Goal: Transaction & Acquisition: Book appointment/travel/reservation

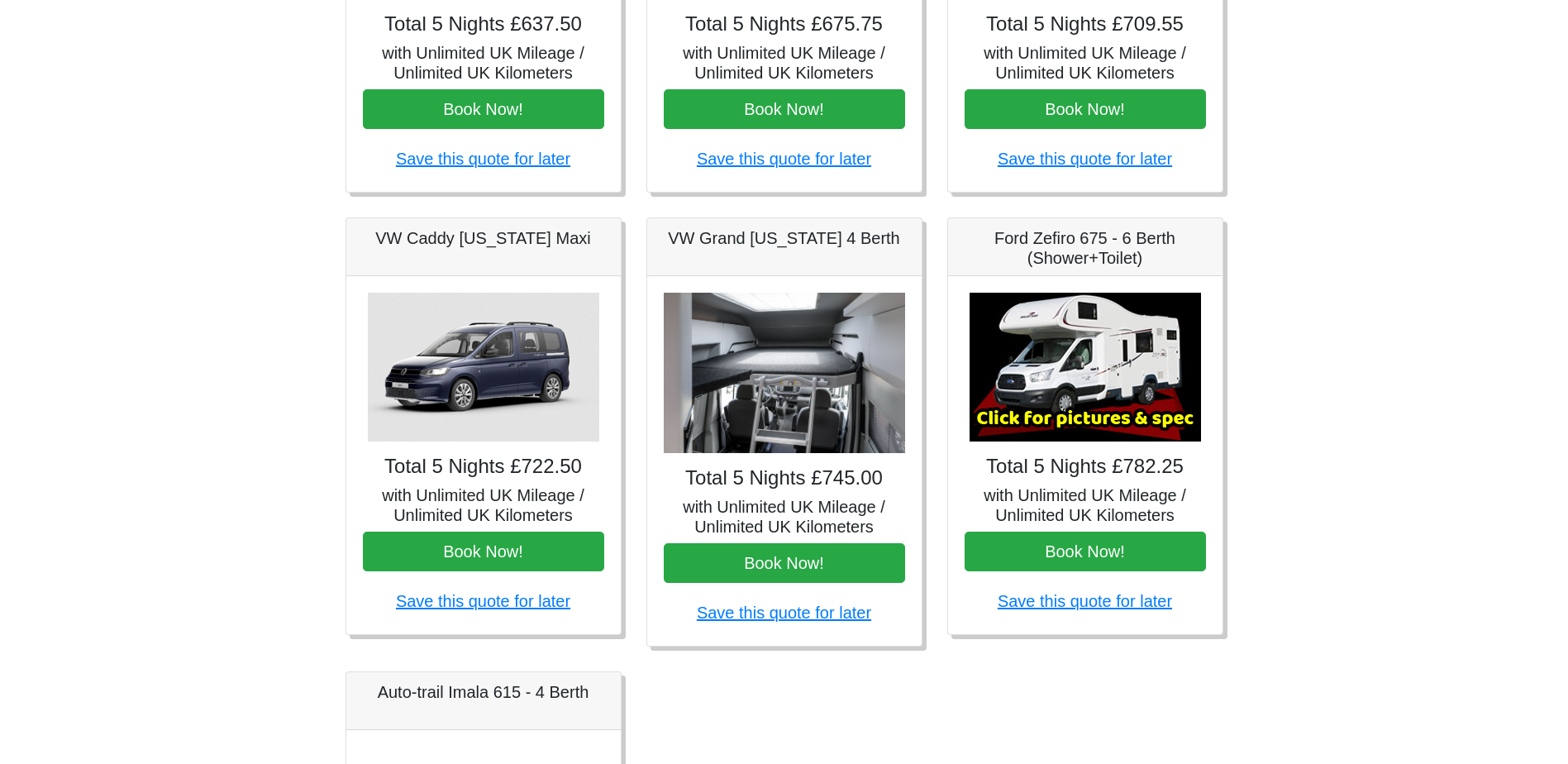
scroll to position [142, 0]
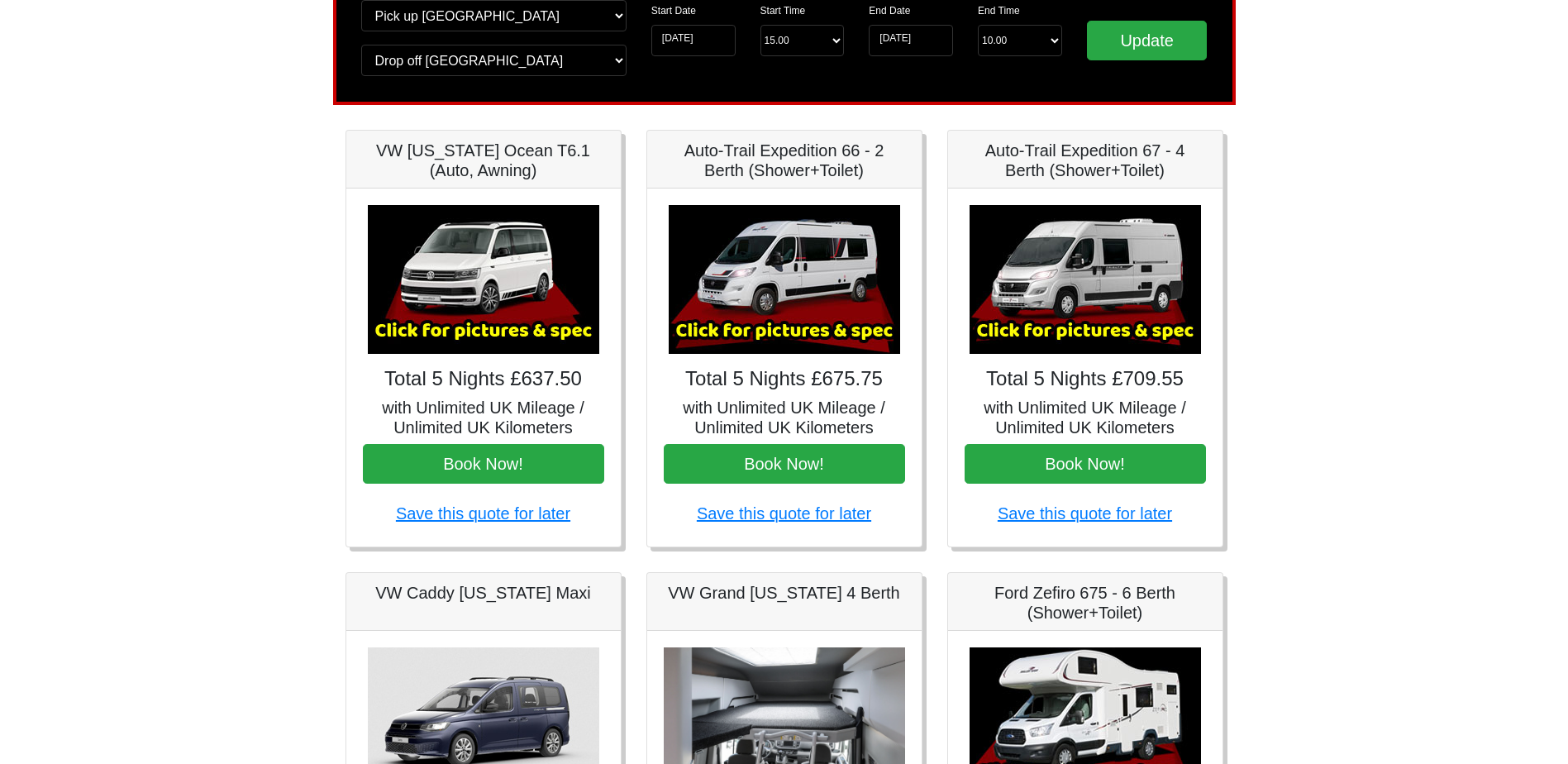
click at [783, 335] on img at bounding box center [784, 279] width 231 height 149
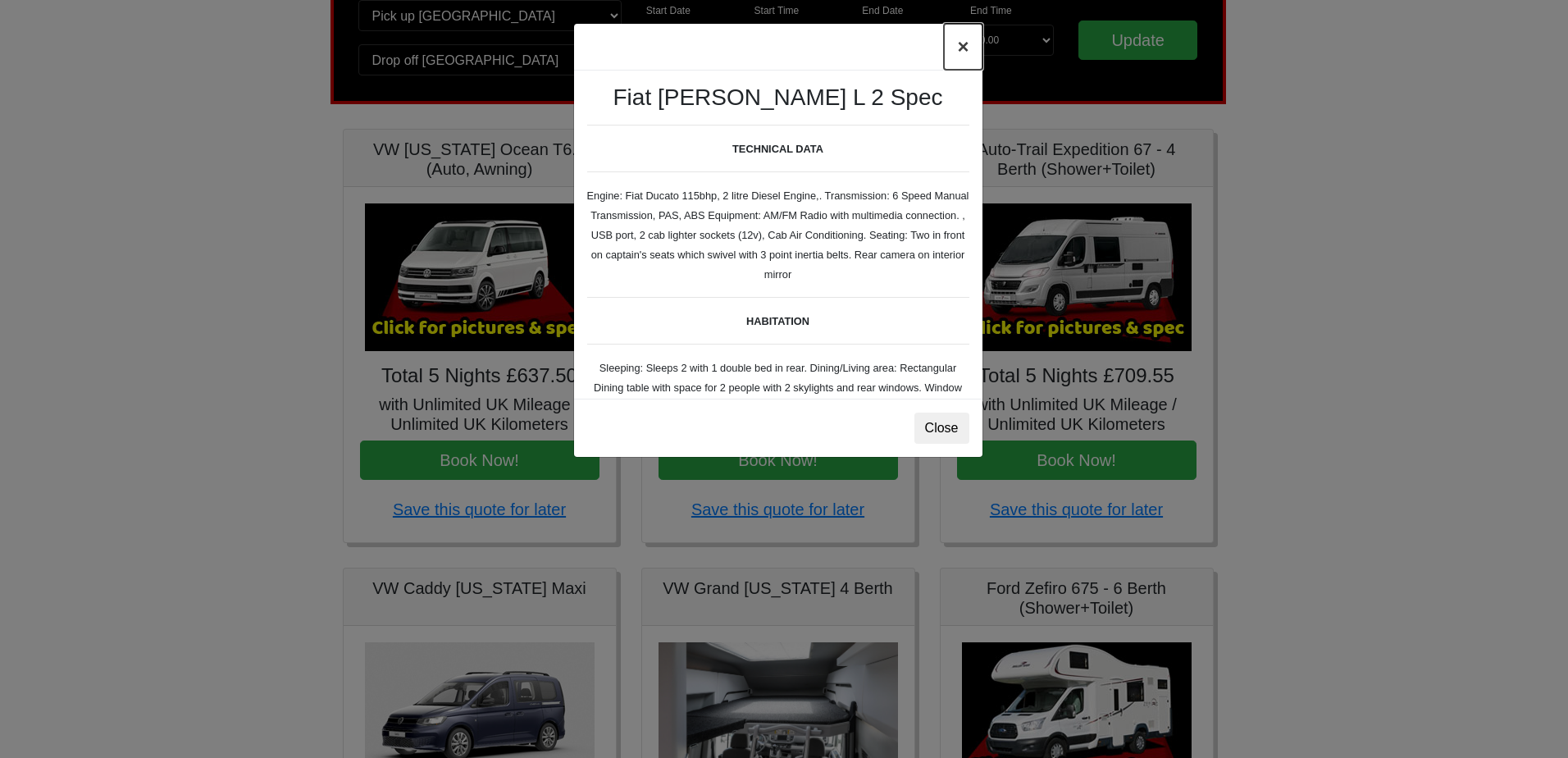
click at [960, 51] on button "×" at bounding box center [963, 46] width 38 height 46
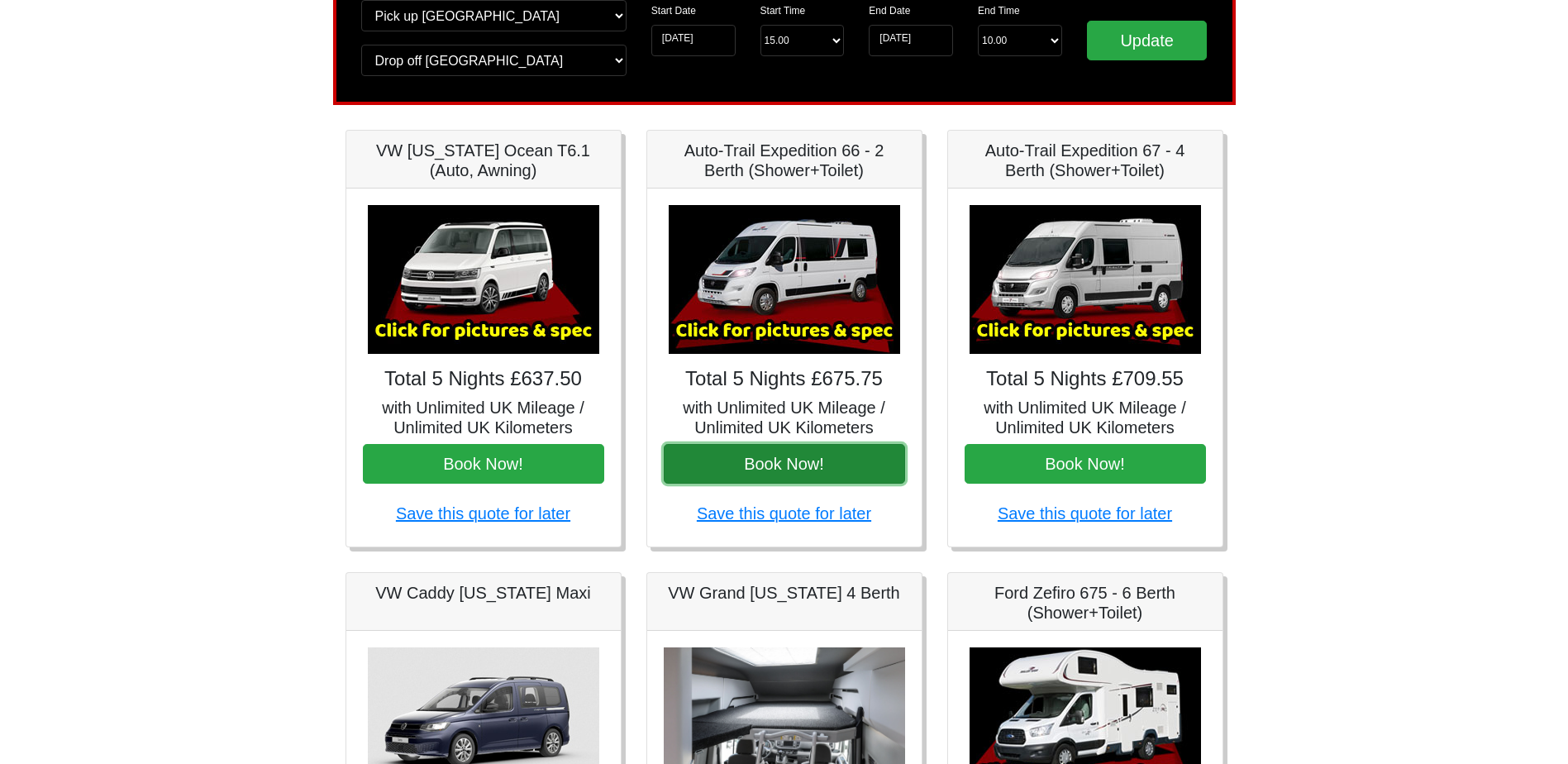
click at [768, 464] on button "Book Now!" at bounding box center [784, 464] width 241 height 40
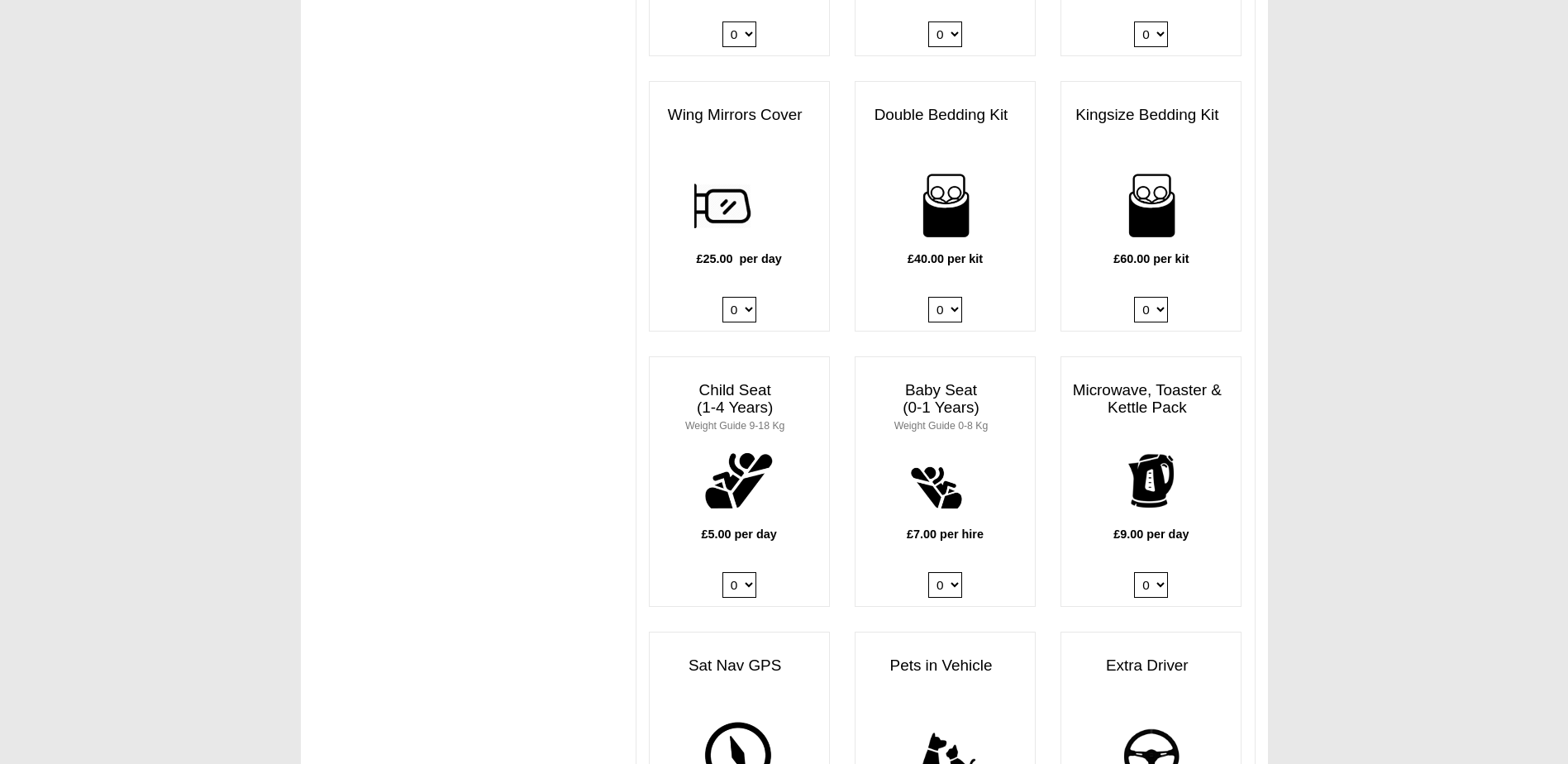
scroll to position [1406, 0]
click at [740, 571] on select "0 1 2 3 4" at bounding box center [738, 584] width 34 height 25
select select "Child Seat (1-4 Years) x QTY 1 @ 5.00 GBP each."
click at [722, 571] on select "0 1 2 3 4" at bounding box center [738, 584] width 34 height 25
click at [1163, 571] on select "0 1" at bounding box center [1150, 584] width 34 height 25
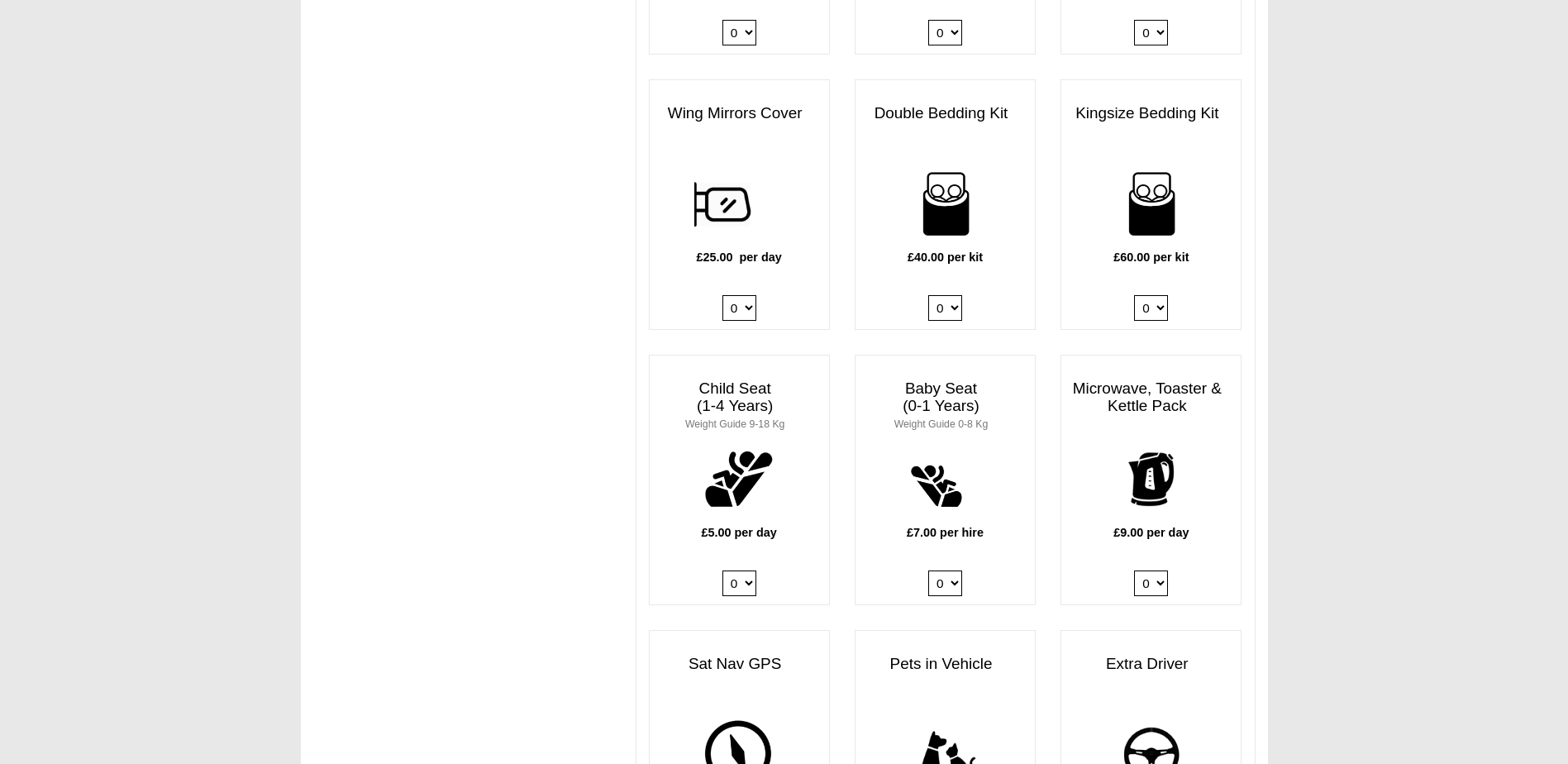
select select "Kitchen Pack x QTY 1 @ 9.00 GBP per day."
click at [1134, 571] on select "0 1" at bounding box center [1150, 584] width 34 height 25
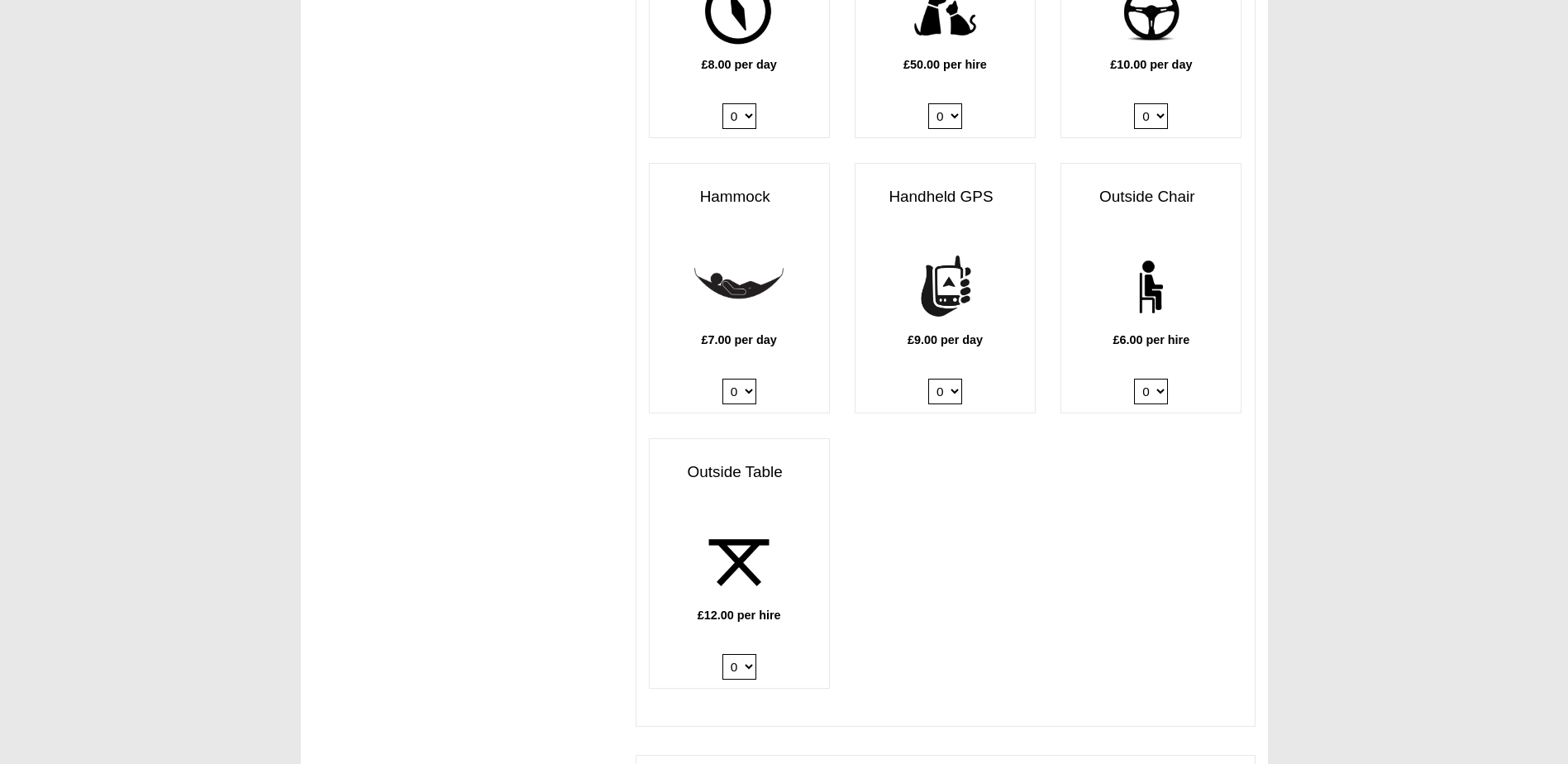
scroll to position [2150, 0]
click at [747, 653] on select "0 1 2" at bounding box center [738, 665] width 34 height 25
select select "Outside Table x QTY 1 @ 12.00 GBP per hire."
click at [722, 653] on select "0 1 2" at bounding box center [738, 665] width 34 height 25
click at [1147, 377] on select "0 1 2 3 4 5 6" at bounding box center [1150, 390] width 34 height 25
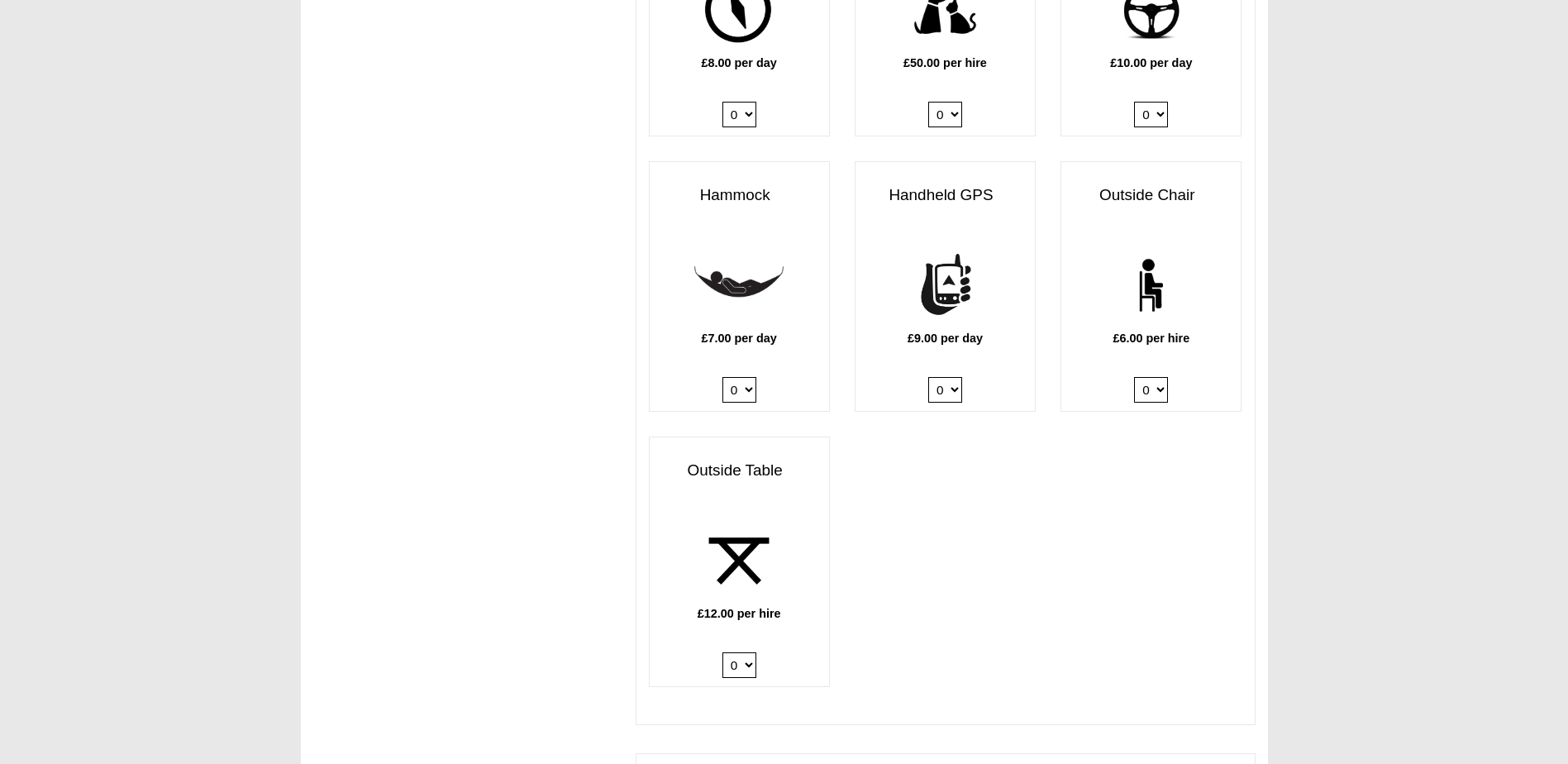
select select "Outside Chair x QTY 3 @ 6.00 GBP per hire."
click at [1134, 377] on select "0 1 2 3 4 5 6" at bounding box center [1150, 390] width 34 height 25
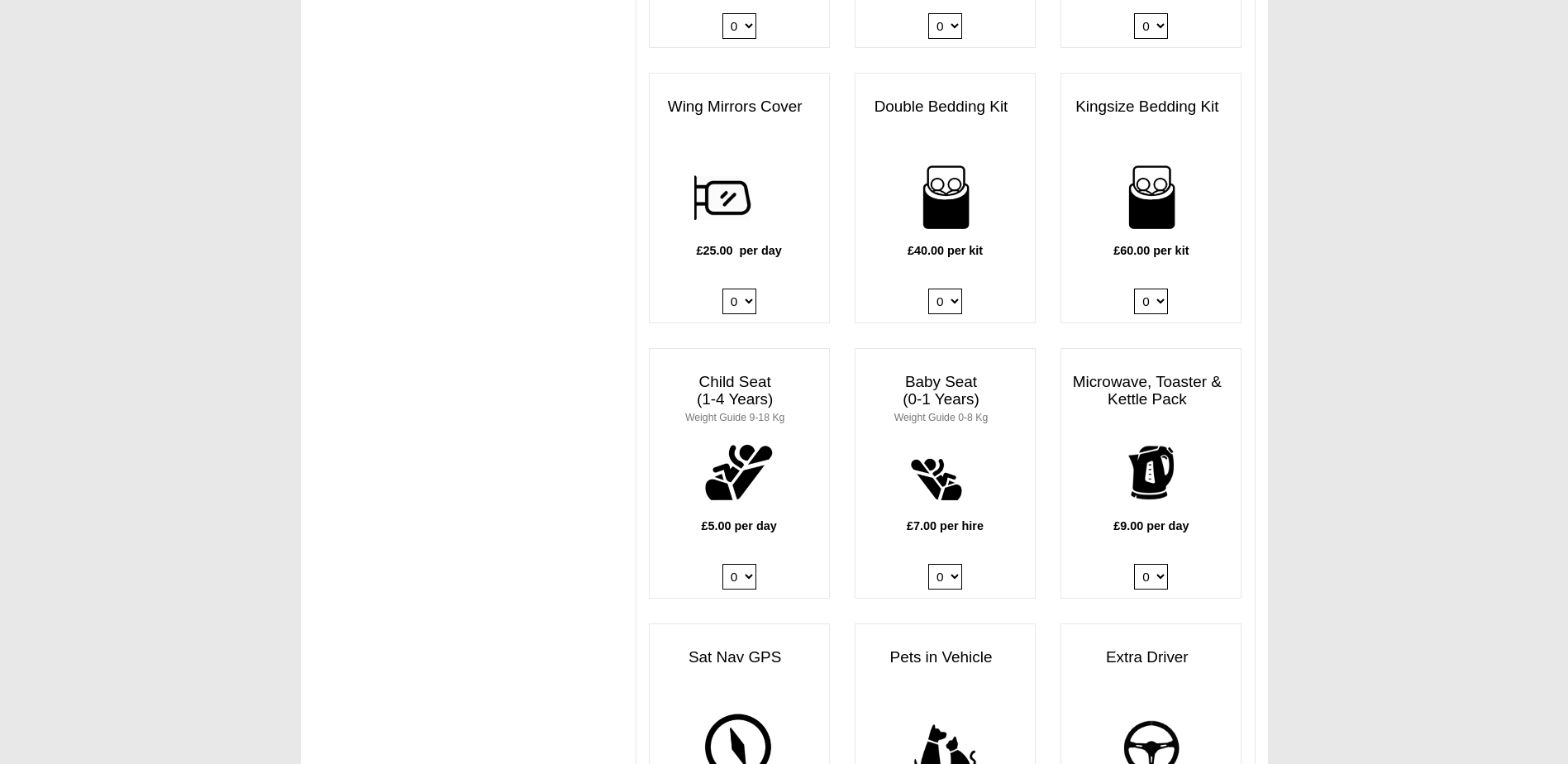
scroll to position [1406, 0]
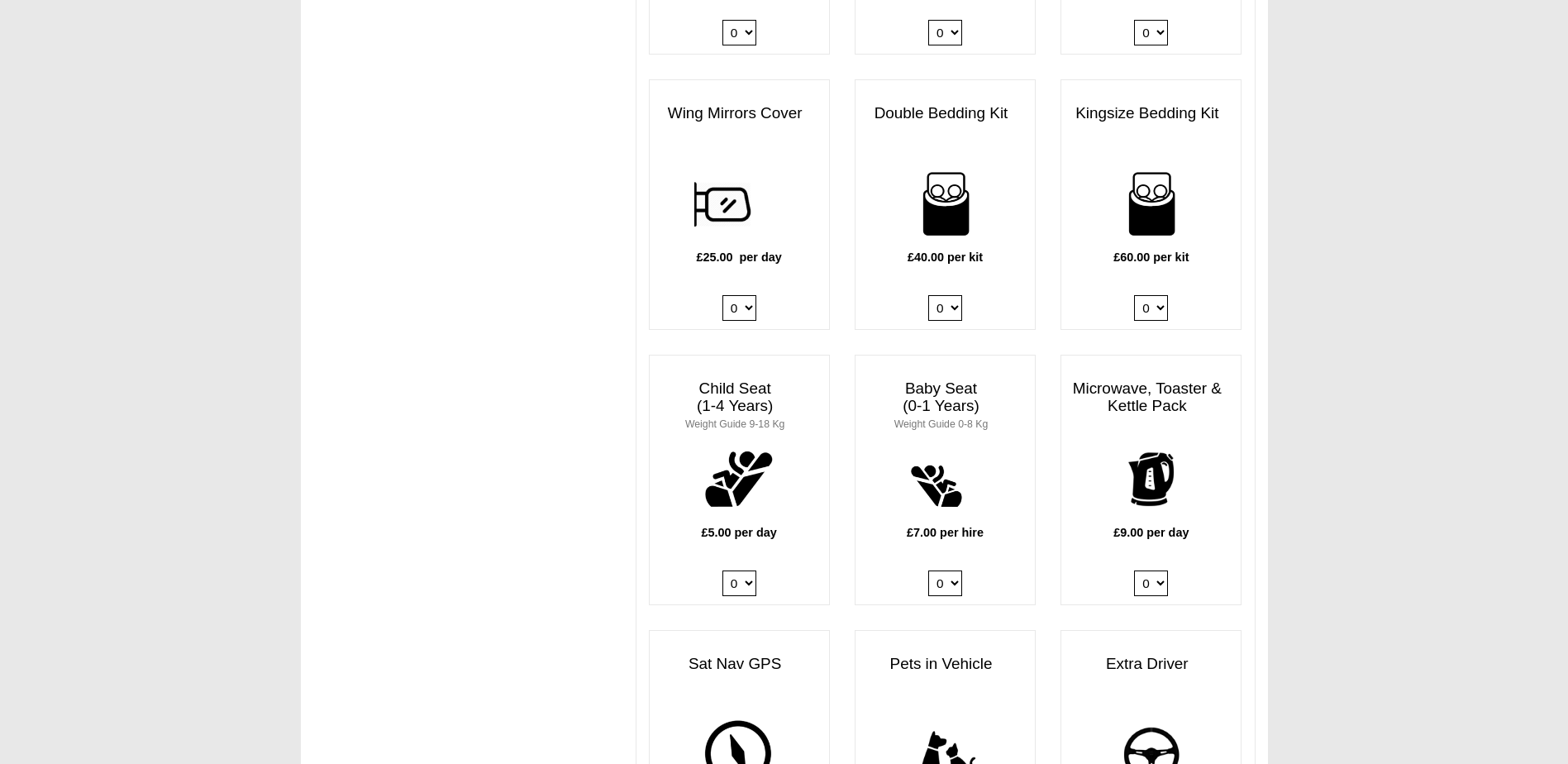
click at [1138, 295] on select "0 1 2 3 4" at bounding box center [1150, 308] width 34 height 25
select select "Kingsize Bedding Kit x QTY 1 @ 60.00 GBP per kit."
click at [1134, 295] on select "0 1 2 3 4" at bounding box center [1150, 308] width 34 height 25
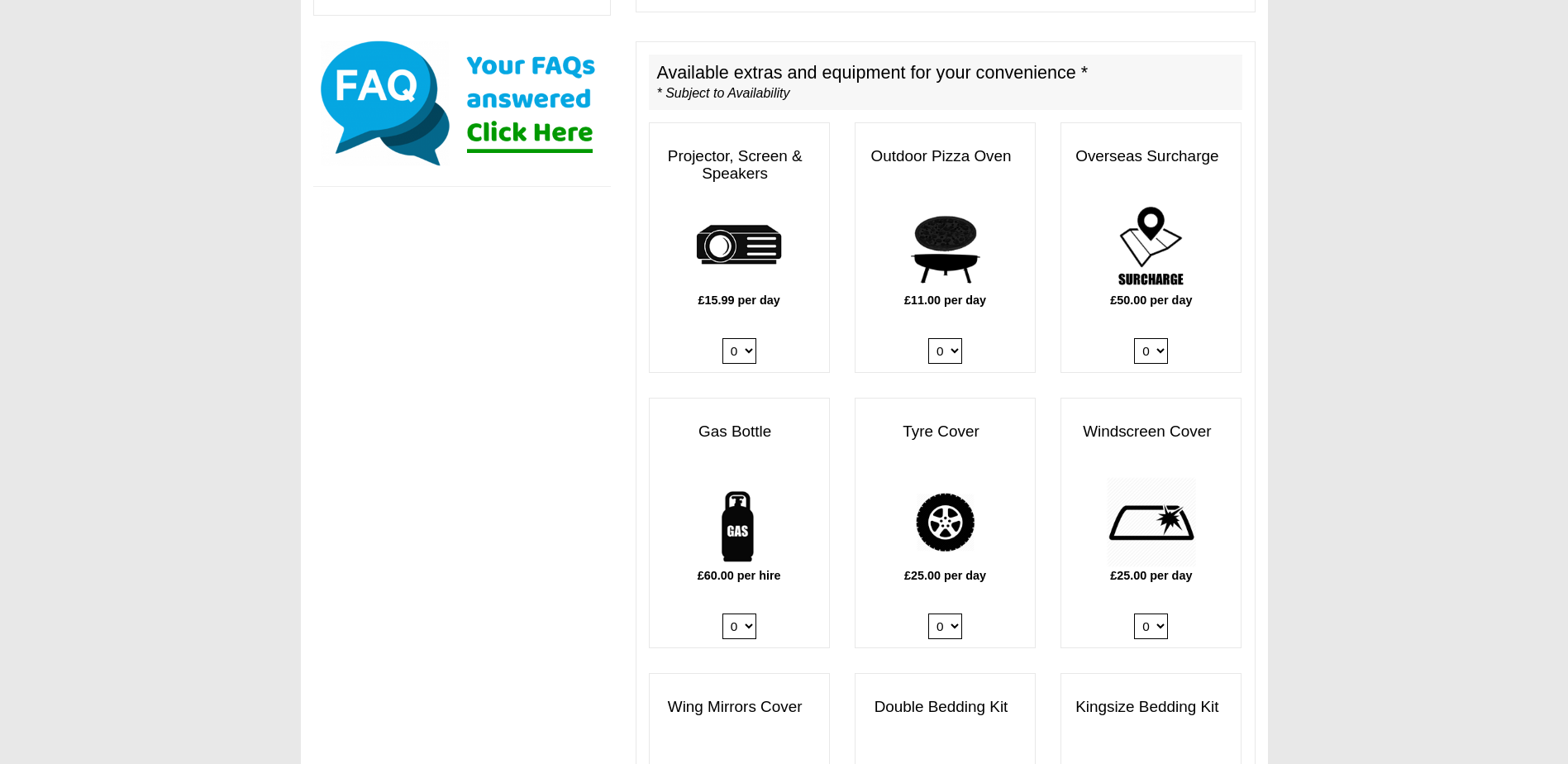
scroll to position [827, 0]
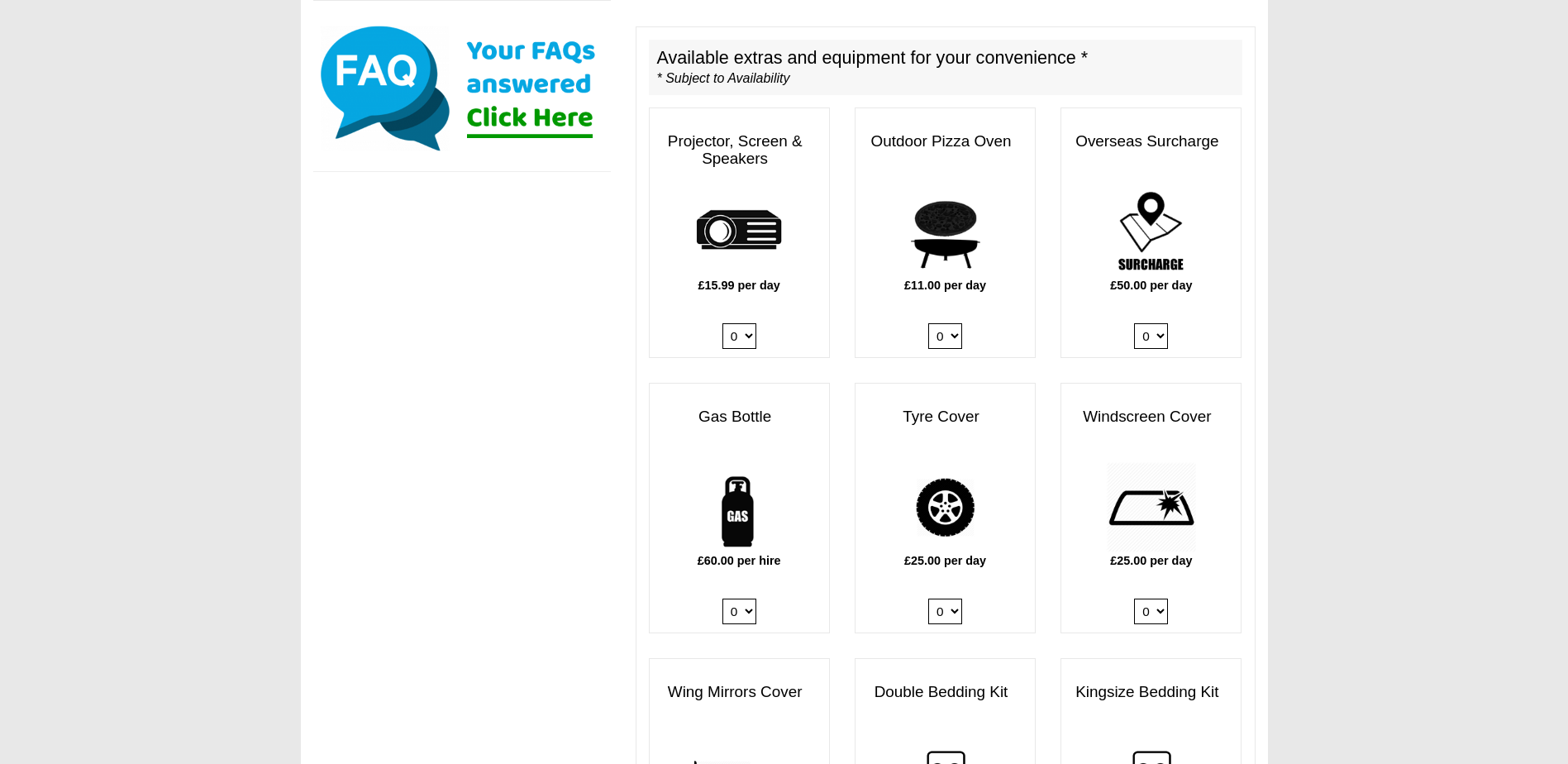
click at [754, 599] on select "0 1" at bounding box center [738, 612] width 34 height 25
select select "Gas Bottle x QTY 1 @ 60.00 GBP per hire."
click at [722, 599] on select "0 1" at bounding box center [738, 612] width 34 height 25
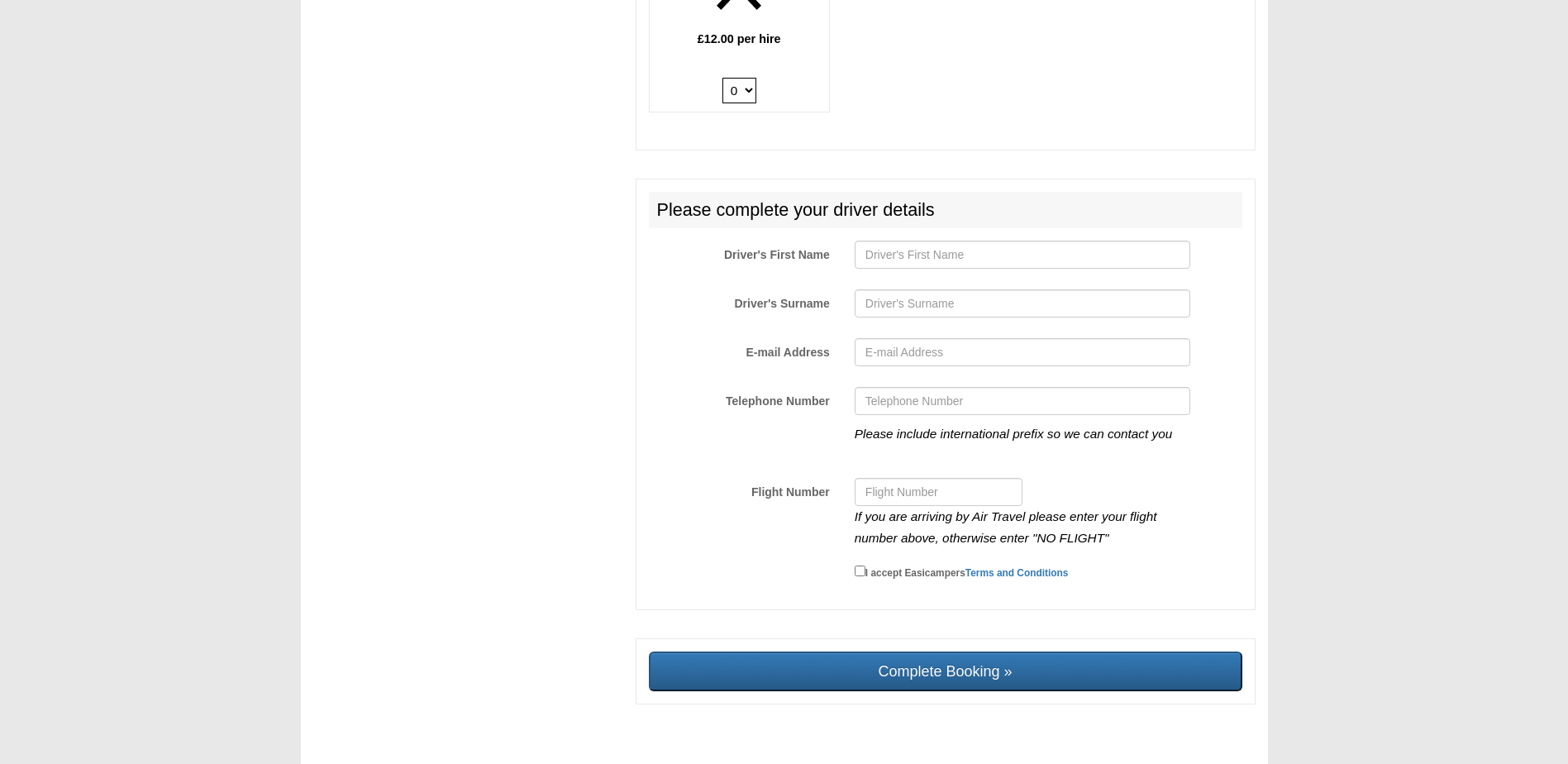
scroll to position [2729, 0]
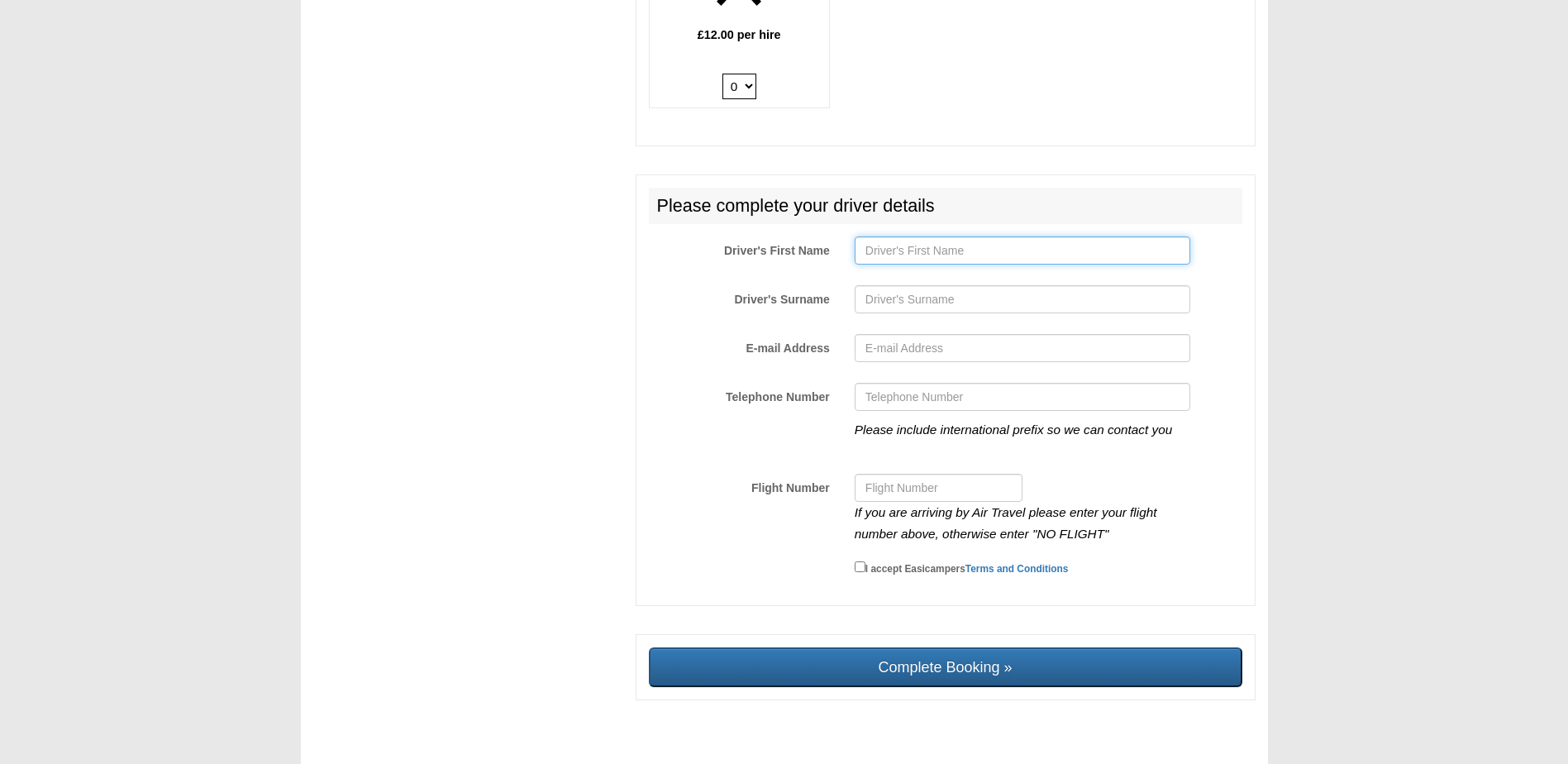
click at [977, 241] on input "Driver's First Name" at bounding box center [1022, 250] width 335 height 28
type input "Bastian"
type input "Weerts"
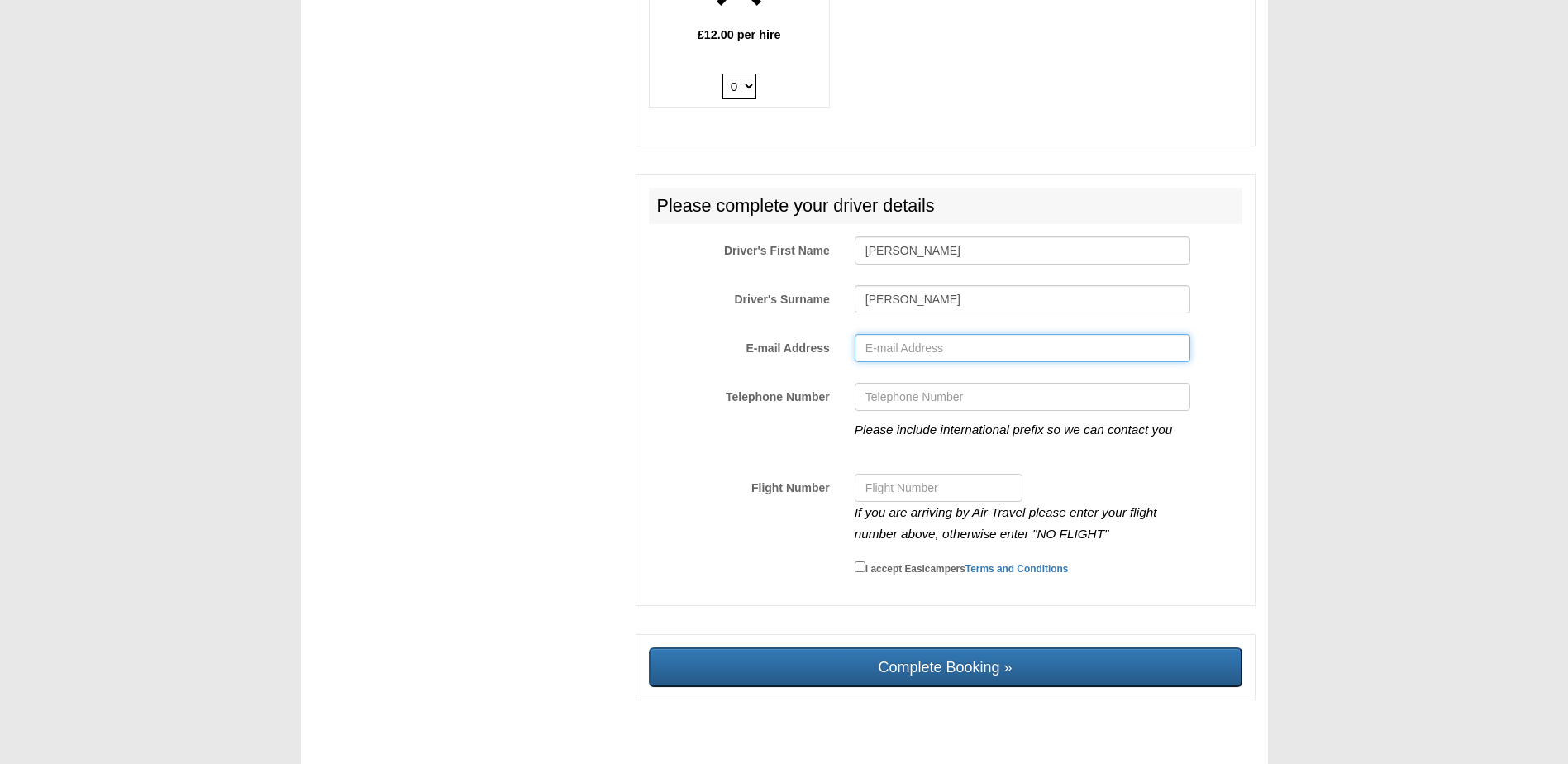
click at [937, 334] on input "E-mail Address" at bounding box center [1022, 348] width 335 height 28
drag, startPoint x: 899, startPoint y: 316, endPoint x: 907, endPoint y: 332, distance: 17.9
click at [899, 316] on div "Please complete your driver details Driver's First Name Bastian Driver's Surnam…" at bounding box center [946, 391] width 620 height 431
click at [907, 334] on input "E-mail Address" at bounding box center [1022, 348] width 335 height 28
type input "bweerts@gmx.de"
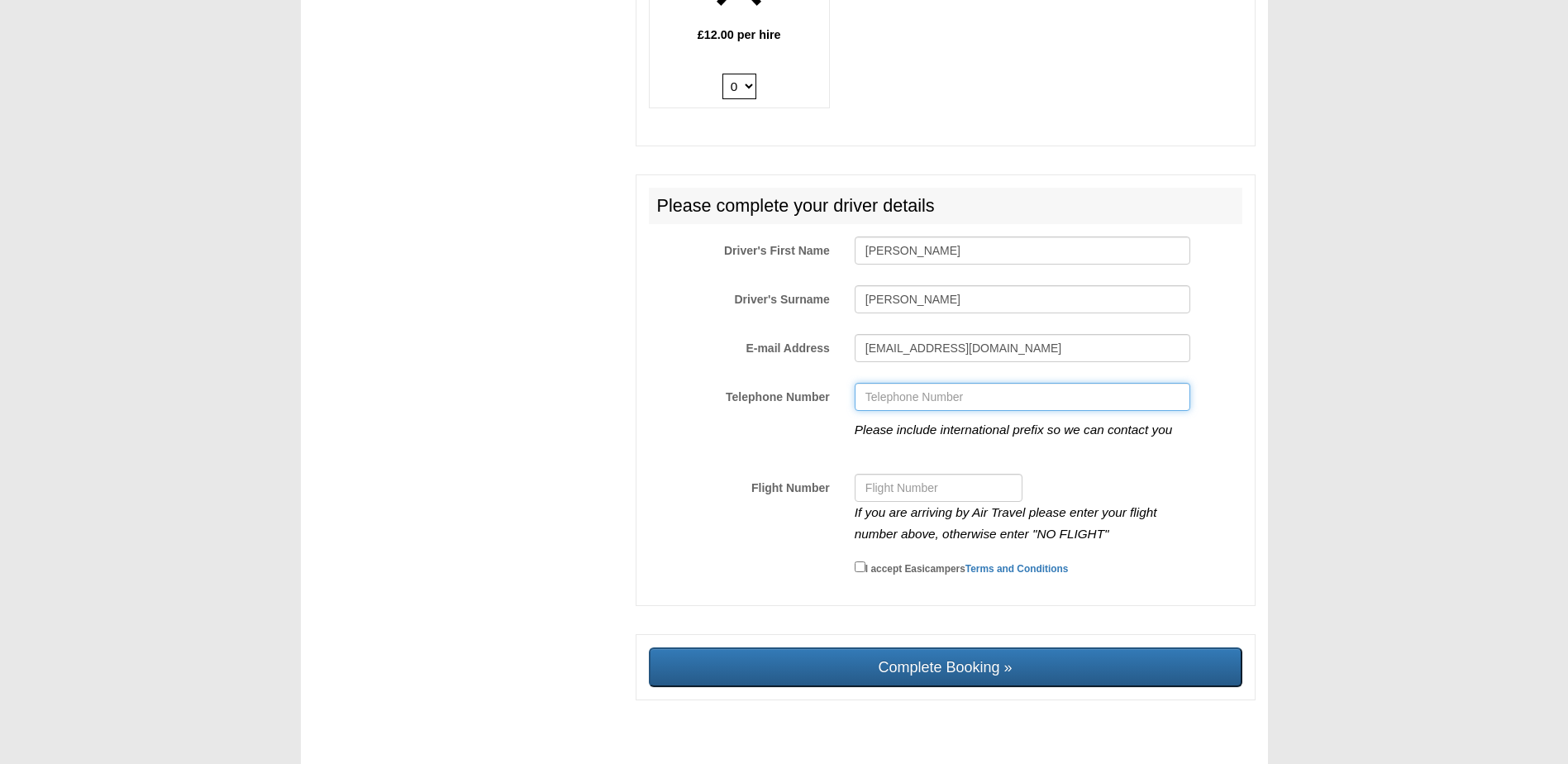
click at [928, 382] on input "Telephone Number" at bounding box center [1022, 396] width 335 height 28
type input "0"
type input "+4915206145989"
click at [948, 474] on input "Flight Number" at bounding box center [938, 488] width 168 height 28
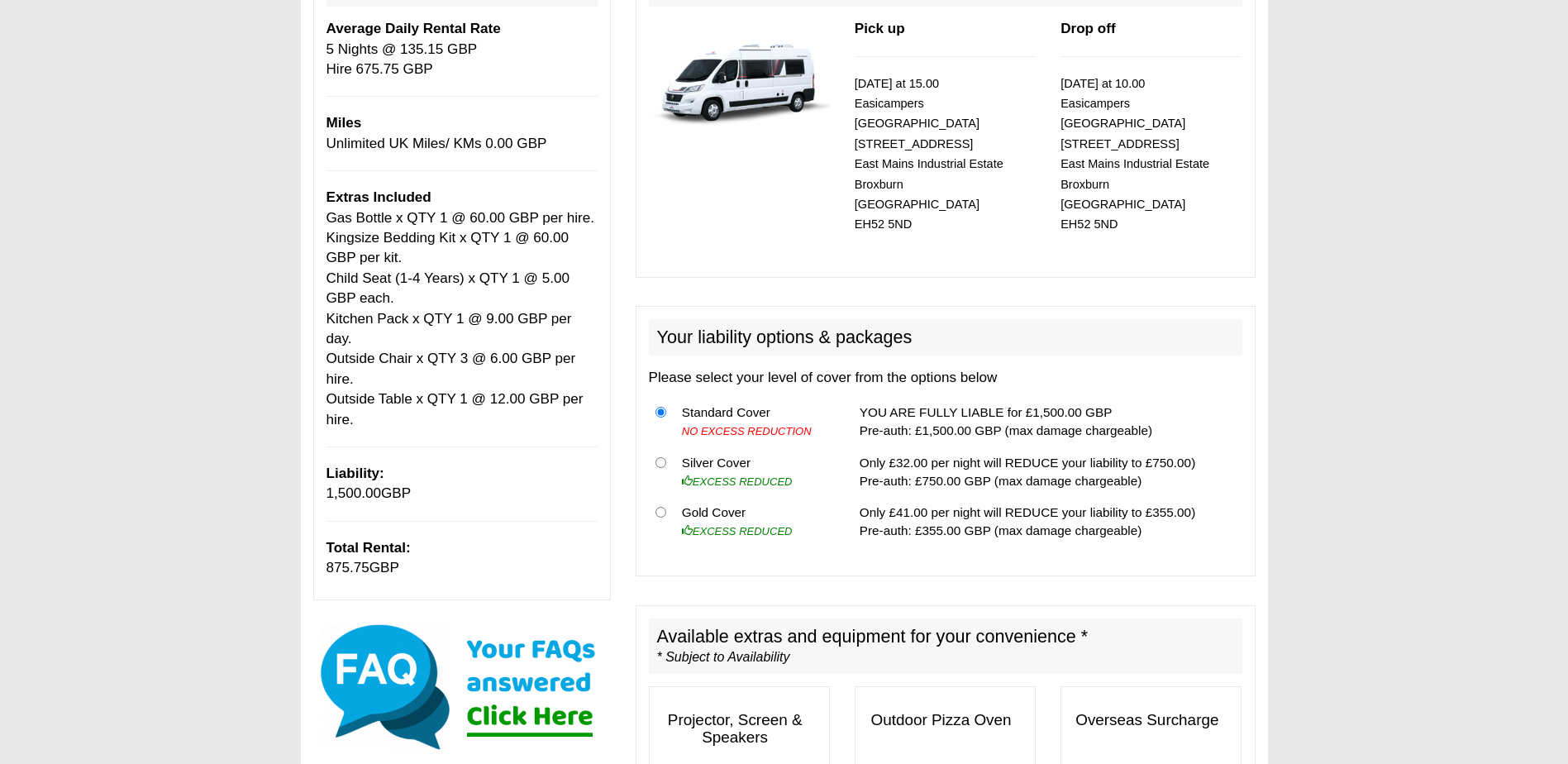
scroll to position [496, 0]
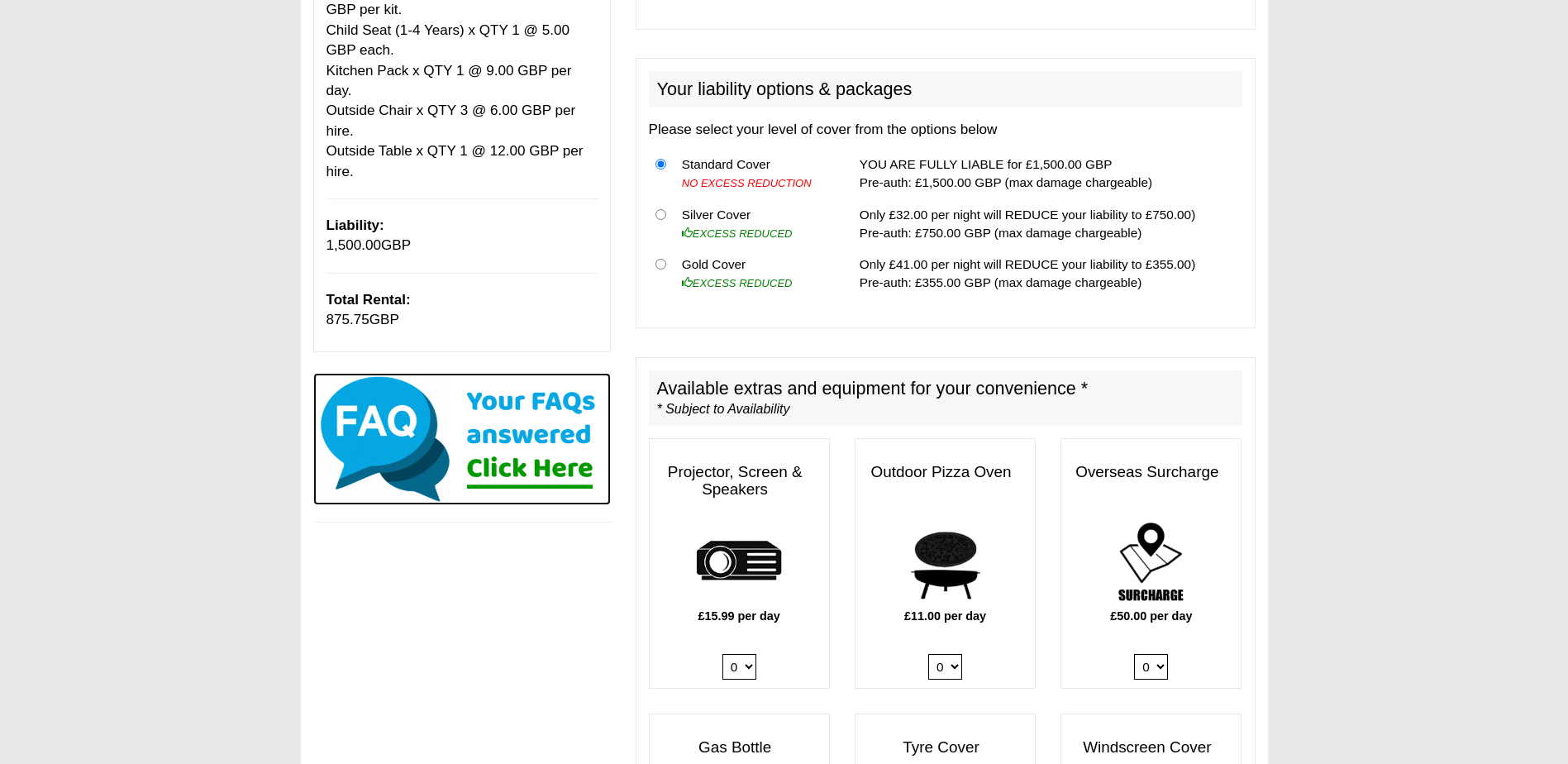
click at [516, 439] on img at bounding box center [462, 439] width 297 height 132
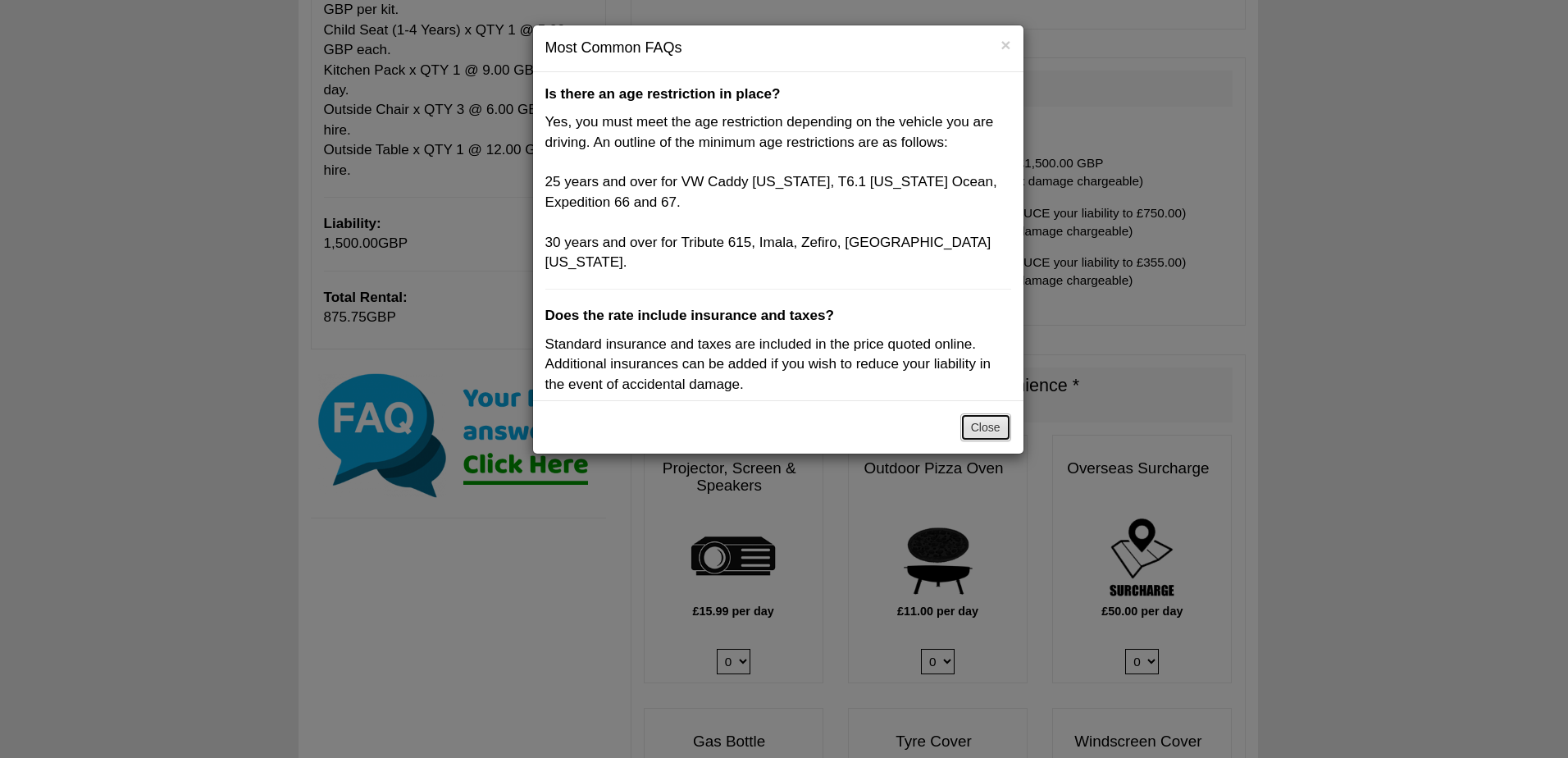
click at [991, 428] on button "Close" at bounding box center [985, 427] width 51 height 28
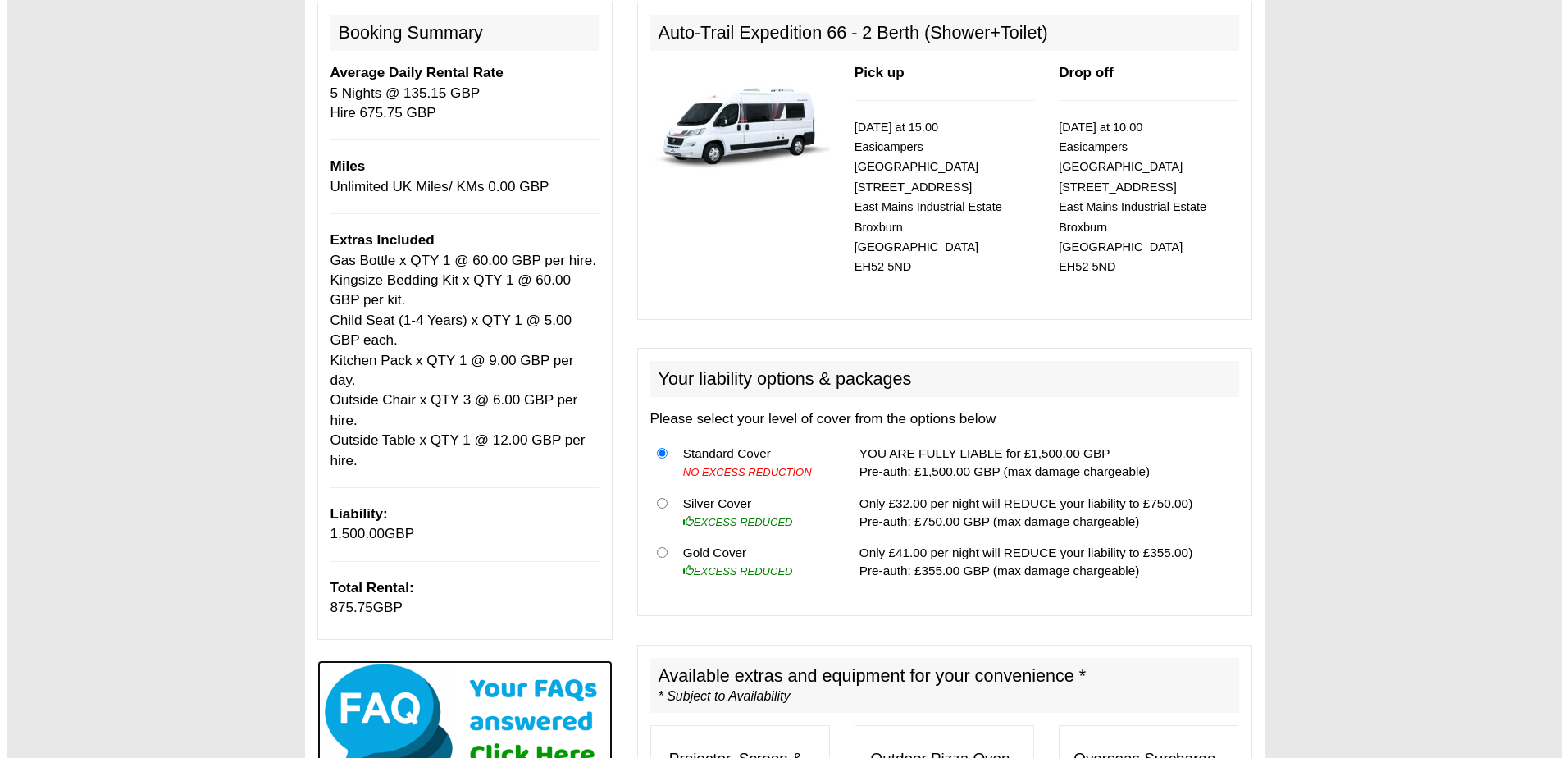
scroll to position [246, 0]
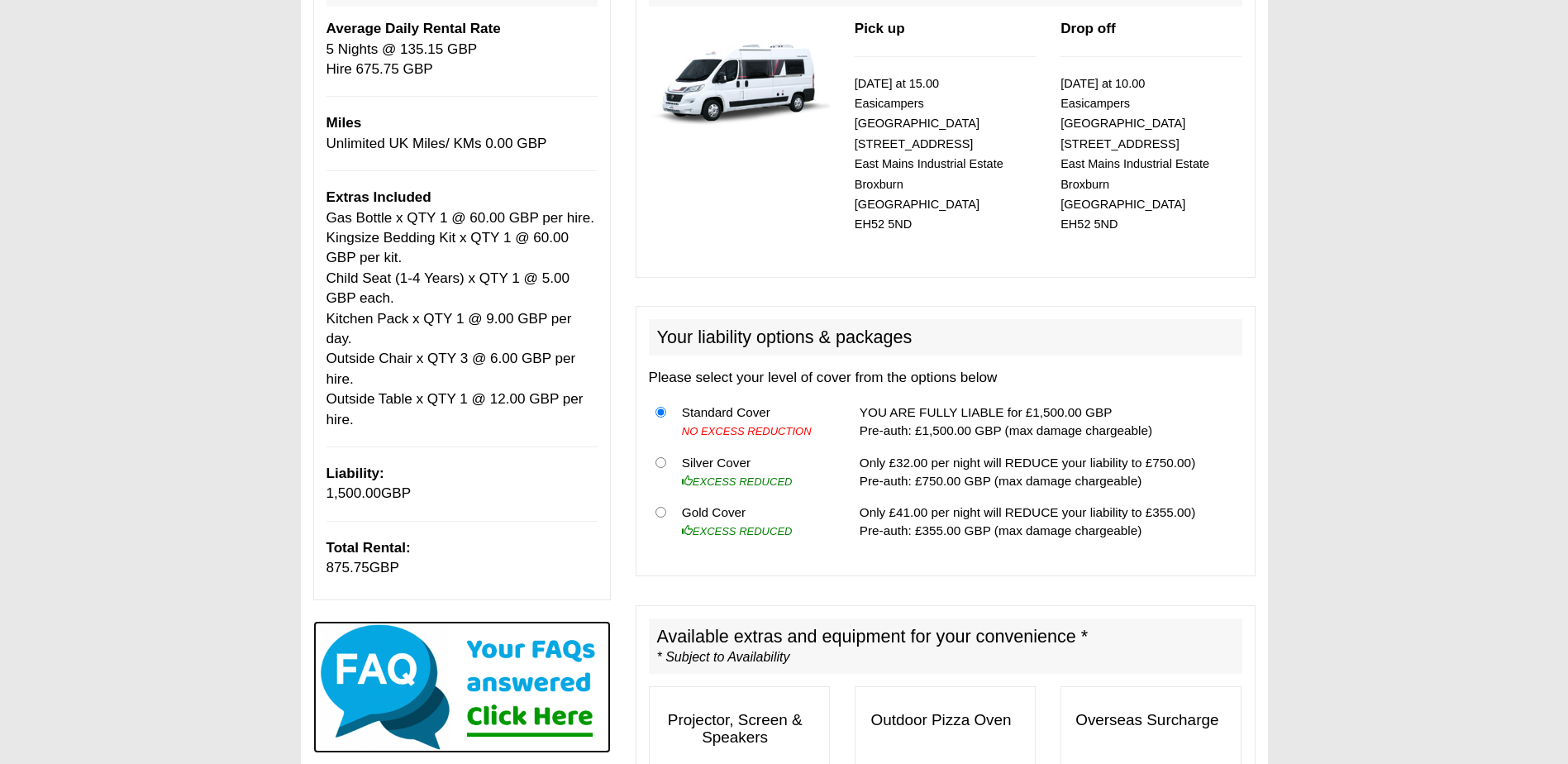
click at [507, 701] on img at bounding box center [462, 687] width 297 height 132
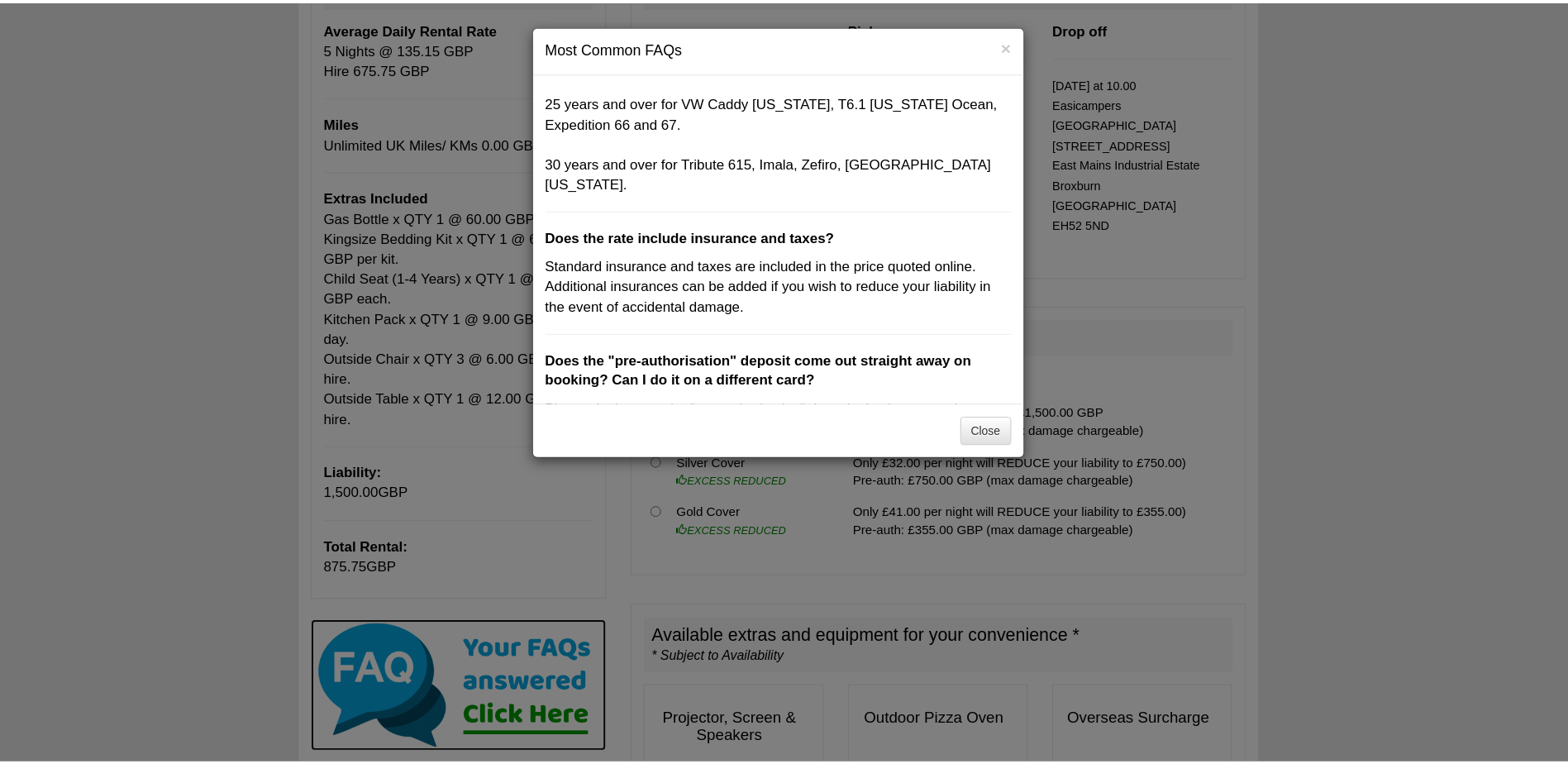
scroll to position [0, 0]
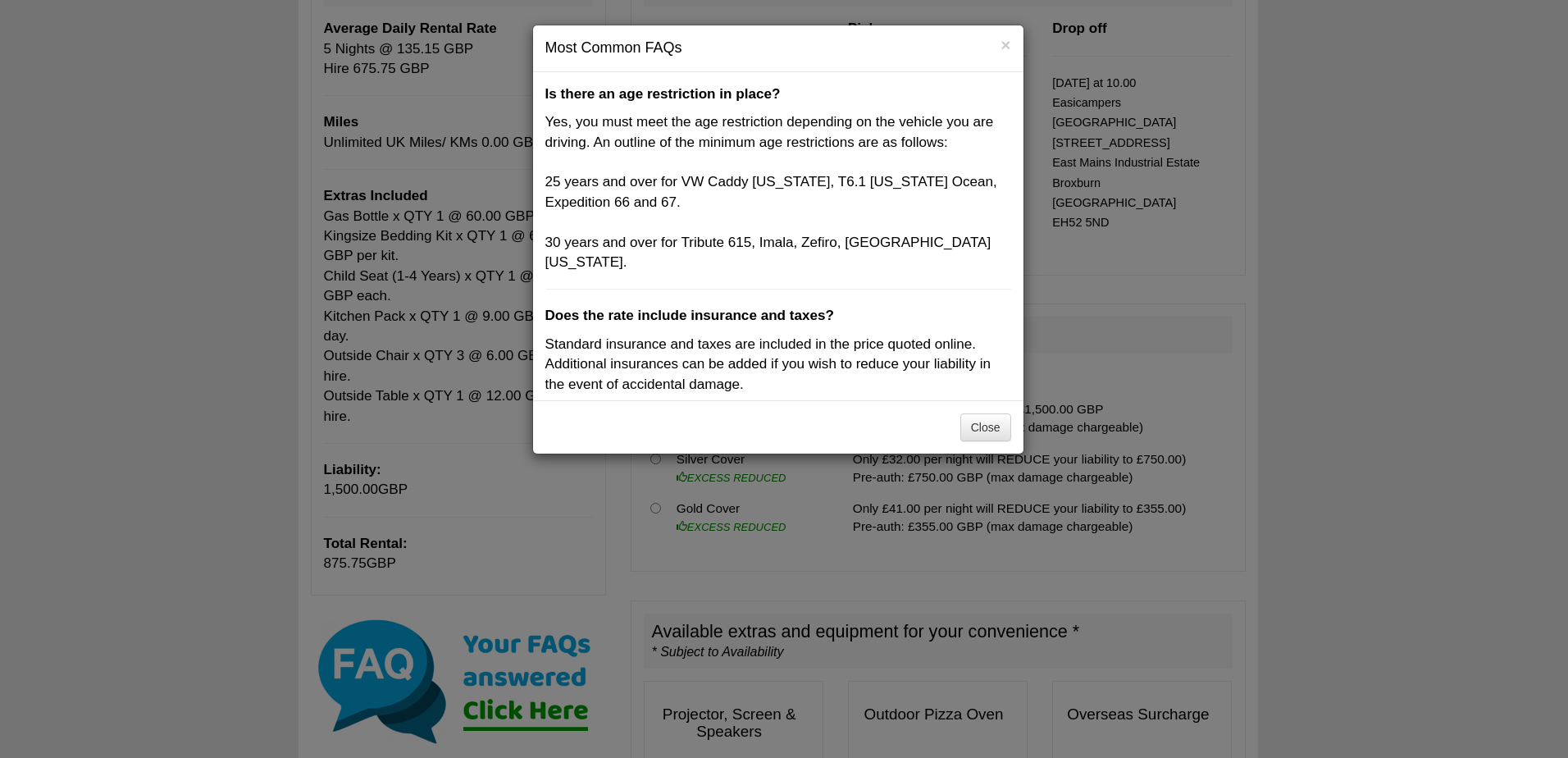
click at [1234, 266] on div "× Most Common FAQs Is there an age restriction in place? Yes, you must meet the…" at bounding box center [784, 379] width 1568 height 758
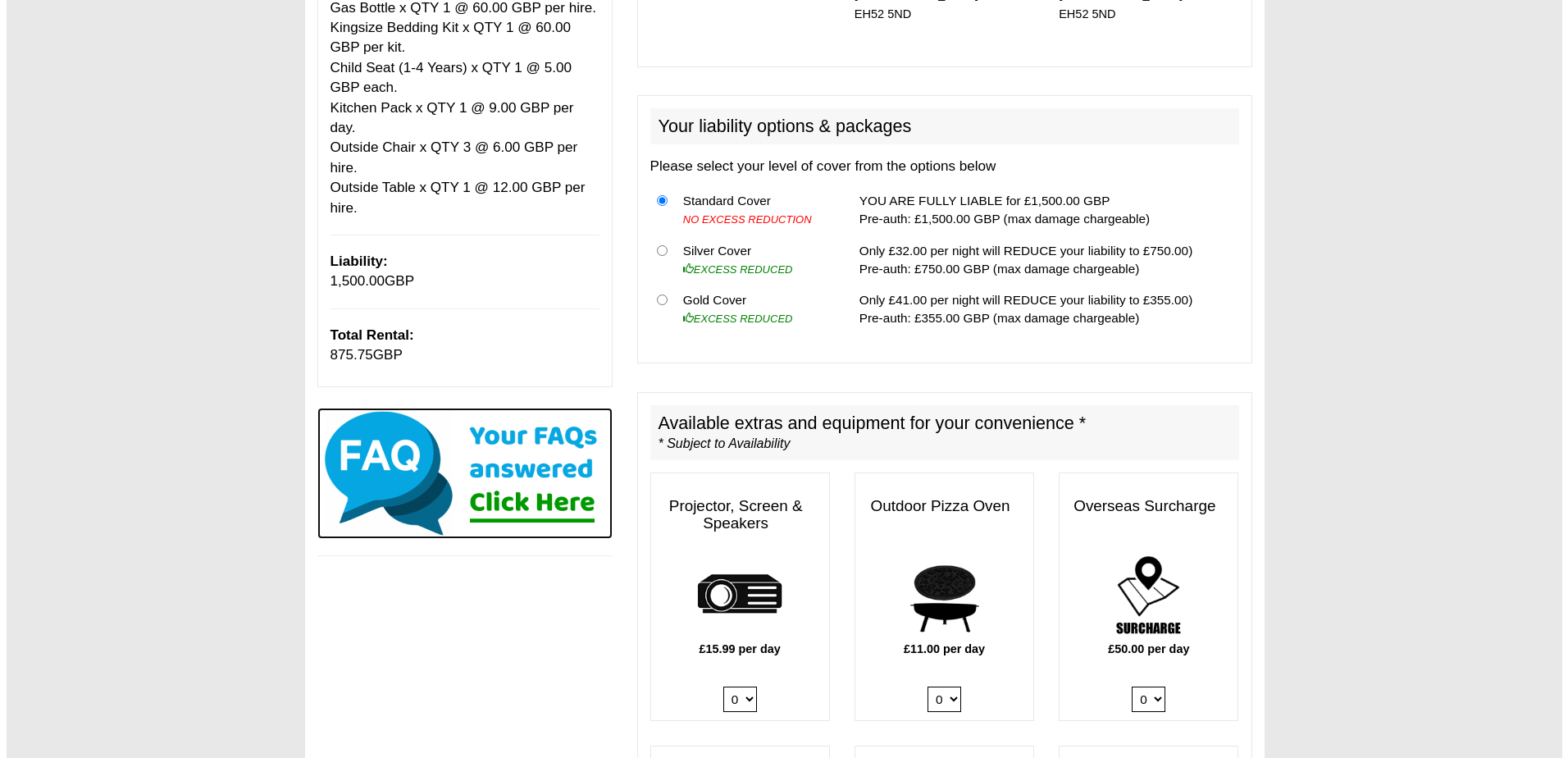
scroll to position [492, 0]
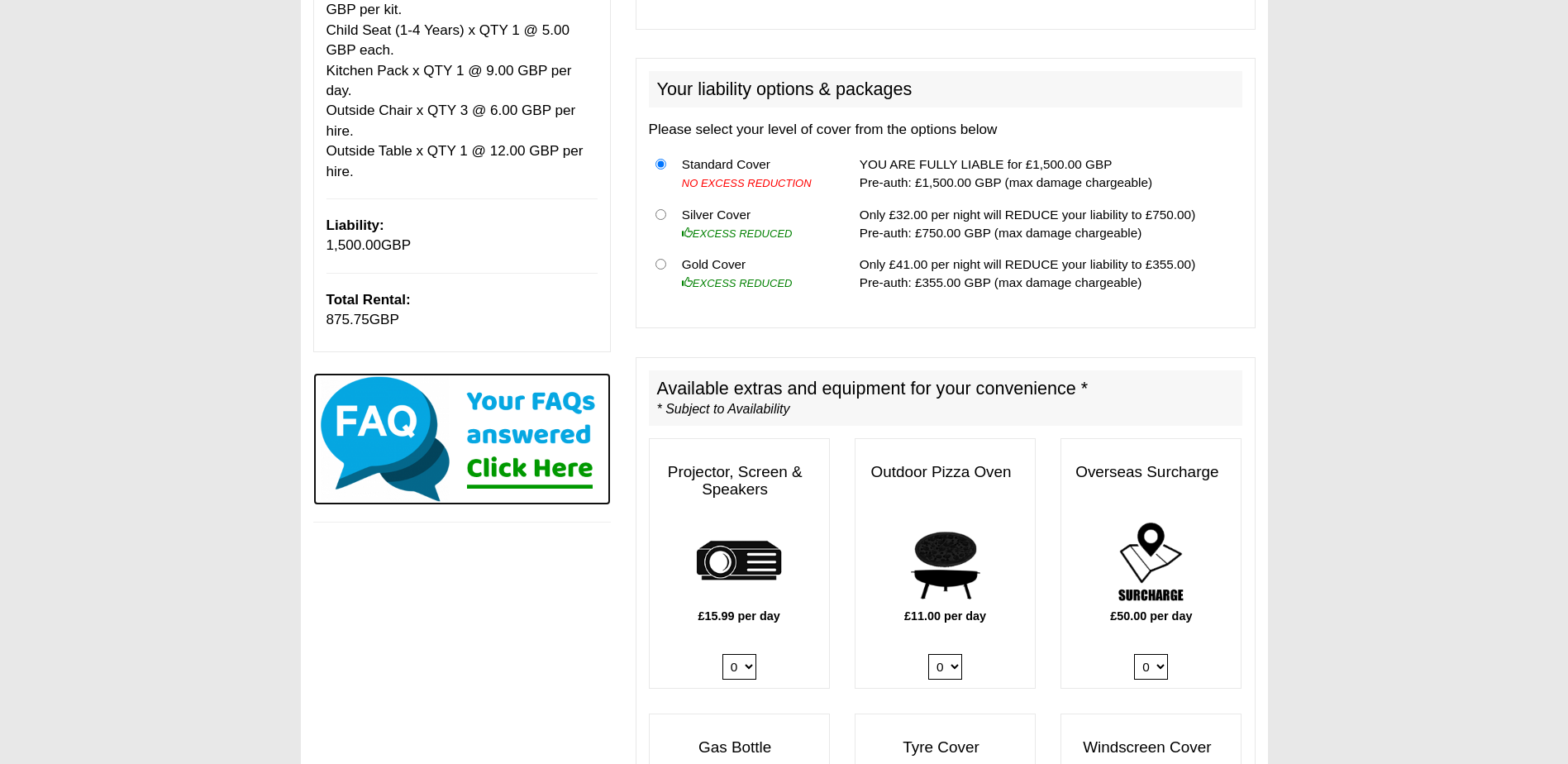
click at [505, 431] on img at bounding box center [462, 439] width 297 height 132
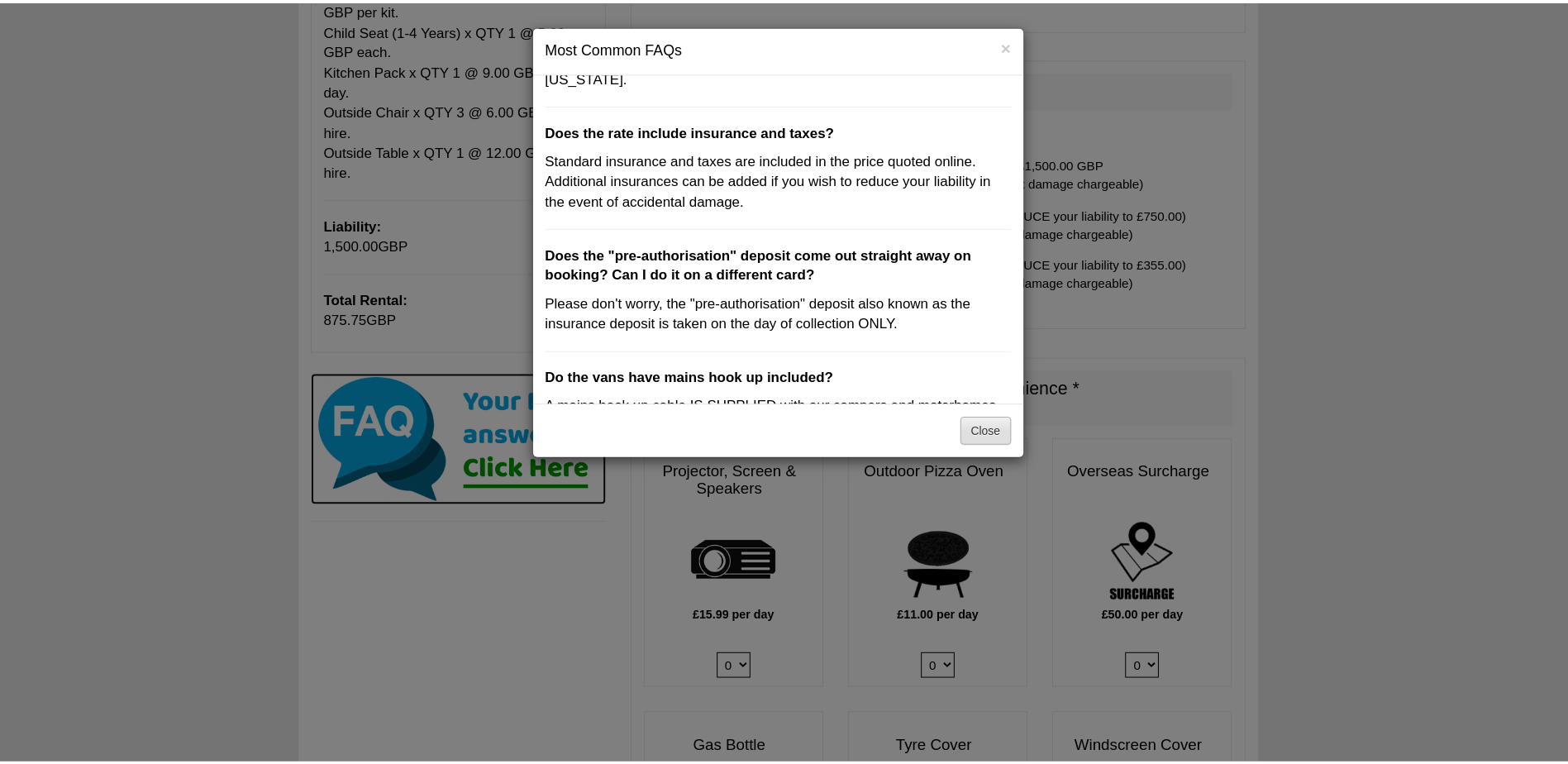
scroll to position [152, 0]
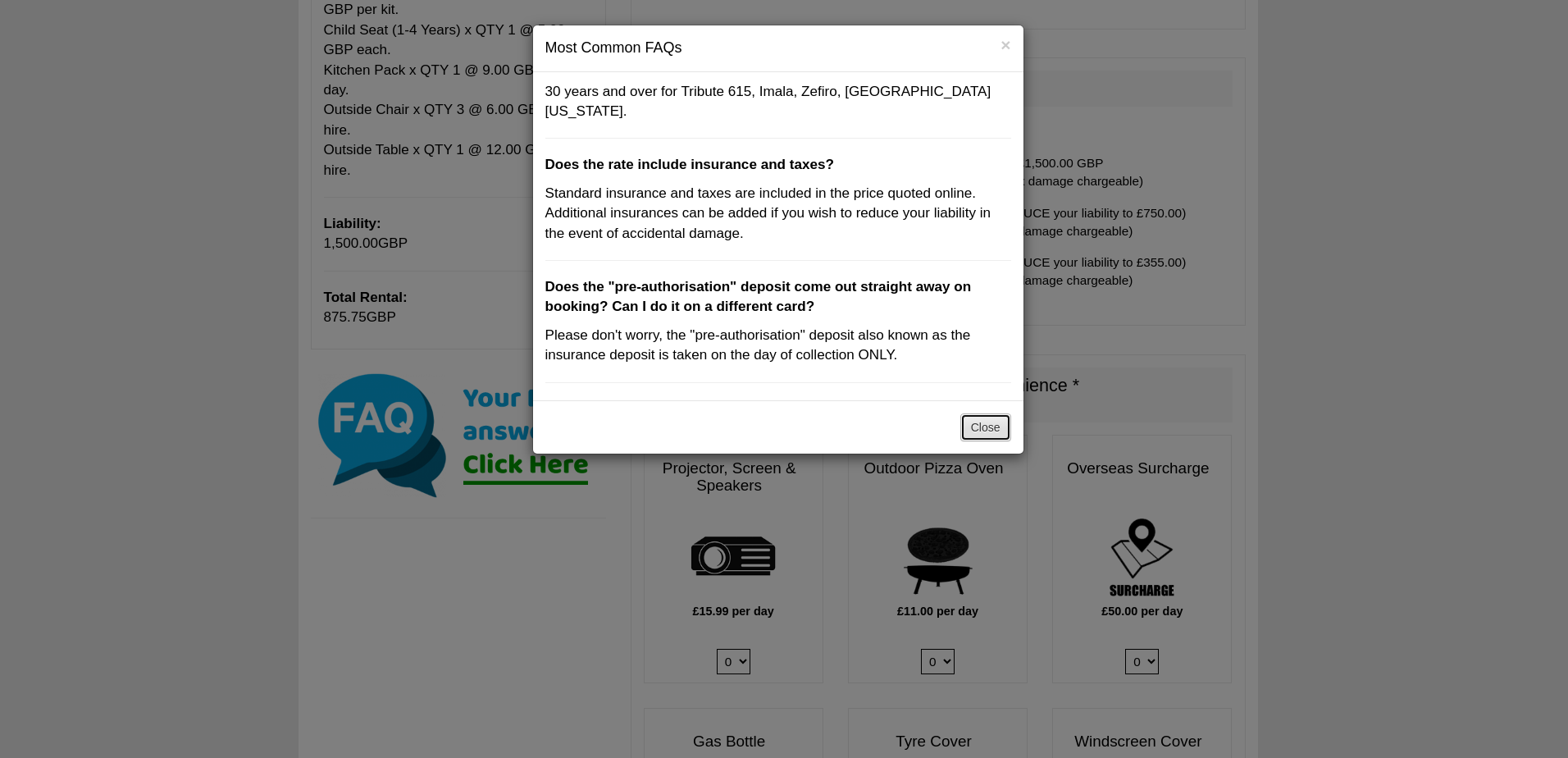
click at [999, 437] on button "Close" at bounding box center [985, 427] width 51 height 28
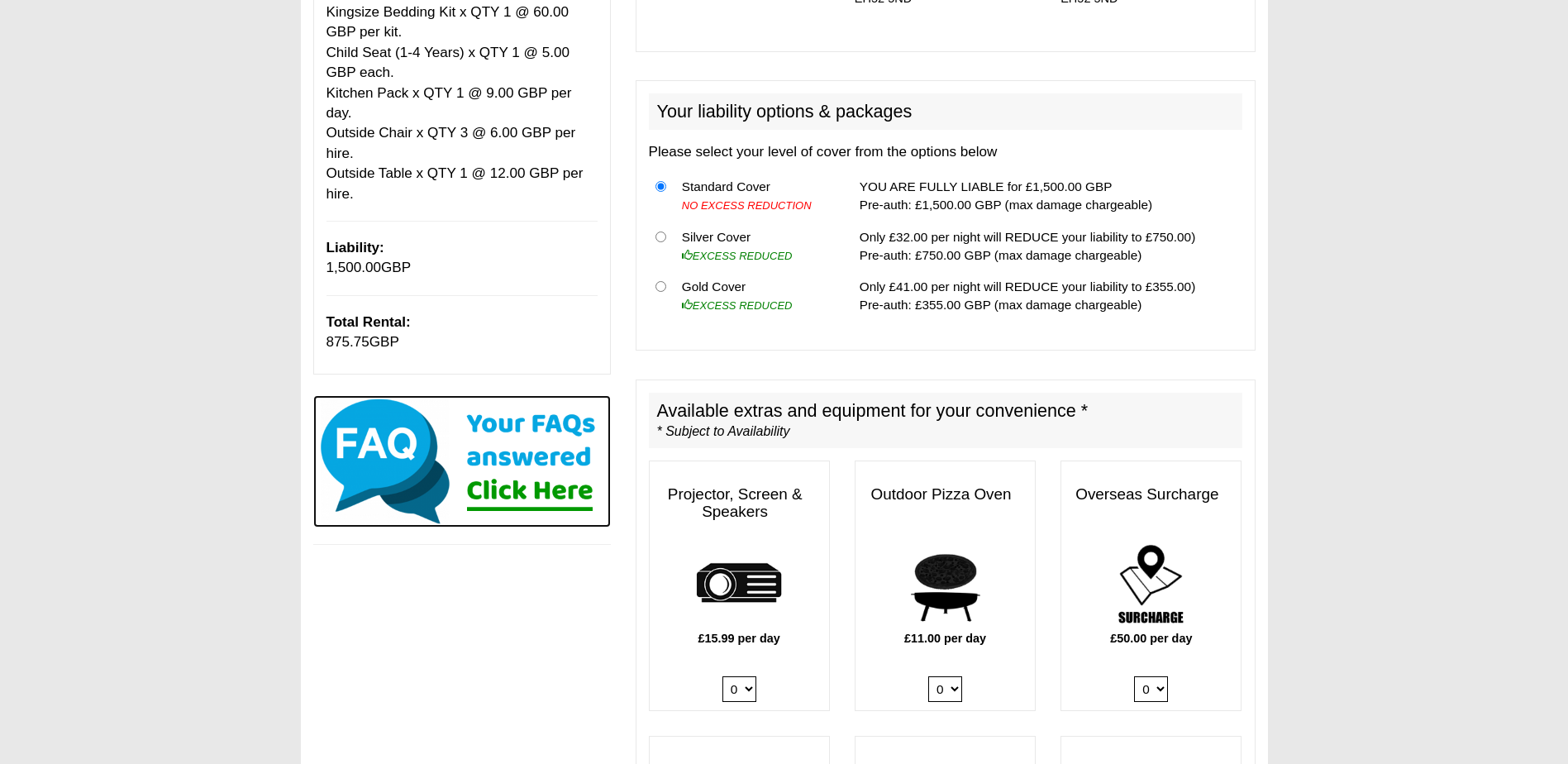
scroll to position [0, 0]
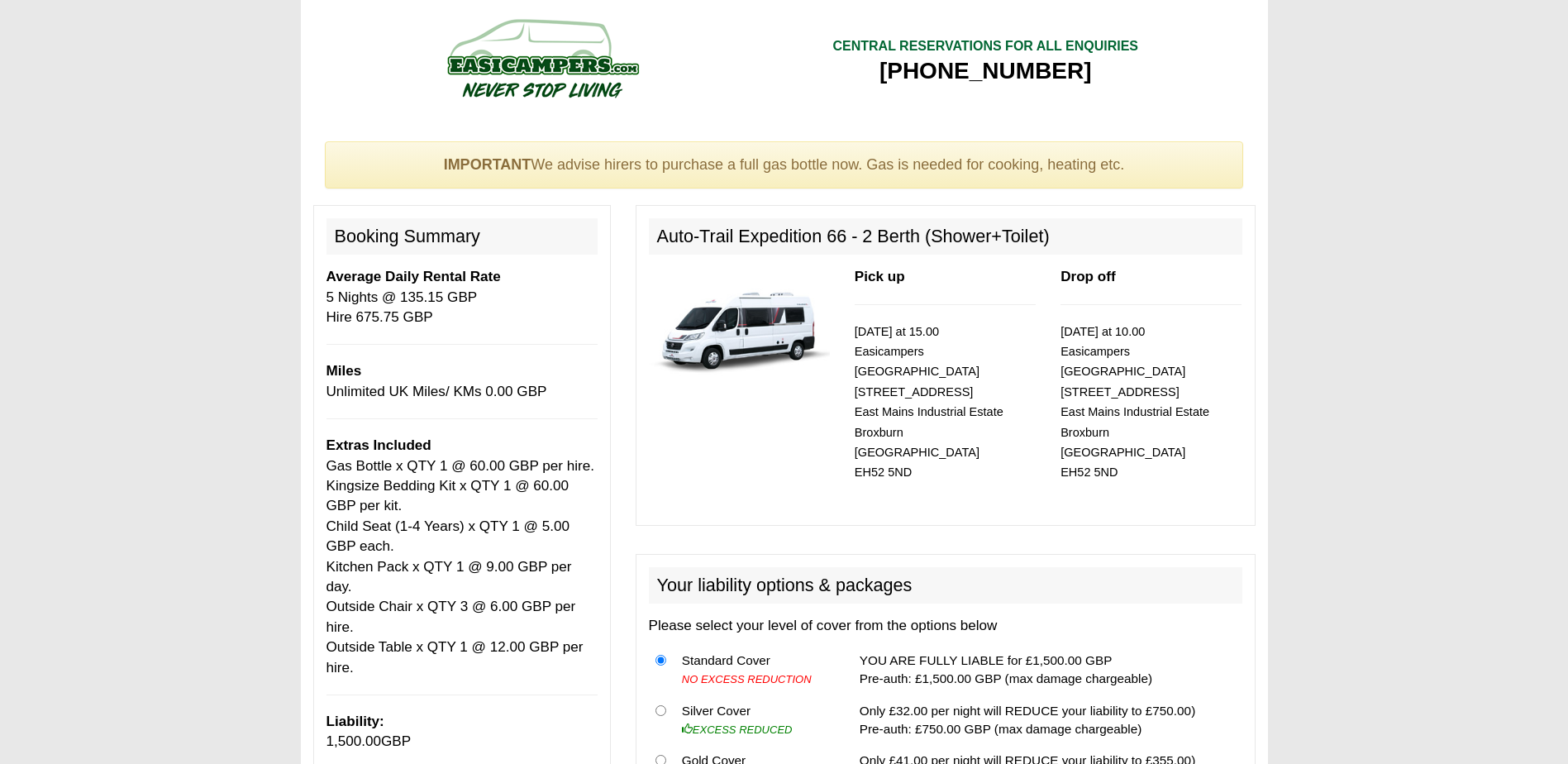
click at [724, 408] on div at bounding box center [739, 346] width 206 height 159
click at [925, 471] on div "Pick up 08/09/2025 at 15.00 Easicampers Edinburgh 1 Drovers Road East Mains Ind…" at bounding box center [945, 390] width 206 height 245
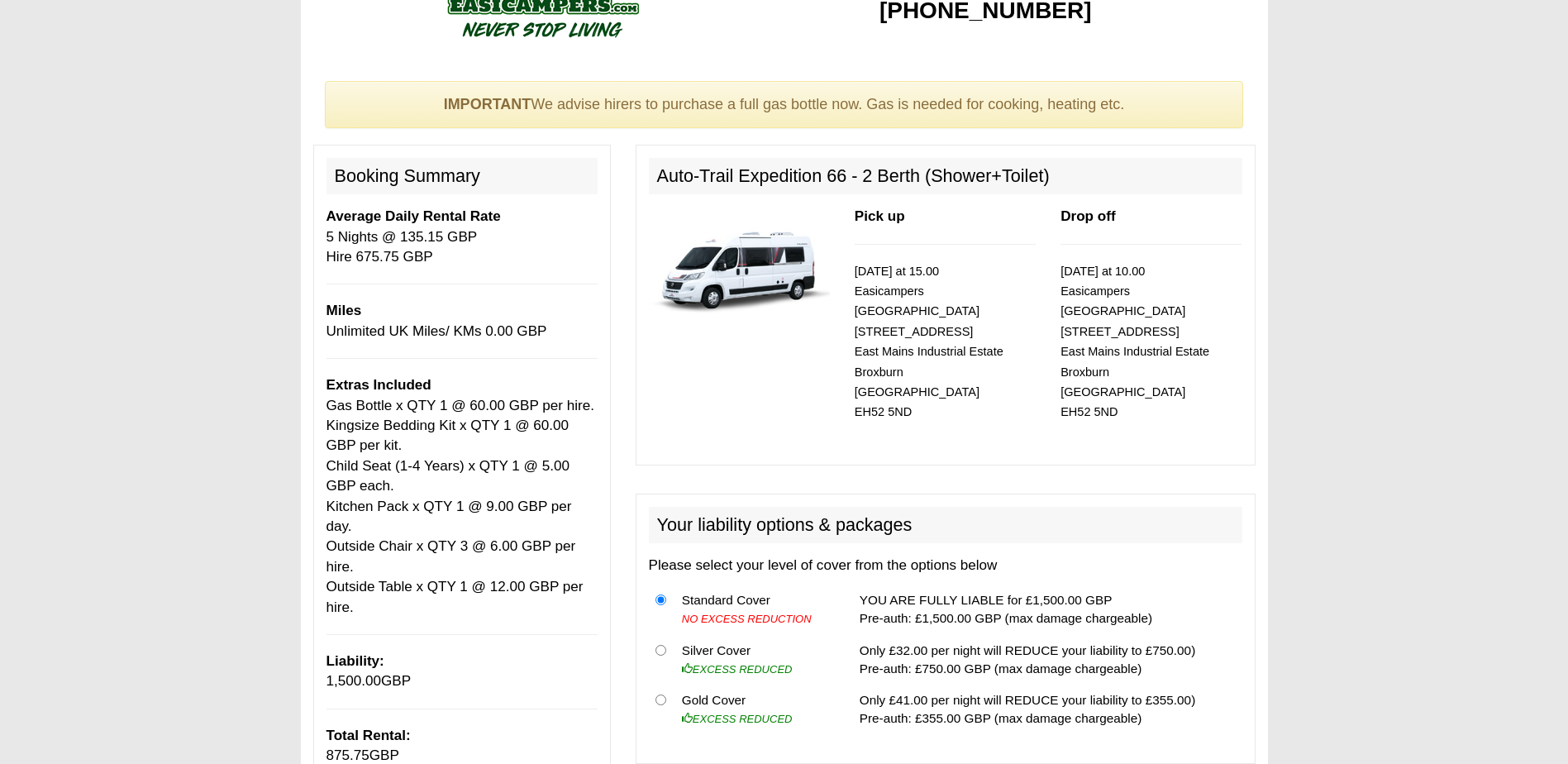
scroll to position [165, 0]
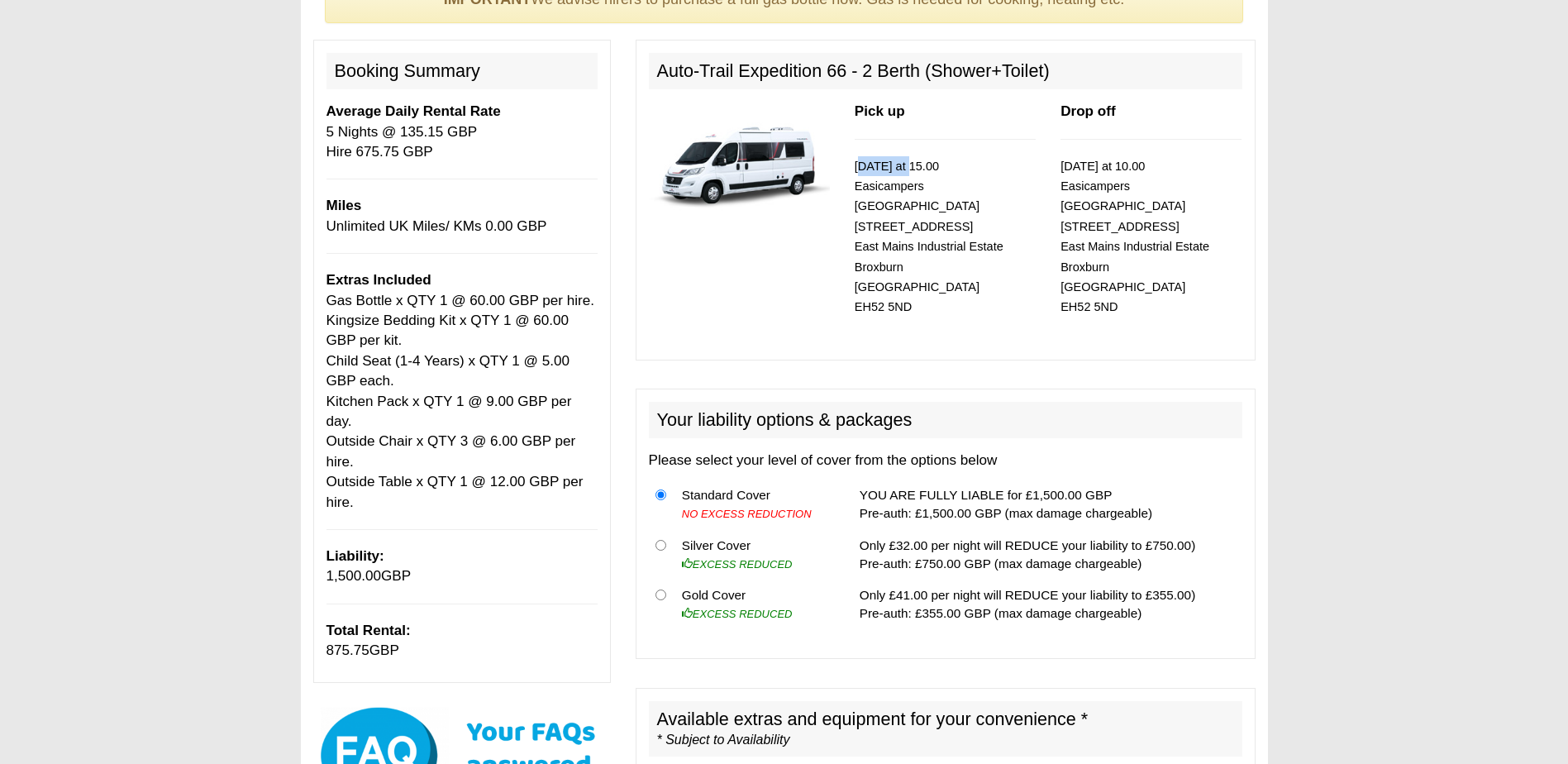
drag, startPoint x: 854, startPoint y: 164, endPoint x: 909, endPoint y: 170, distance: 55.3
click at [909, 170] on small "08/09/2025 at 15.00 Easicampers Edinburgh 1 Drovers Road East Mains Industrial …" at bounding box center [928, 237] width 149 height 155
drag, startPoint x: 909, startPoint y: 170, endPoint x: 1021, endPoint y: 267, distance: 148.2
click at [1015, 246] on p "08/09/2025 at 15.00 Easicampers Edinburgh 1 Drovers Road East Mains Industrial …" at bounding box center [945, 237] width 181 height 161
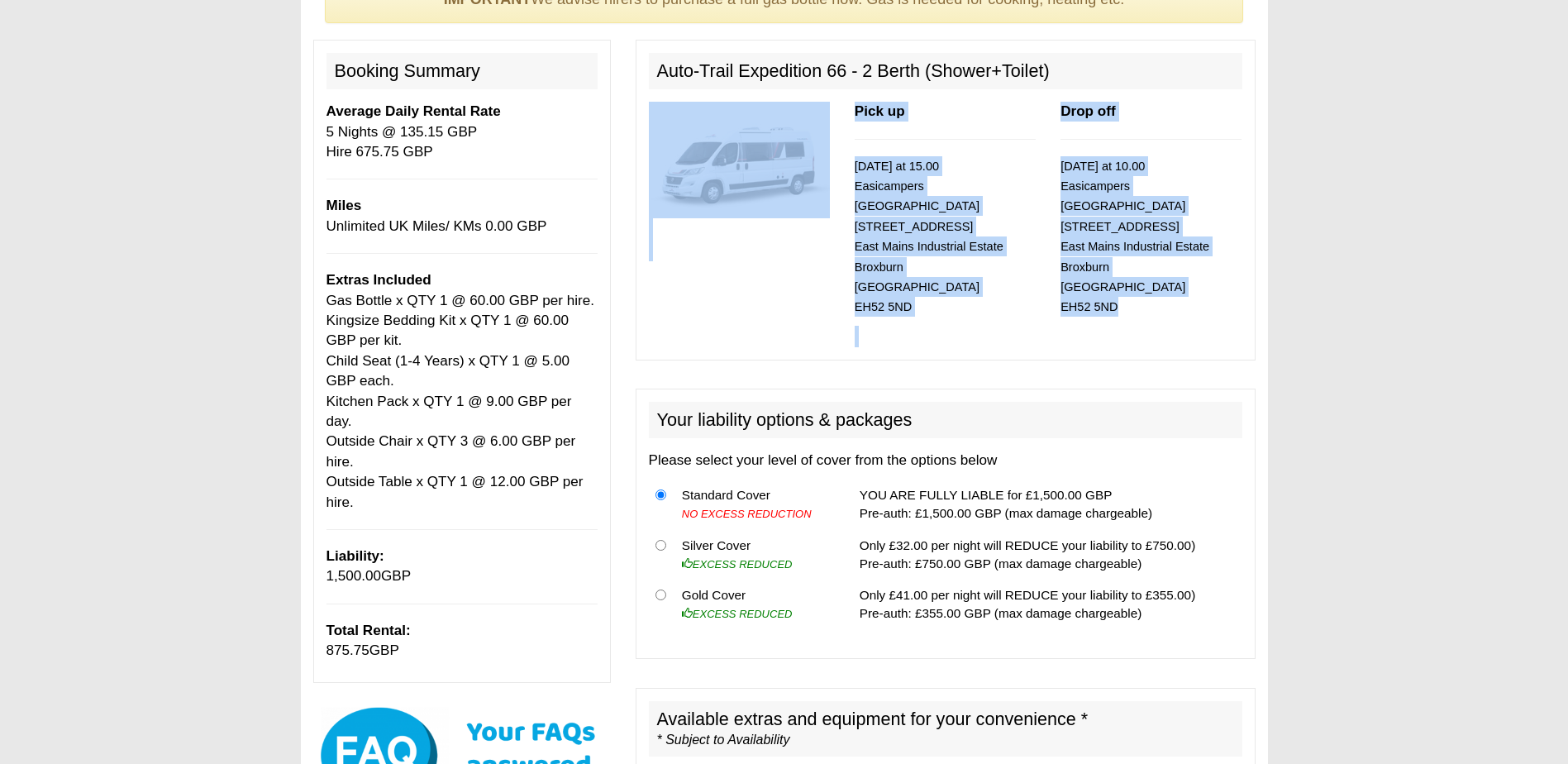
drag, startPoint x: 1187, startPoint y: 291, endPoint x: 834, endPoint y: 118, distance: 393.1
click at [834, 118] on div "Pick up 08/09/2025 at 15.00 Easicampers Edinburgh 1 Drovers Road East Mains Ind…" at bounding box center [946, 224] width 618 height 245
click at [987, 305] on div "Pick up 08/09/2025 at 15.00 Easicampers Edinburgh 1 Drovers Road East Mains Ind…" at bounding box center [945, 224] width 206 height 245
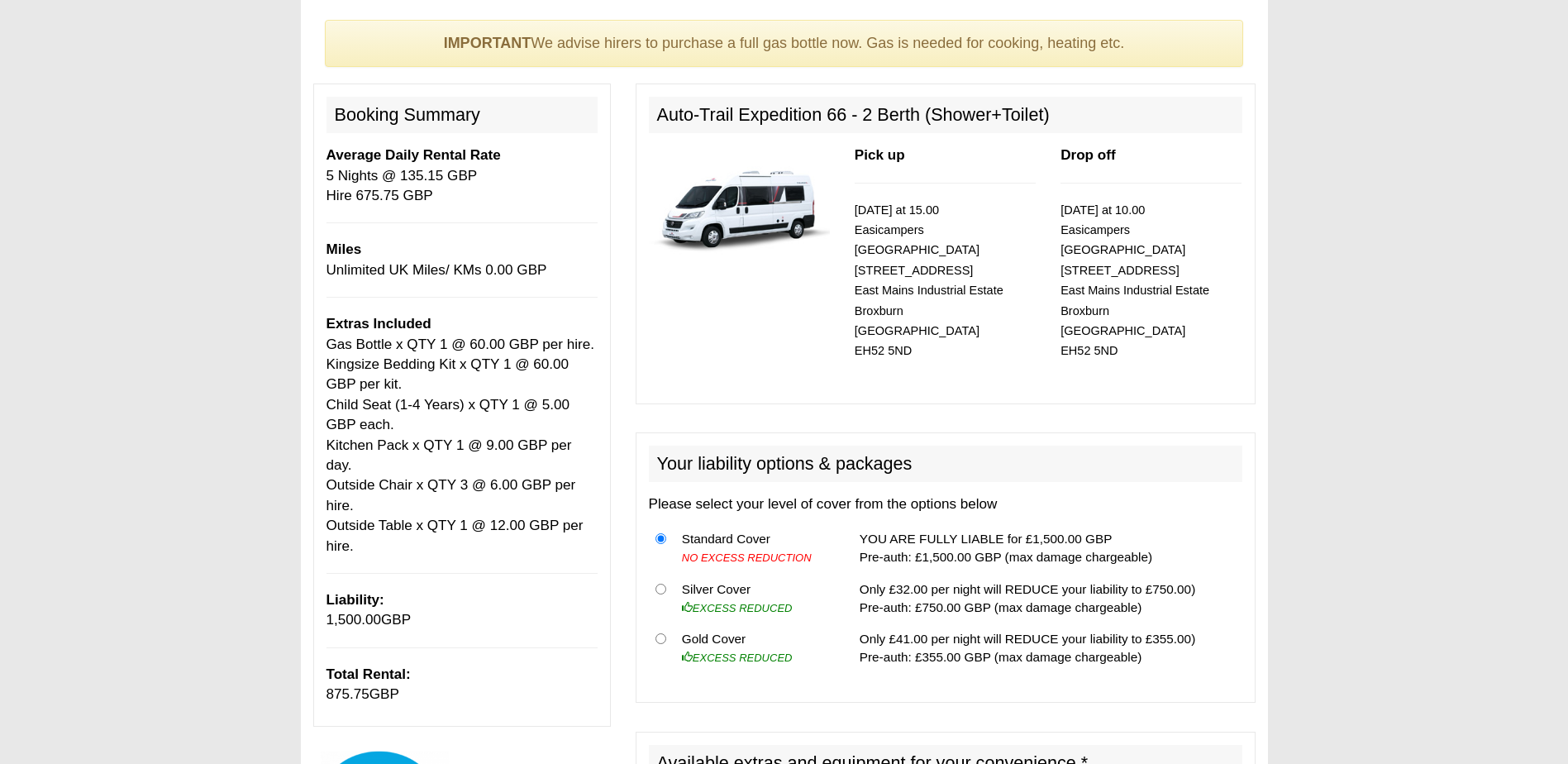
scroll to position [82, 0]
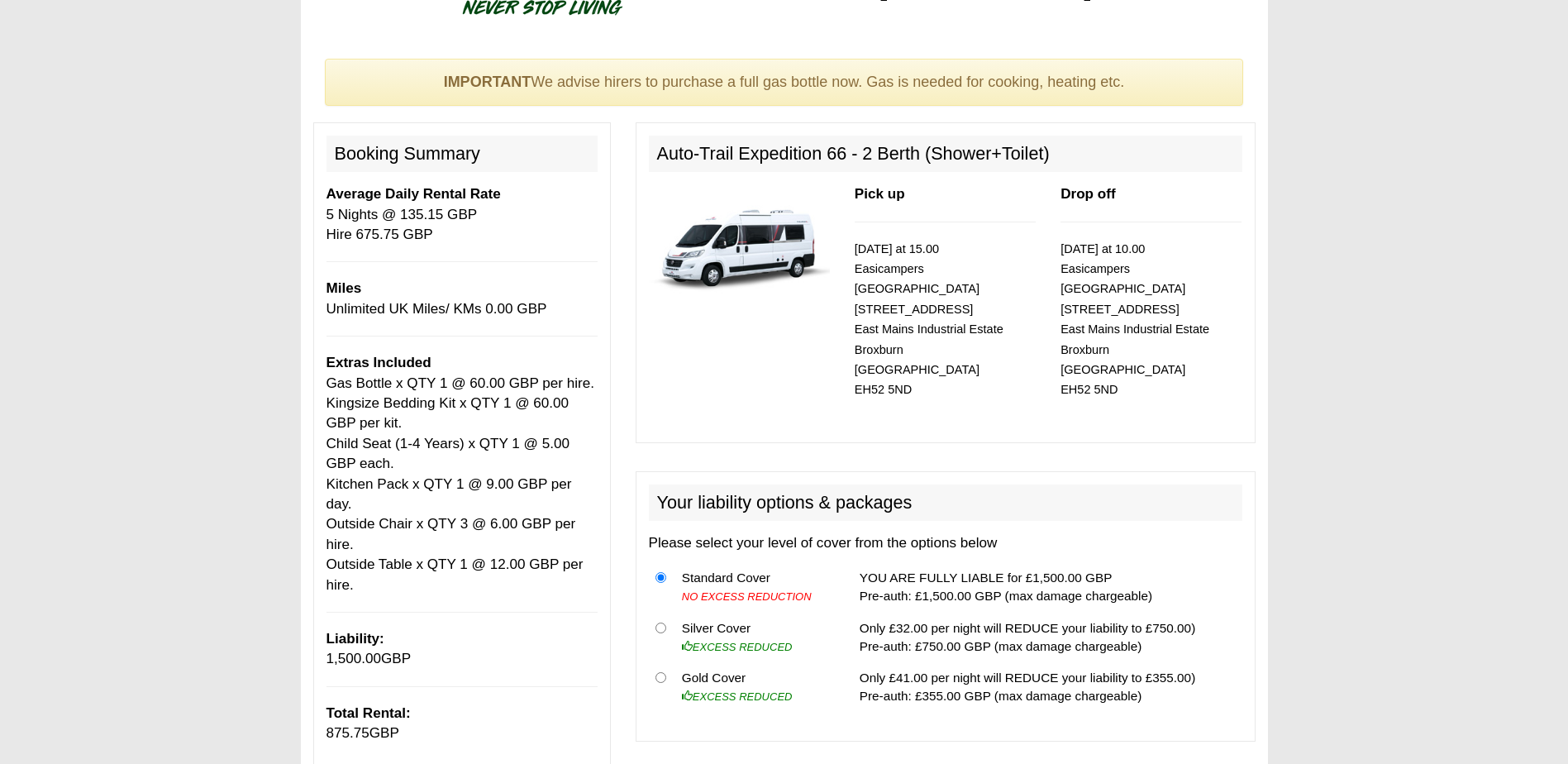
click at [1015, 379] on p "08/09/2025 at 15.00 Easicampers Edinburgh 1 Drovers Road East Mains Industrial …" at bounding box center [945, 320] width 181 height 161
drag, startPoint x: 987, startPoint y: 259, endPoint x: 1038, endPoint y: 253, distance: 51.4
click at [1038, 253] on div "Pick up 08/09/2025 at 15.00 Easicampers Edinburgh 1 Drovers Road East Mains Ind…" at bounding box center [945, 306] width 206 height 245
drag, startPoint x: 1038, startPoint y: 253, endPoint x: 1077, endPoint y: 252, distance: 39.0
click at [1075, 250] on small "13/09/2025 at 10.00 Easicampers Edinburgh 1 Drovers Road East Mains Industrial …" at bounding box center [1135, 319] width 149 height 155
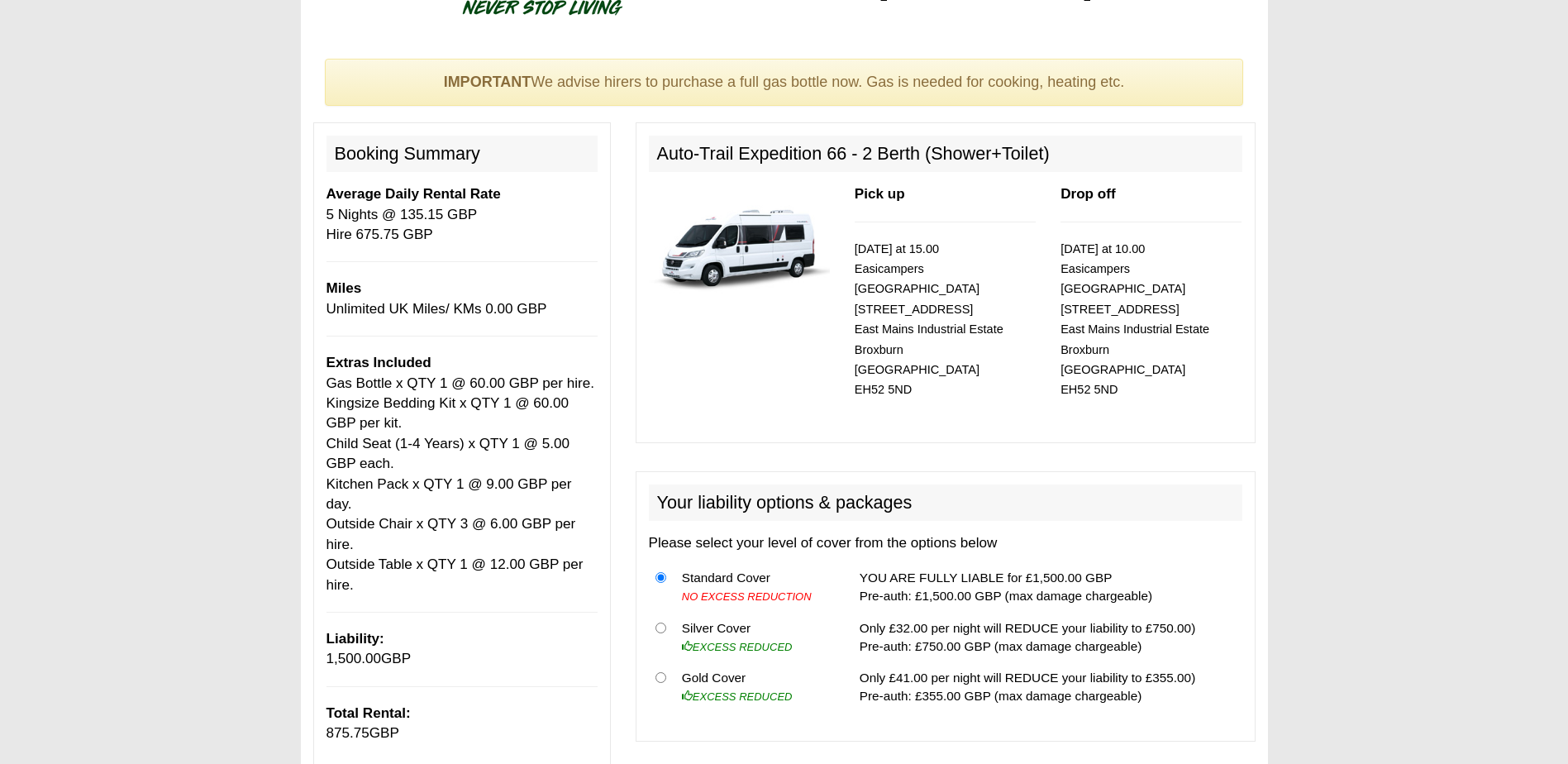
click at [992, 237] on div "Pick up 08/09/2025 at 15.00 Easicampers Edinburgh 1 Drovers Road East Mains Ind…" at bounding box center [945, 306] width 206 height 245
click at [1021, 247] on p "08/09/2025 at 15.00 Easicampers Edinburgh 1 Drovers Road East Mains Industrial …" at bounding box center [945, 320] width 181 height 161
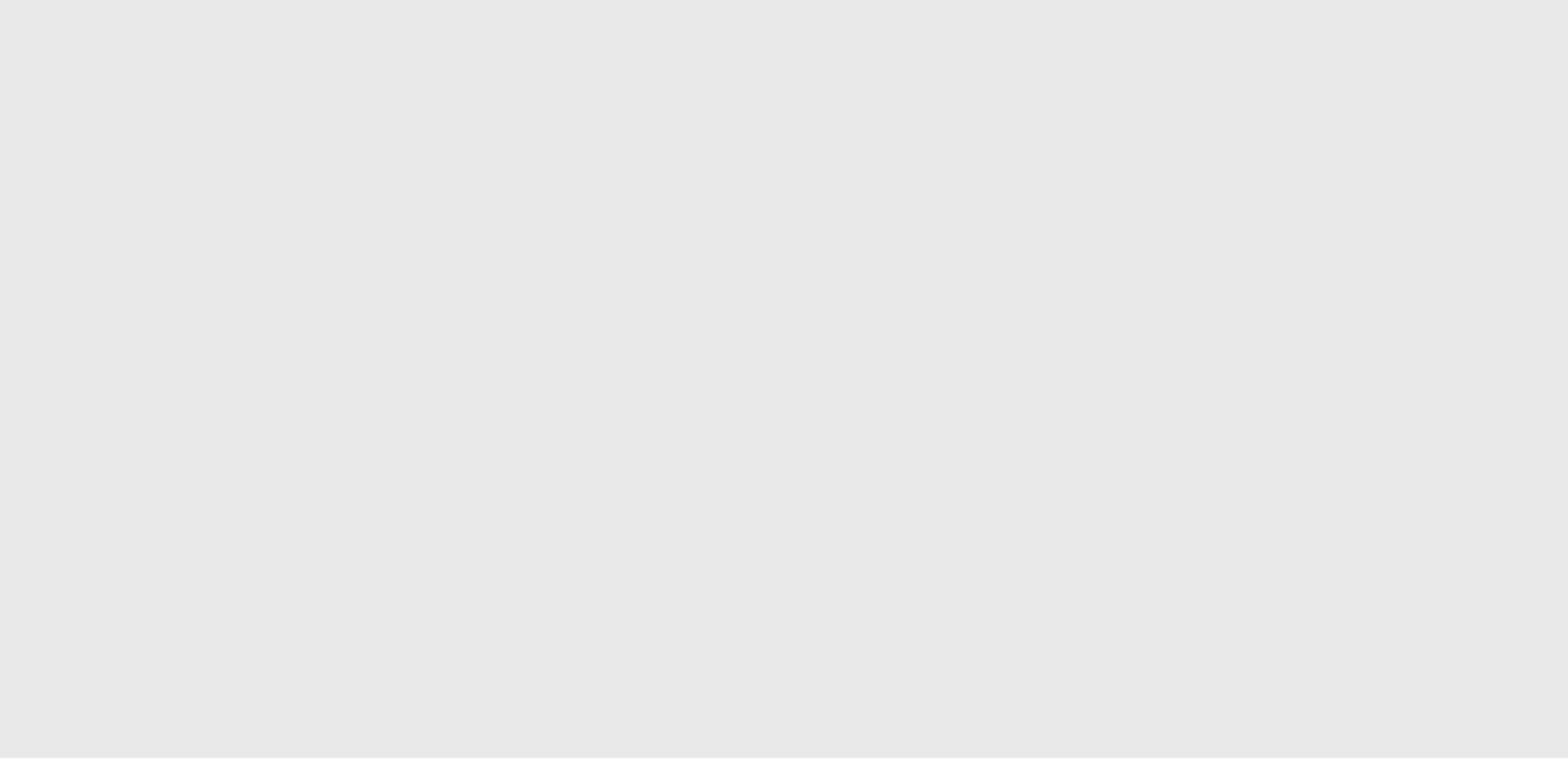
click at [627, 58] on html "------- Microsoft VBScript runtime error '800a0009' Subscript out of range: '[n…" at bounding box center [784, 29] width 1568 height 58
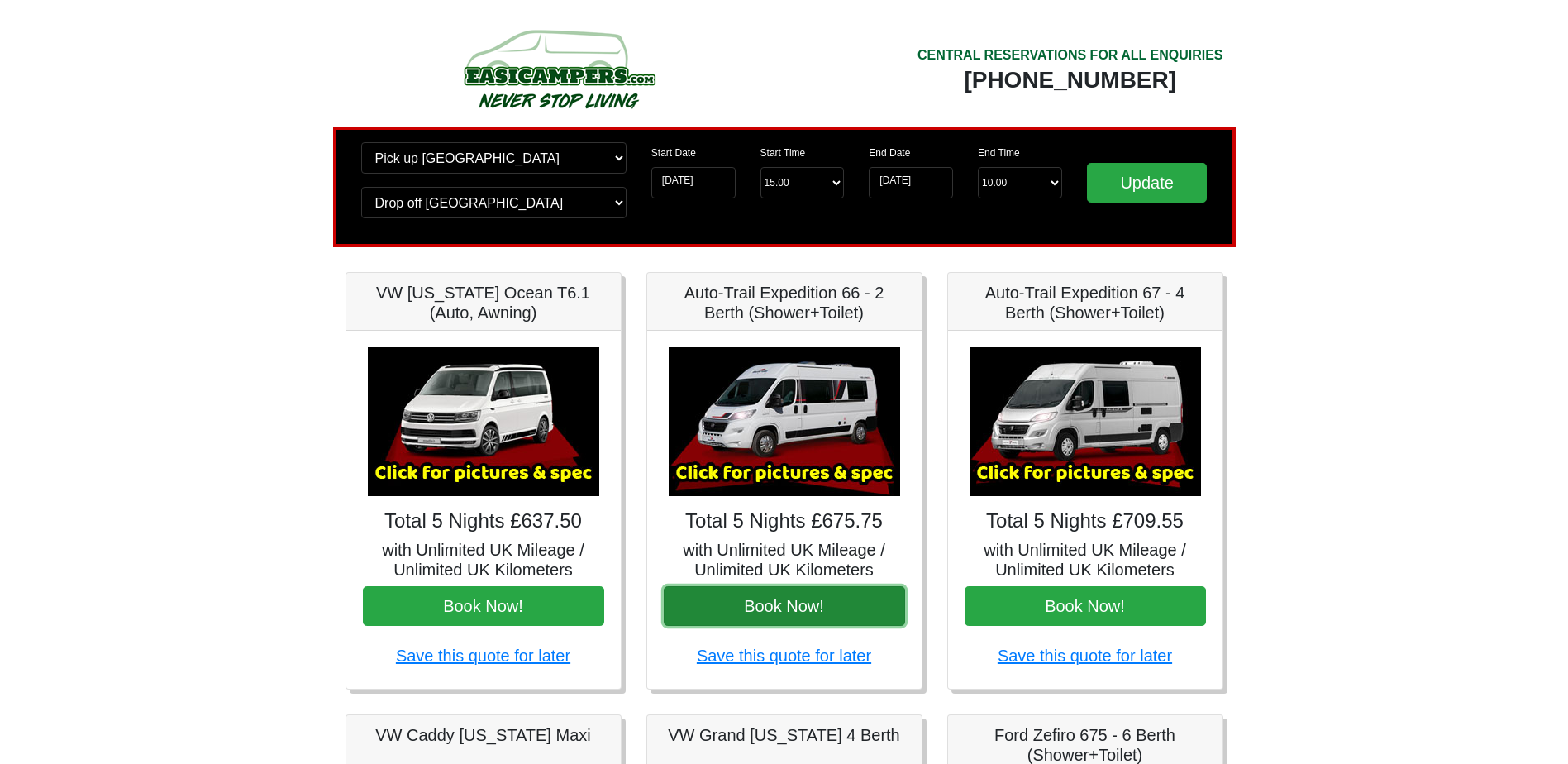
click at [786, 612] on button "Book Now!" at bounding box center [784, 606] width 241 height 40
click at [728, 189] on input "[DATE]" at bounding box center [693, 182] width 84 height 32
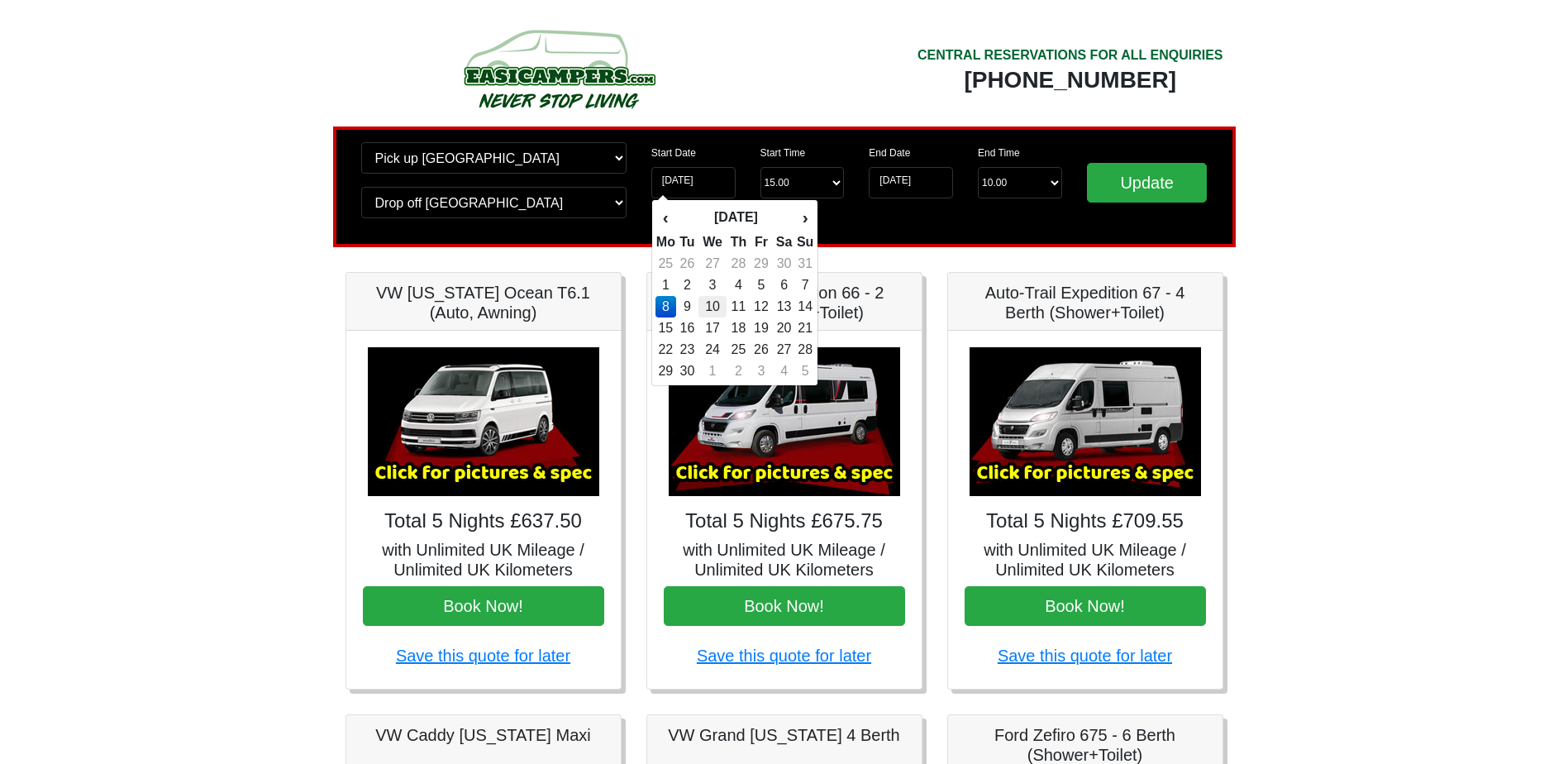
click at [717, 309] on td "10" at bounding box center [712, 307] width 28 height 22
type input "10-09-2025"
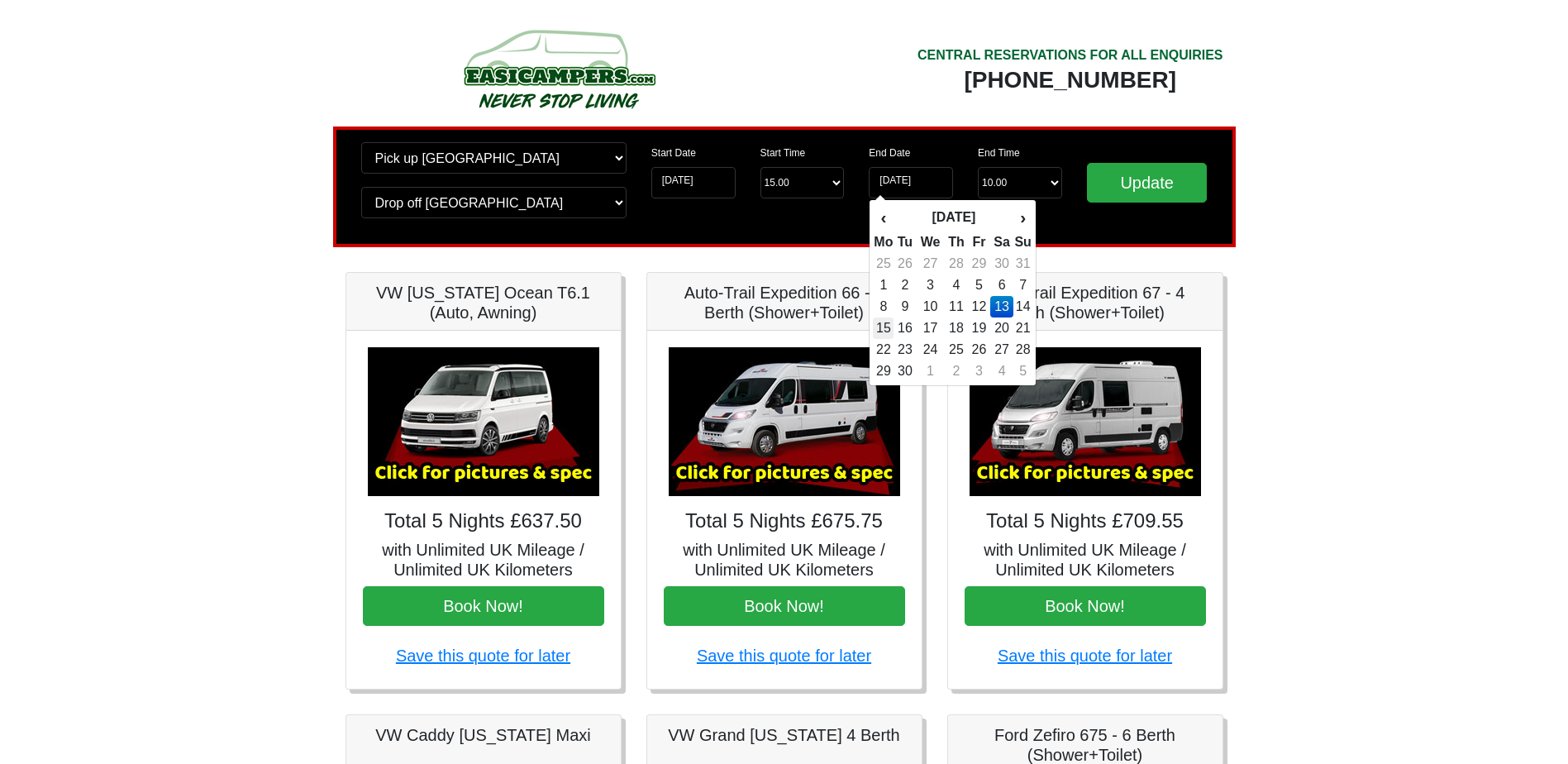
click at [892, 328] on td "15" at bounding box center [882, 328] width 21 height 22
type input "15-09-2025"
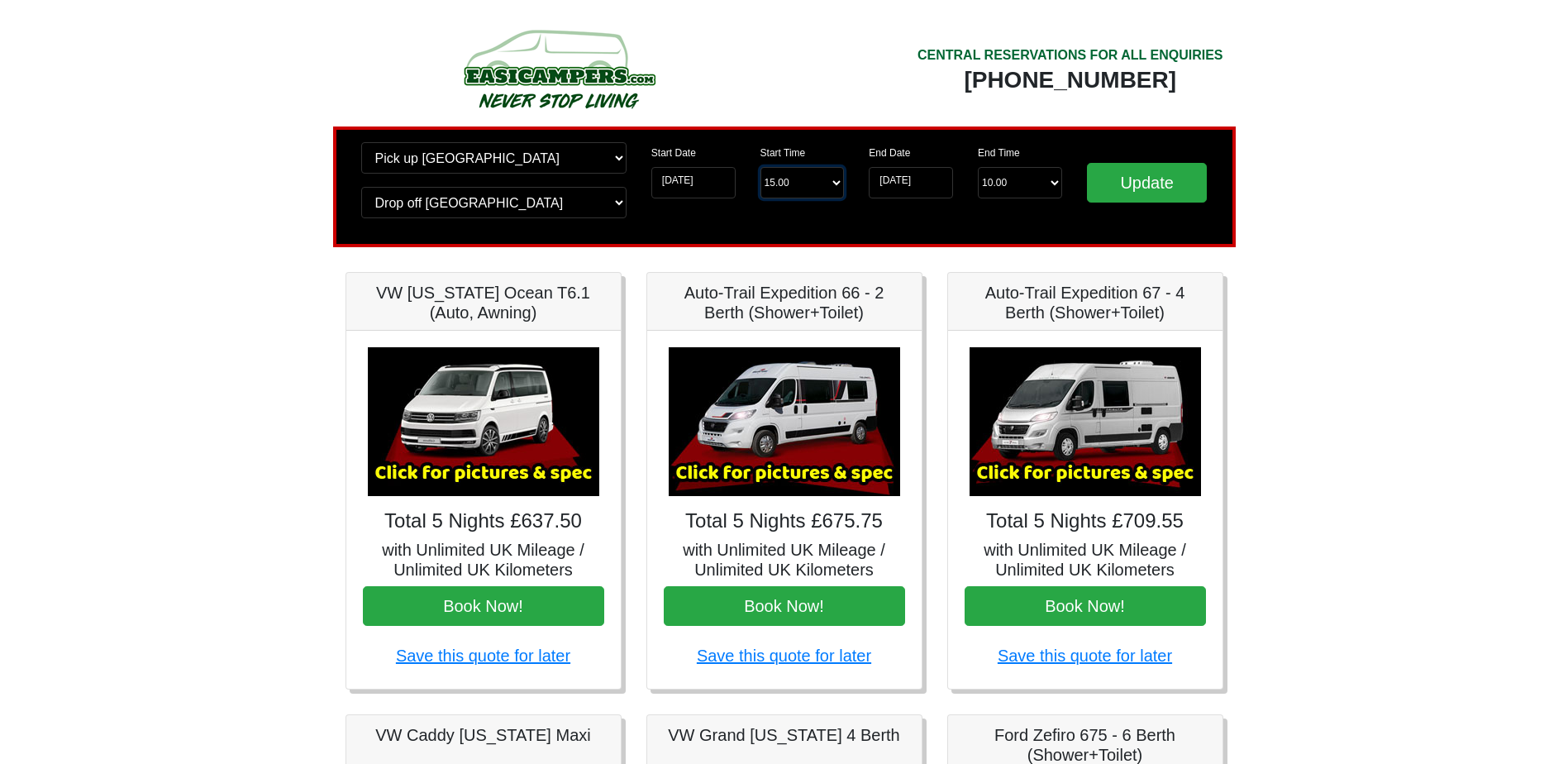
click at [824, 179] on select "Start Time 15.00 -------- 11.00 am (Saturday & Sunday Only) 12.00 pm (Saturday)…" at bounding box center [802, 182] width 84 height 32
select select "13.00"
click at [760, 167] on select "Start Time 15.00 -------- 11.00 am (Saturday & Sunday Only) 12.00 pm (Saturday)…" at bounding box center [802, 182] width 84 height 32
click at [988, 187] on select "End Time 10.00 -------- 08.00 am 09.00 am 10.00 am 11.00 am (Sunday Only)" at bounding box center [1019, 182] width 84 height 32
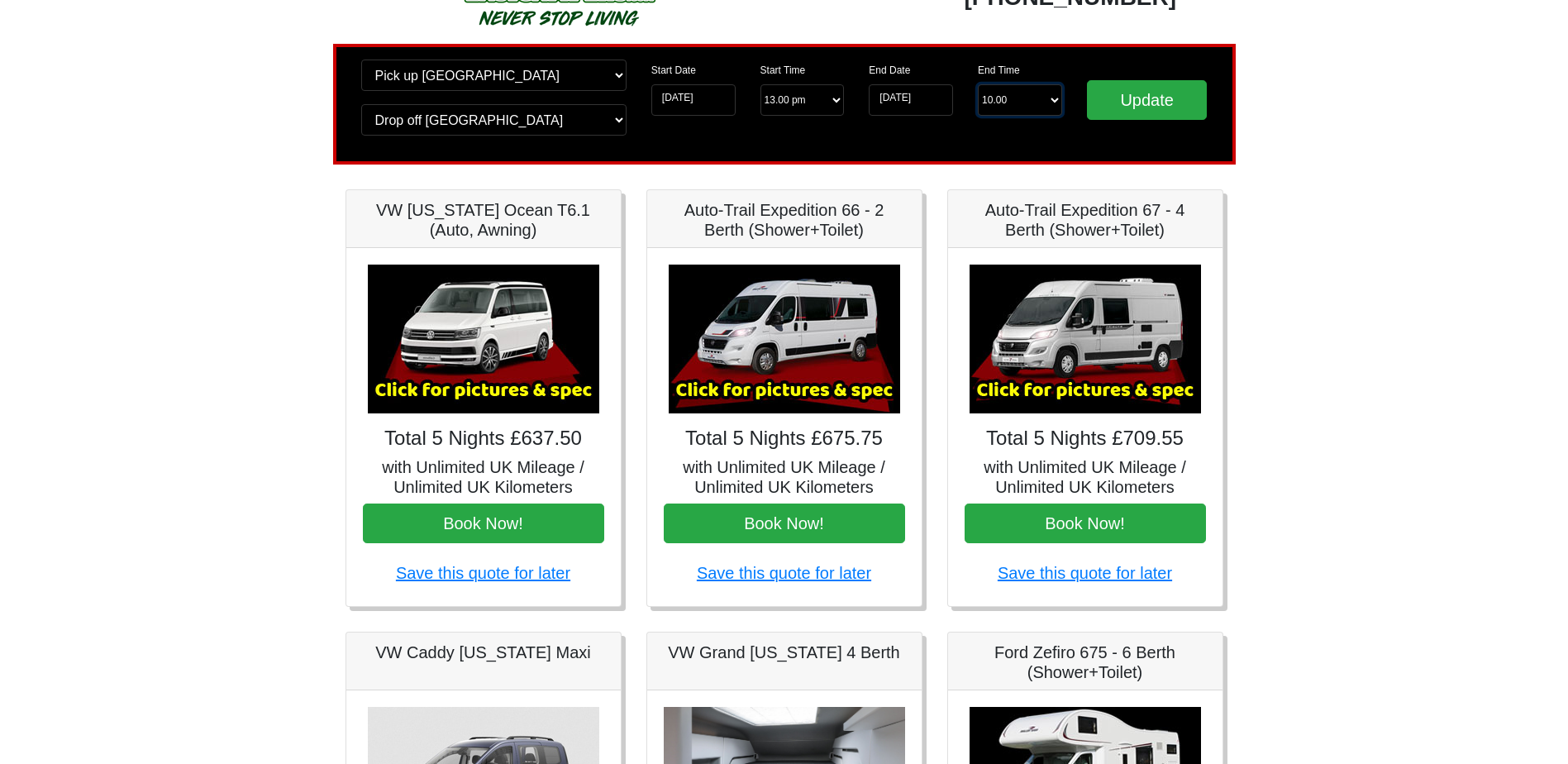
click at [1016, 100] on select "End Time 10.00 -------- 08.00 am 09.00 am 10.00 am 11.00 am (Sunday Only)" at bounding box center [1019, 100] width 84 height 32
select select "10.00"
click at [977, 84] on select "End Time 10.00 -------- 08.00 am 09.00 am 10.00 am 11.00 am (Sunday Only)" at bounding box center [1019, 100] width 84 height 32
click at [1136, 112] on input "Update" at bounding box center [1147, 100] width 120 height 40
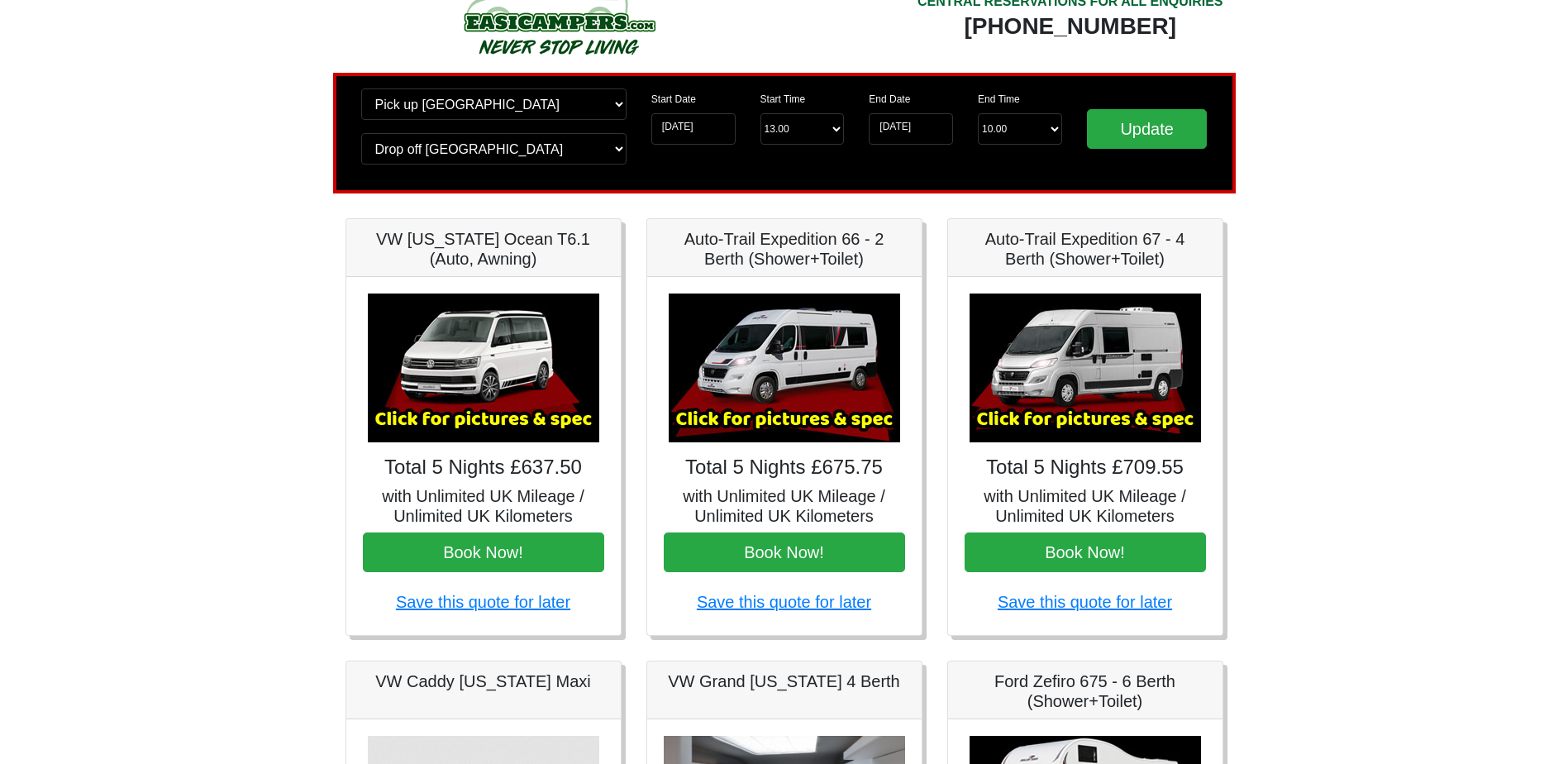
scroll to position [82, 0]
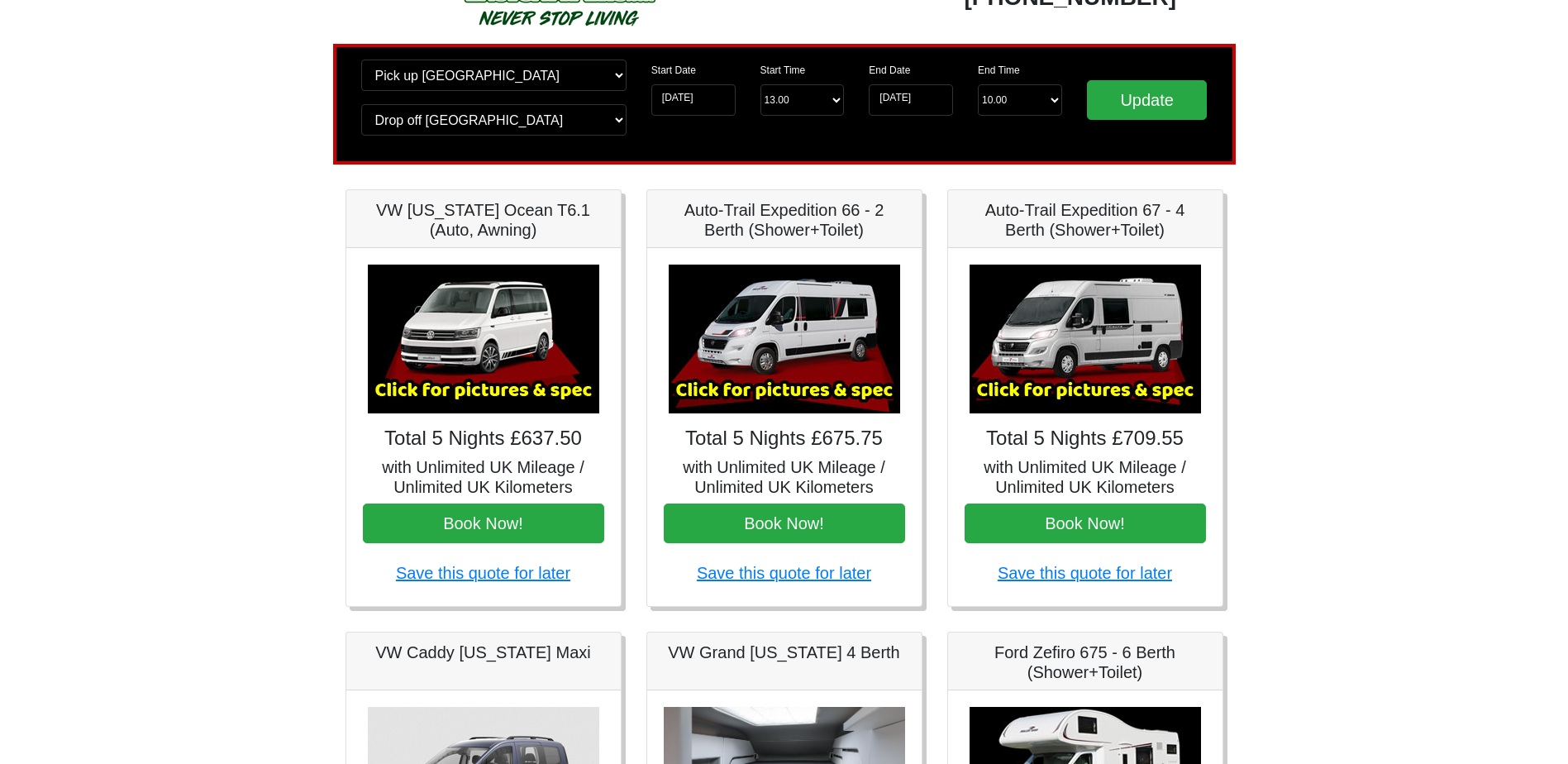
click at [853, 324] on img at bounding box center [784, 339] width 231 height 149
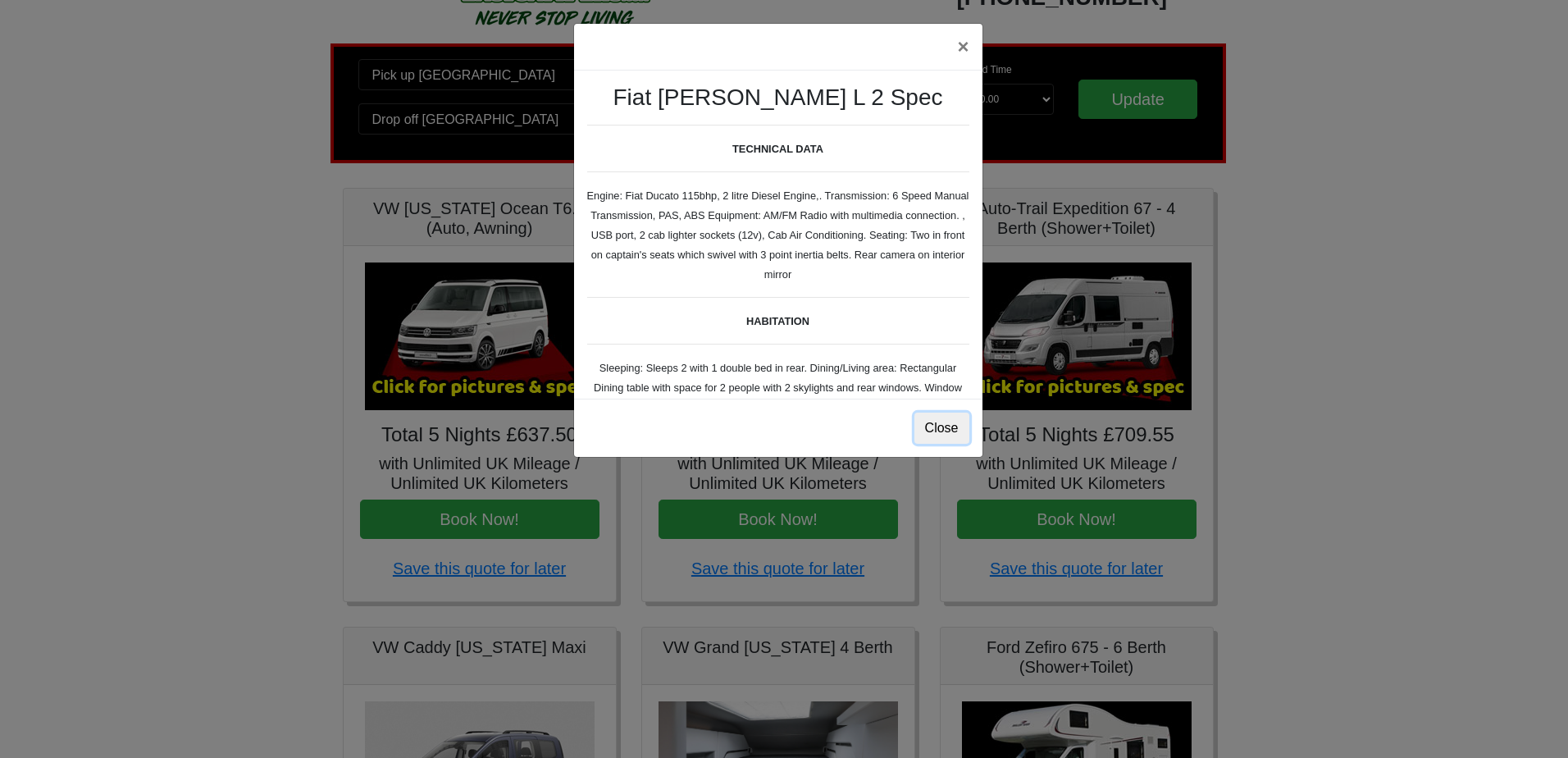
click at [950, 434] on button "Close" at bounding box center [941, 428] width 55 height 31
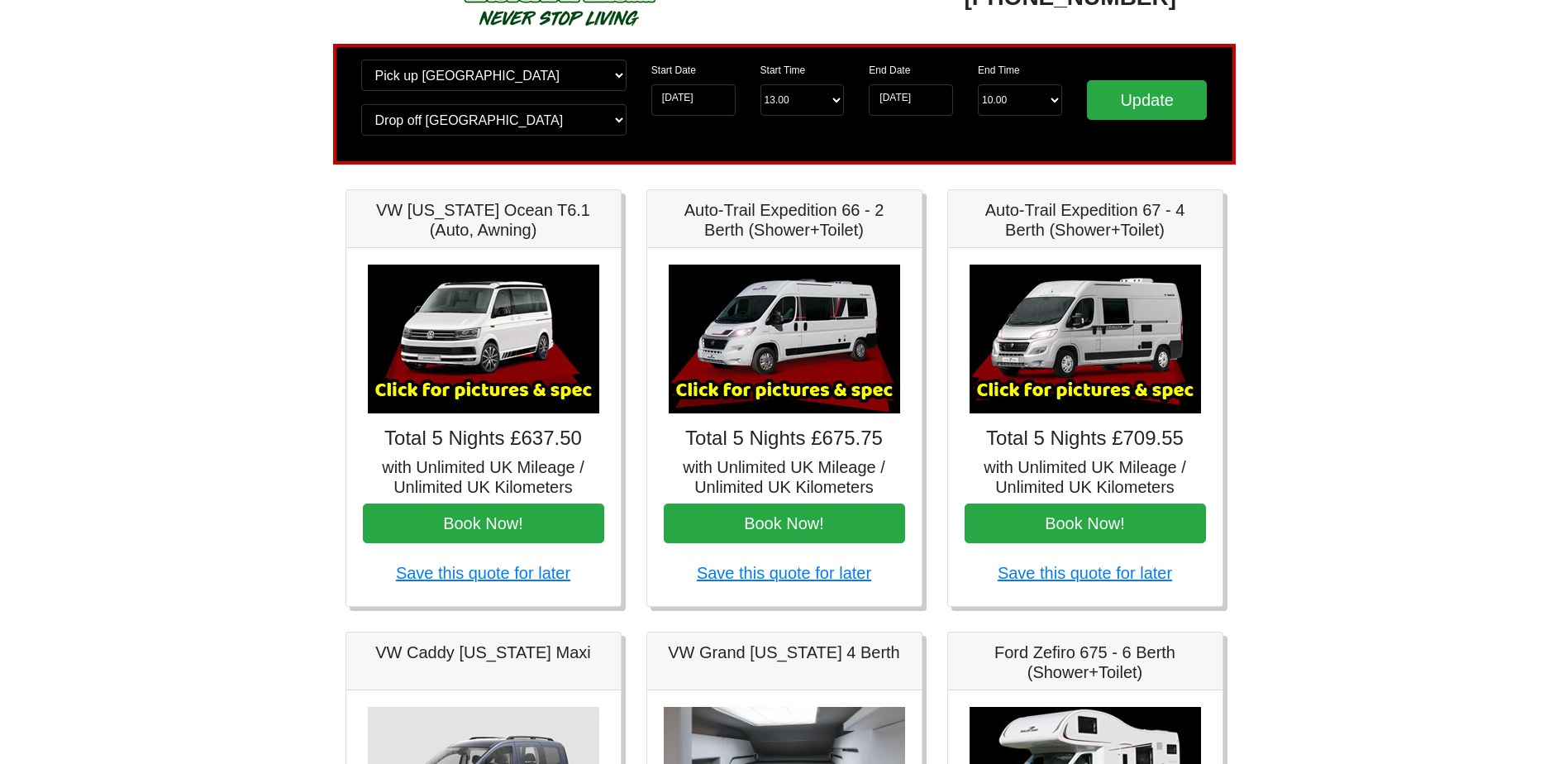
click at [807, 362] on img at bounding box center [784, 339] width 231 height 149
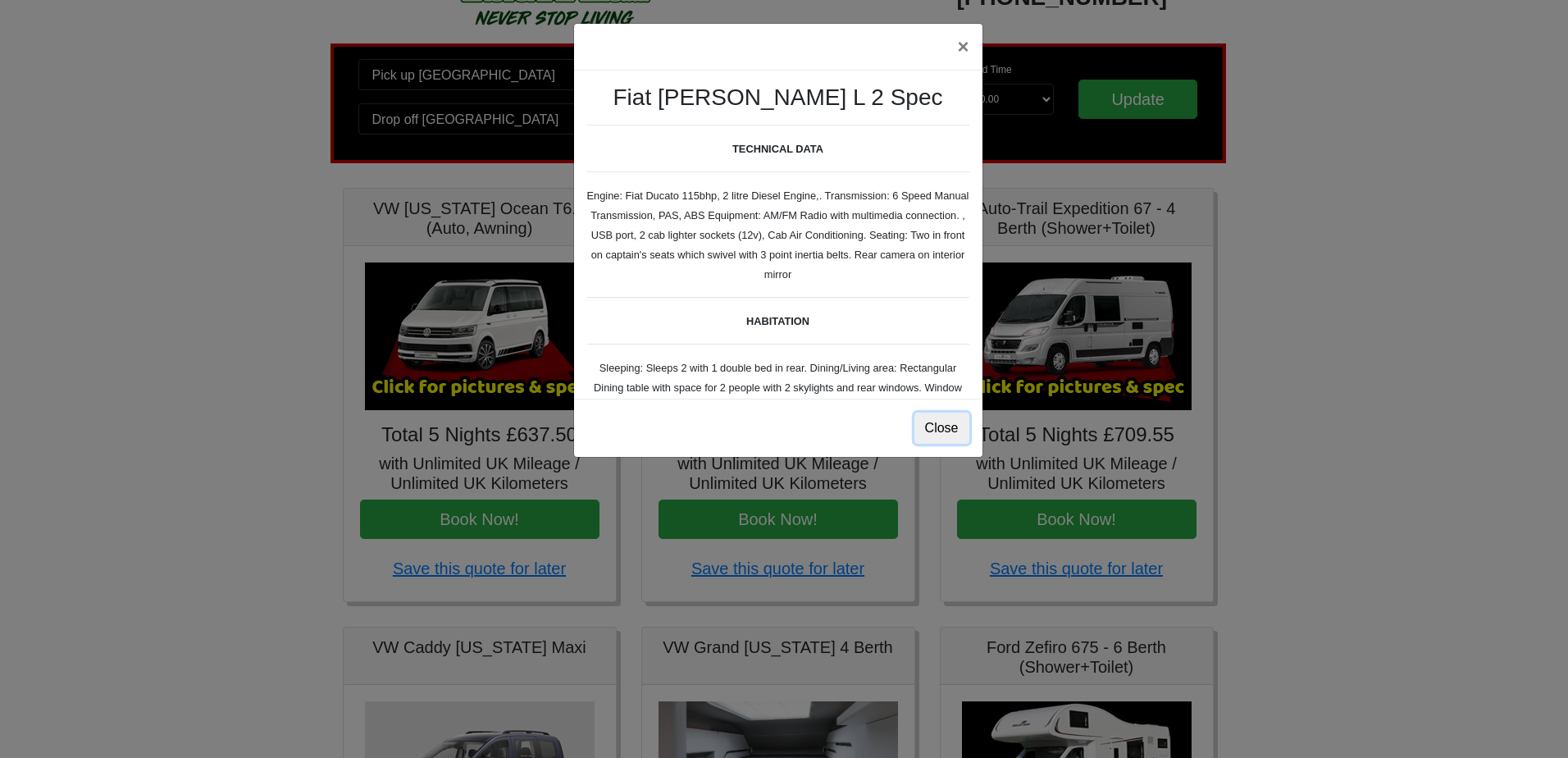
click at [926, 424] on button "Close" at bounding box center [941, 428] width 55 height 31
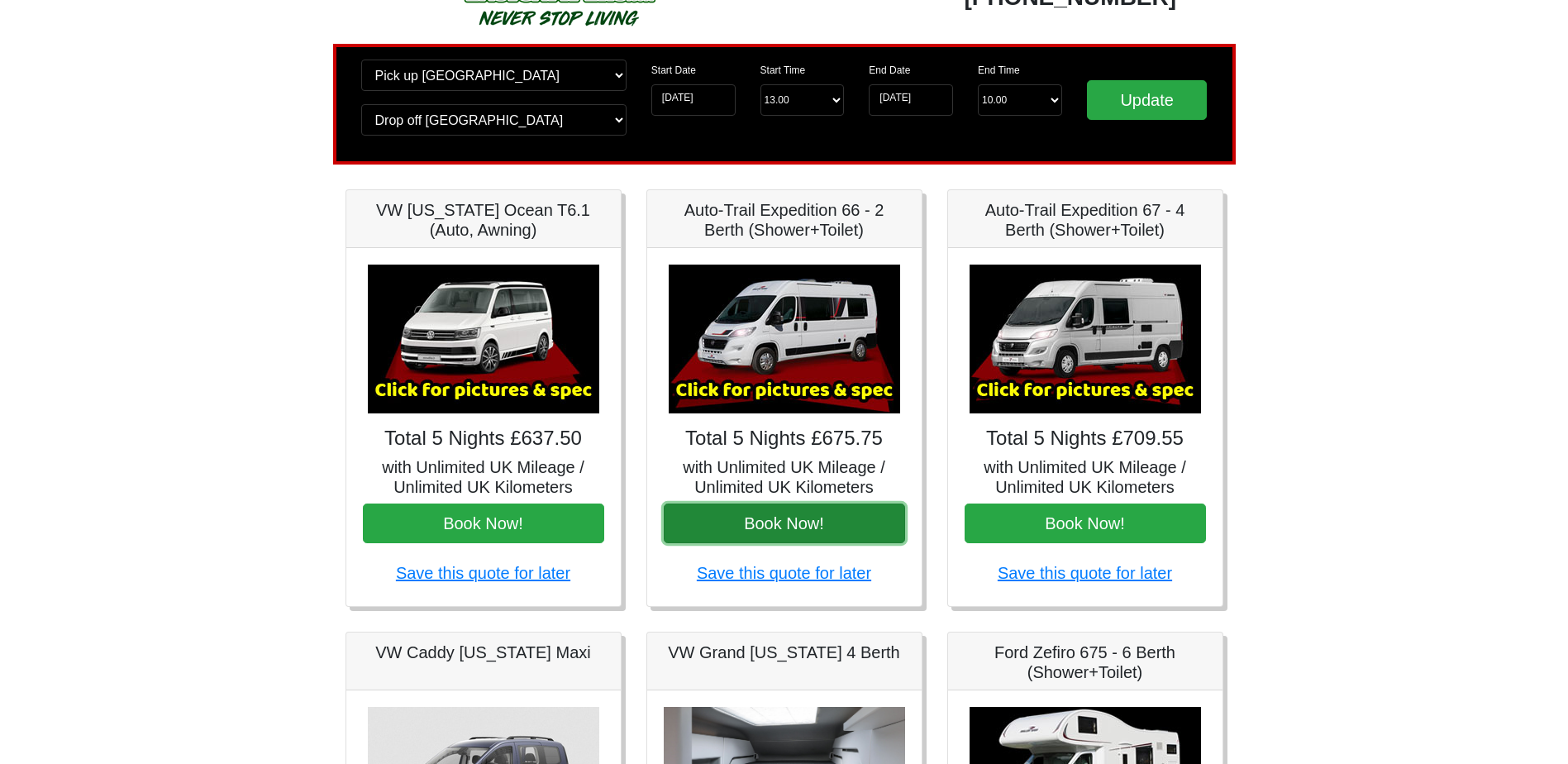
click at [795, 518] on button "Book Now!" at bounding box center [784, 524] width 241 height 40
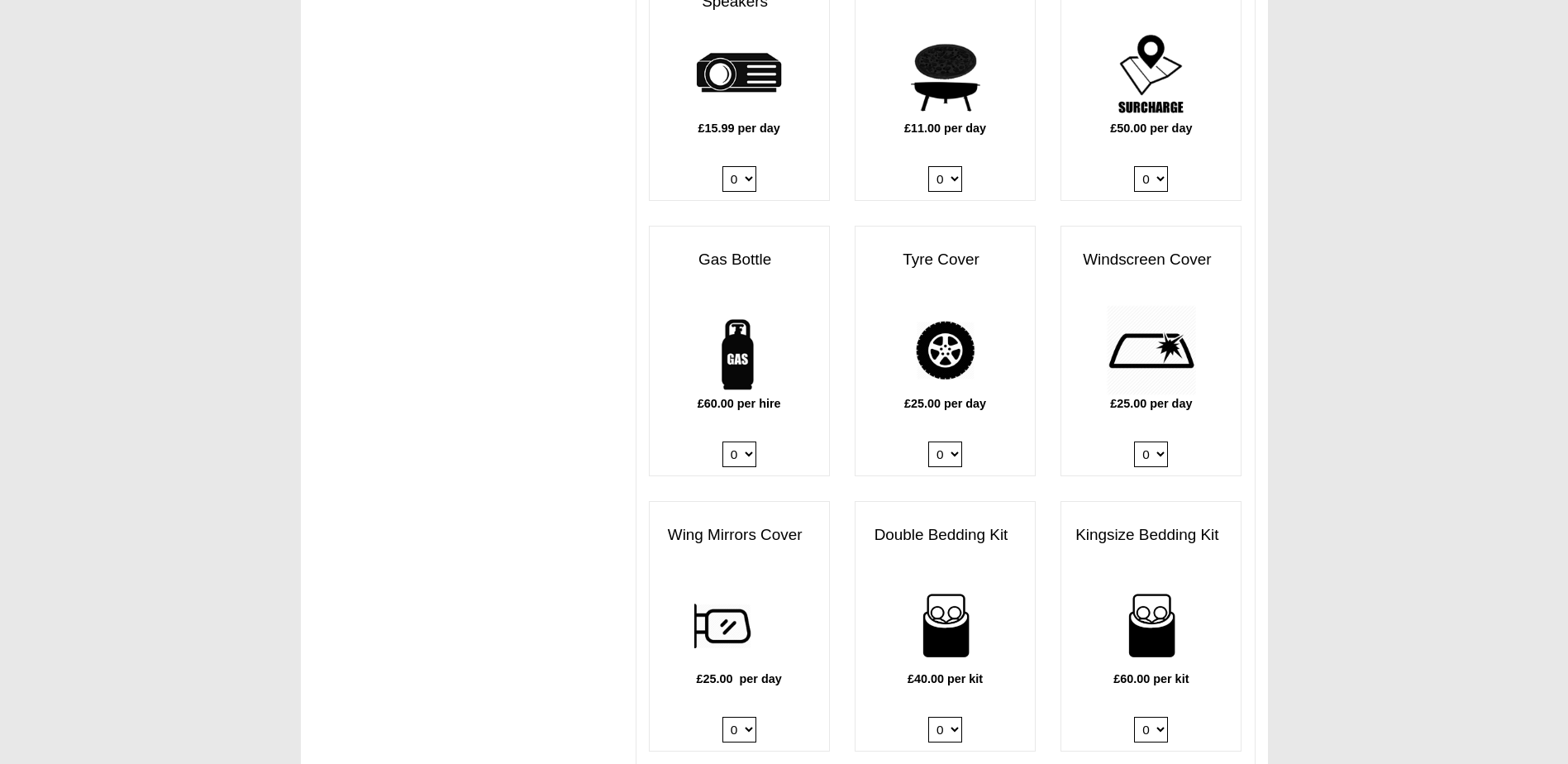
scroll to position [992, 0]
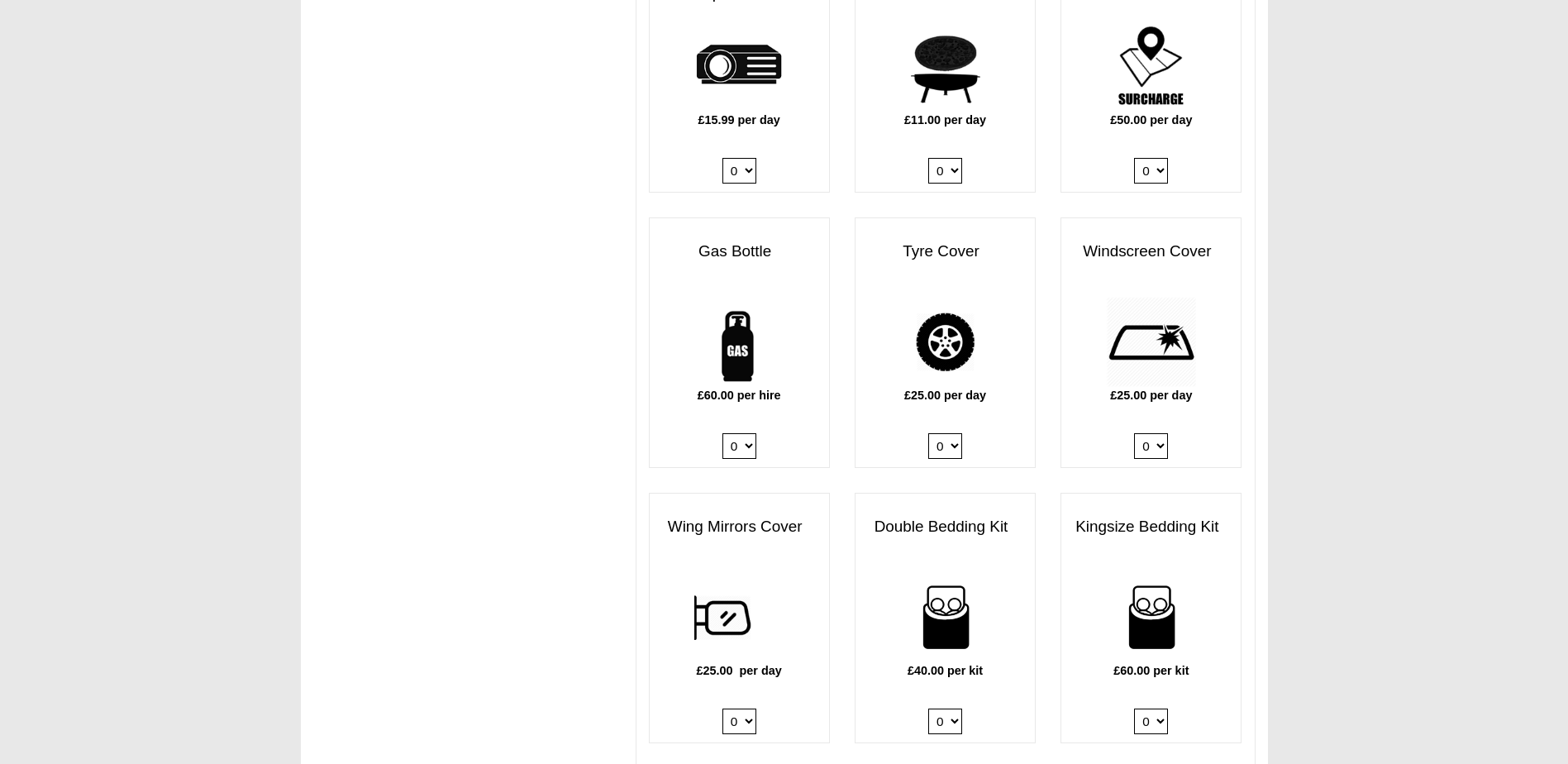
click at [731, 433] on select "0 1" at bounding box center [738, 446] width 34 height 25
select select "Gas Bottle x QTY 1 @ 60.00 GBP per hire."
click at [722, 433] on select "0 1" at bounding box center [738, 446] width 34 height 25
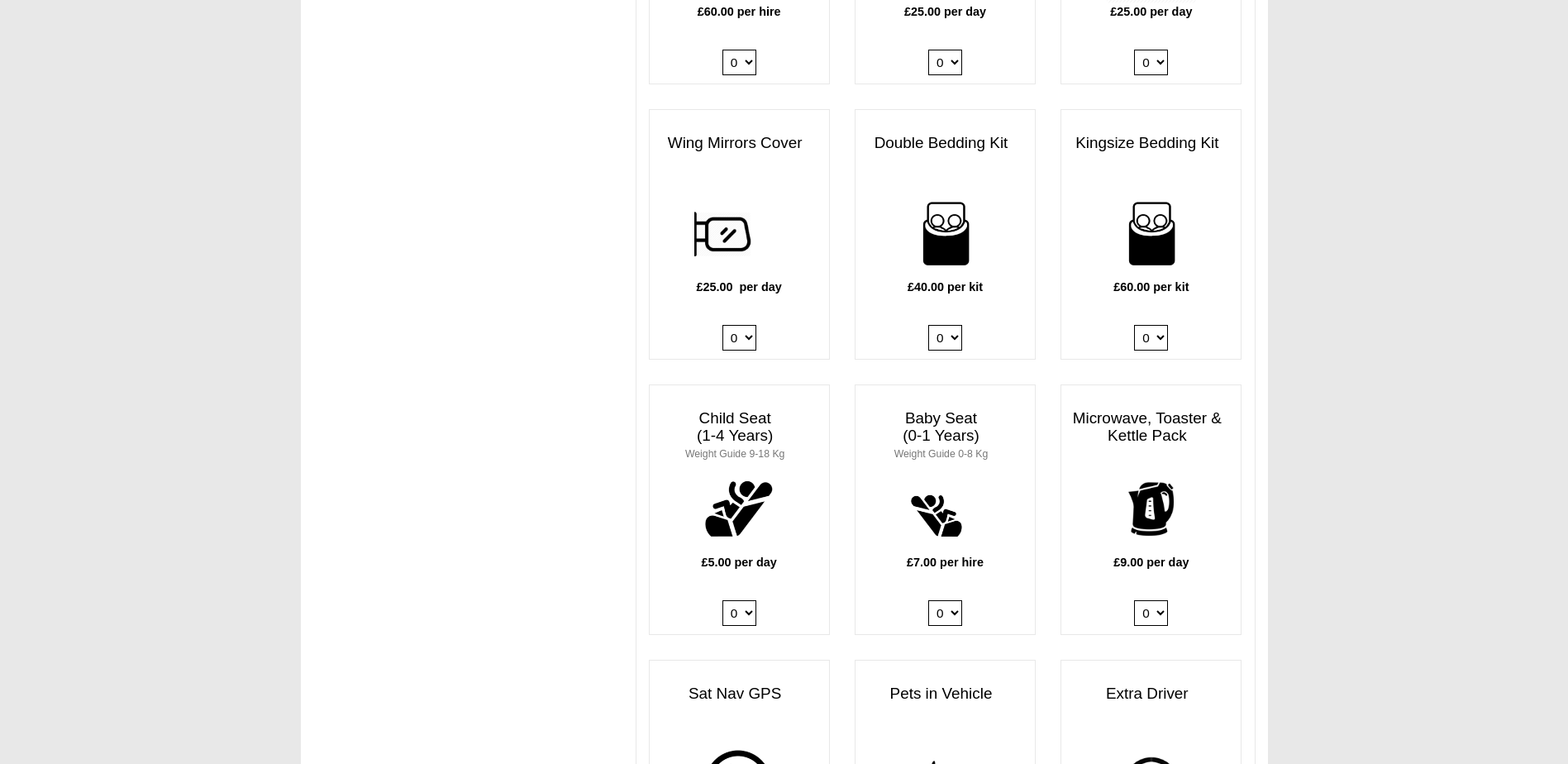
scroll to position [1406, 0]
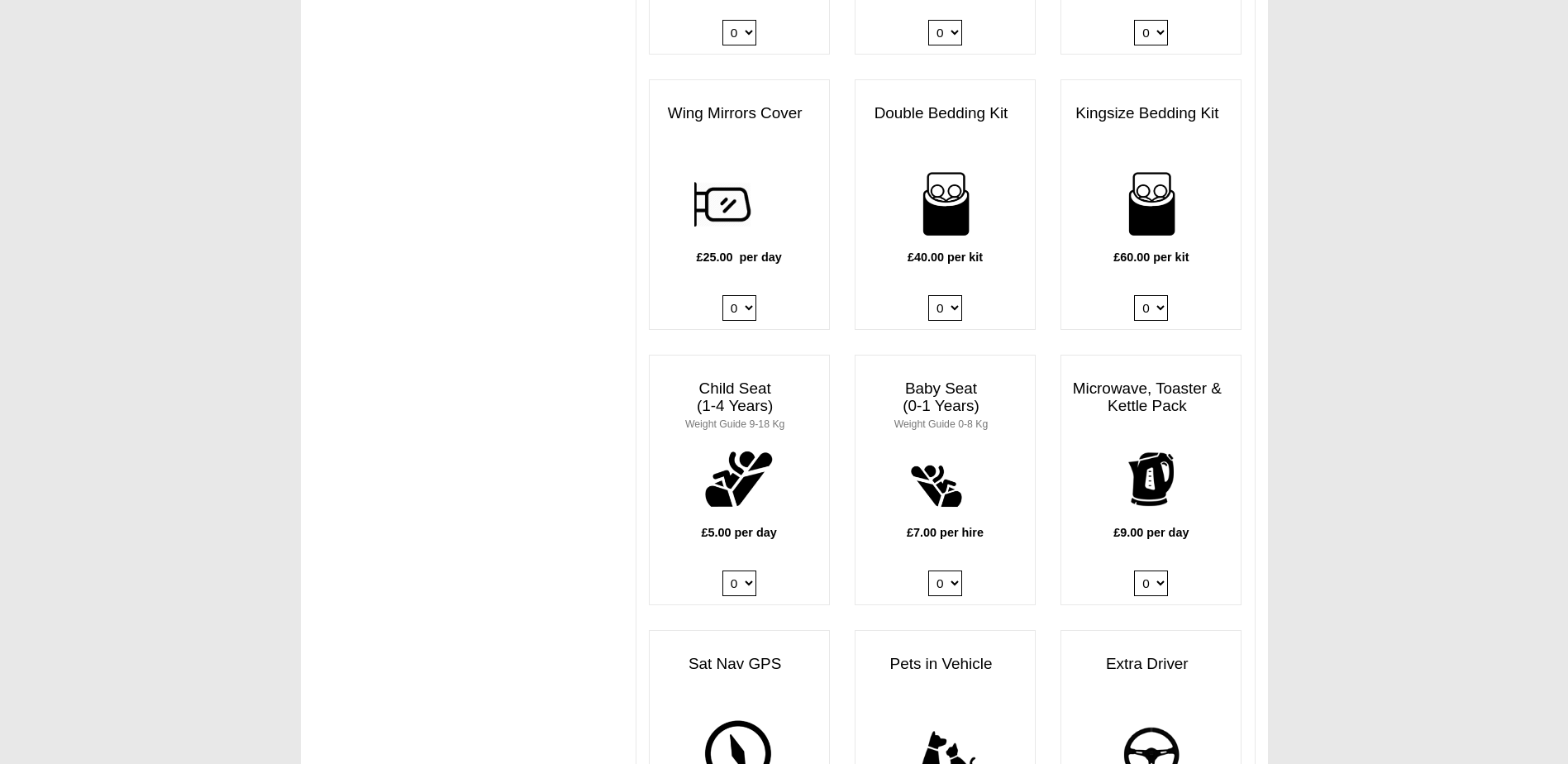
click at [754, 571] on select "0 1 2 3 4" at bounding box center [738, 584] width 34 height 25
click at [752, 574] on select "0 1 2 3 4" at bounding box center [738, 584] width 34 height 25
select select "Child Seat (1-4 Years) x QTY 1 @ 5.00 GBP each."
click at [722, 571] on select "0 1 2 3 4" at bounding box center [738, 584] width 34 height 25
click at [1165, 575] on select "0 1" at bounding box center [1150, 584] width 34 height 25
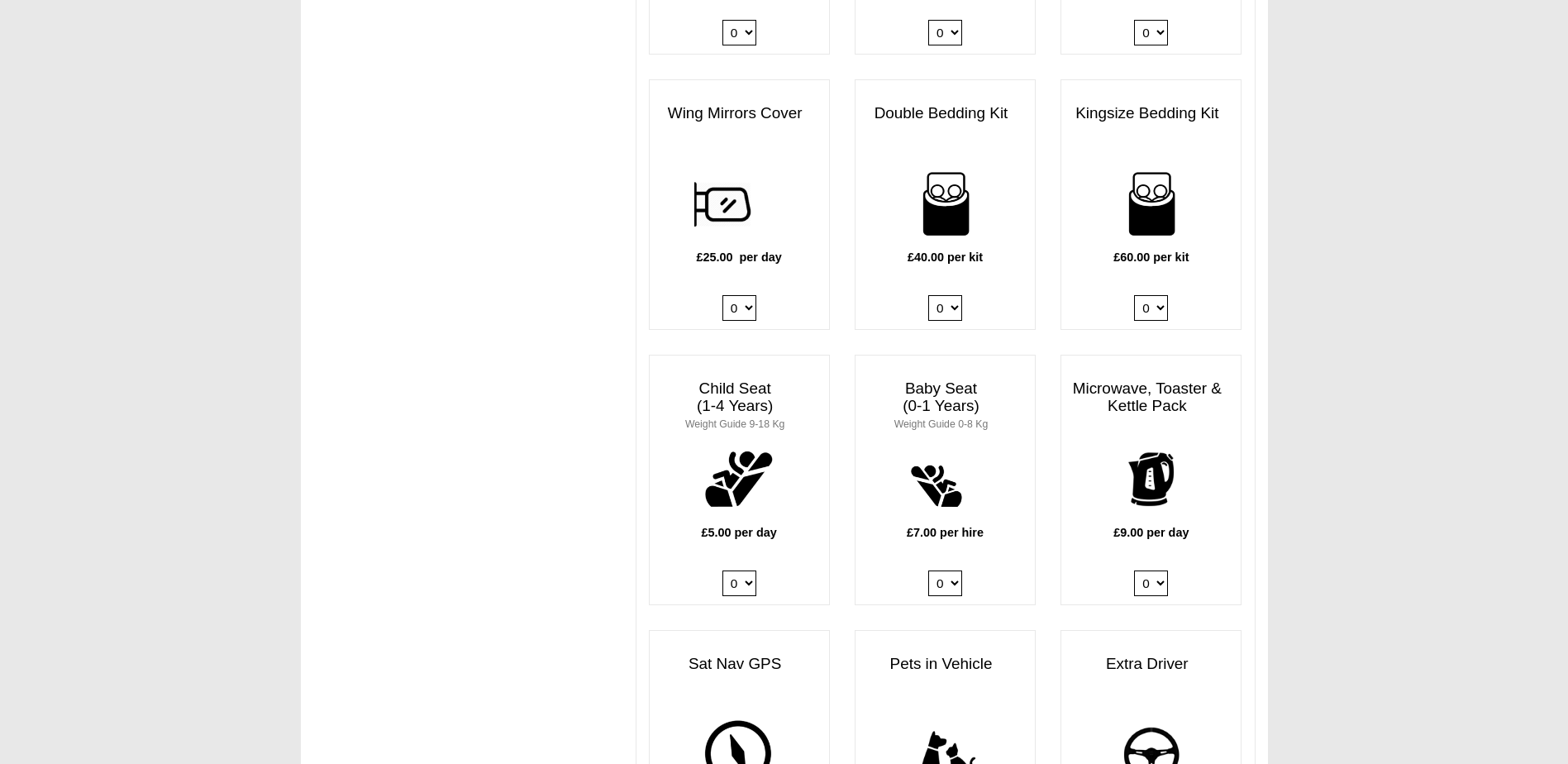
select select "Kitchen Pack x QTY 1 @ 9.00 GBP per day."
click at [1134, 571] on select "0 1" at bounding box center [1150, 584] width 34 height 25
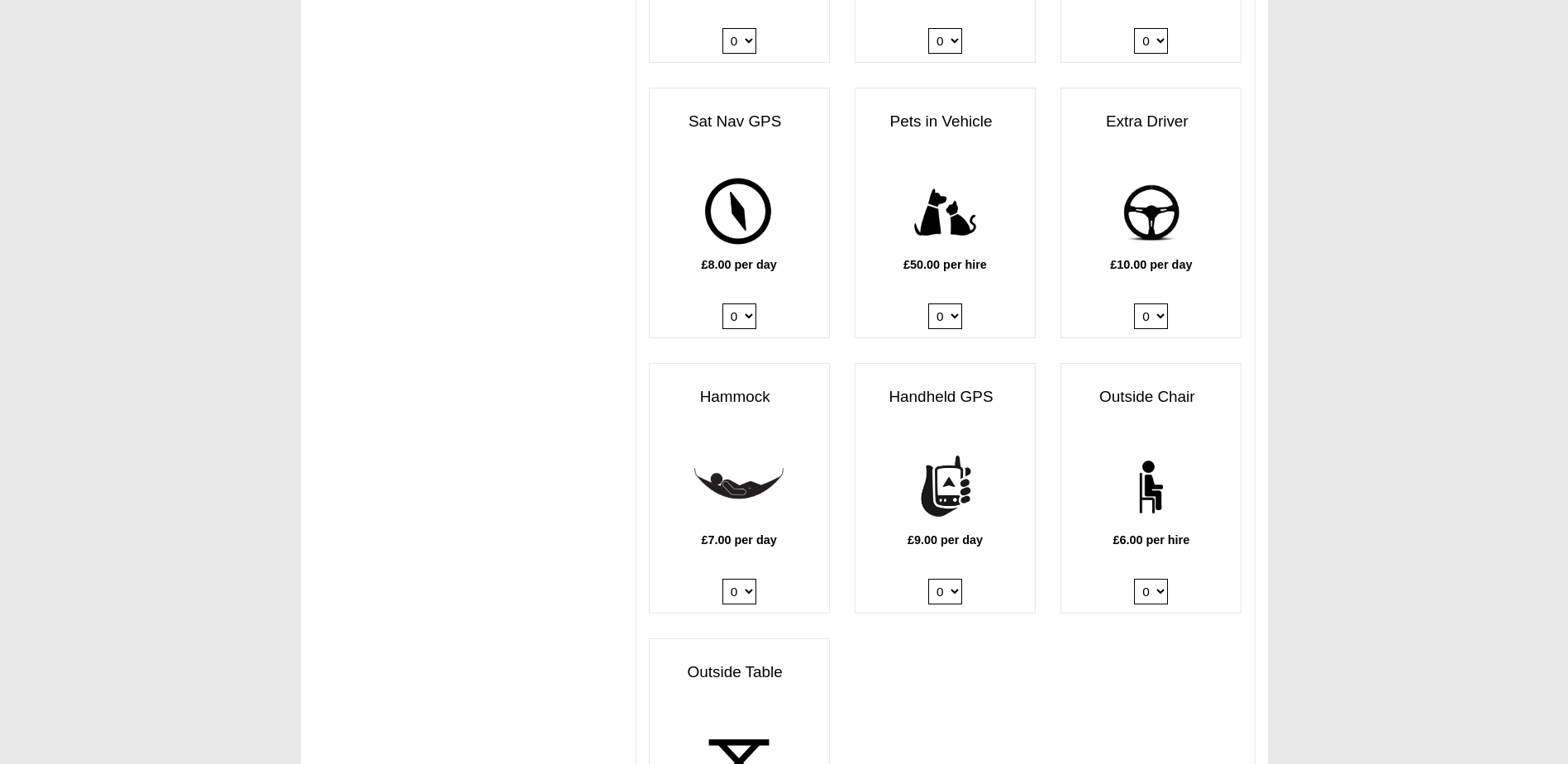
scroll to position [1985, 0]
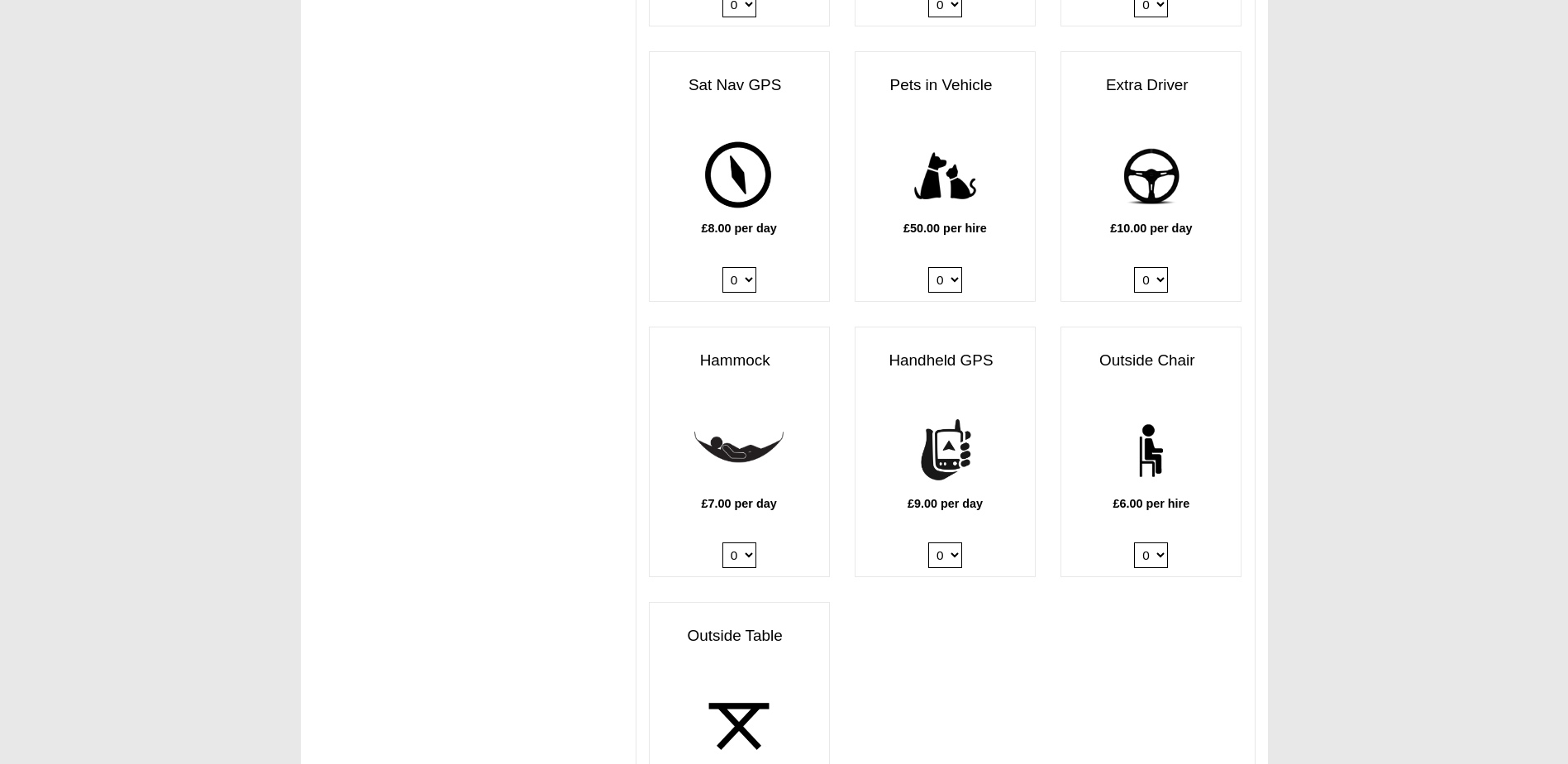
click at [1161, 543] on select "0 1 2 3 4 5 6" at bounding box center [1150, 556] width 34 height 25
select select "Outside Chair x QTY 3 @ 6.00 GBP per hire."
click at [1134, 543] on select "0 1 2 3 4 5 6" at bounding box center [1150, 556] width 34 height 25
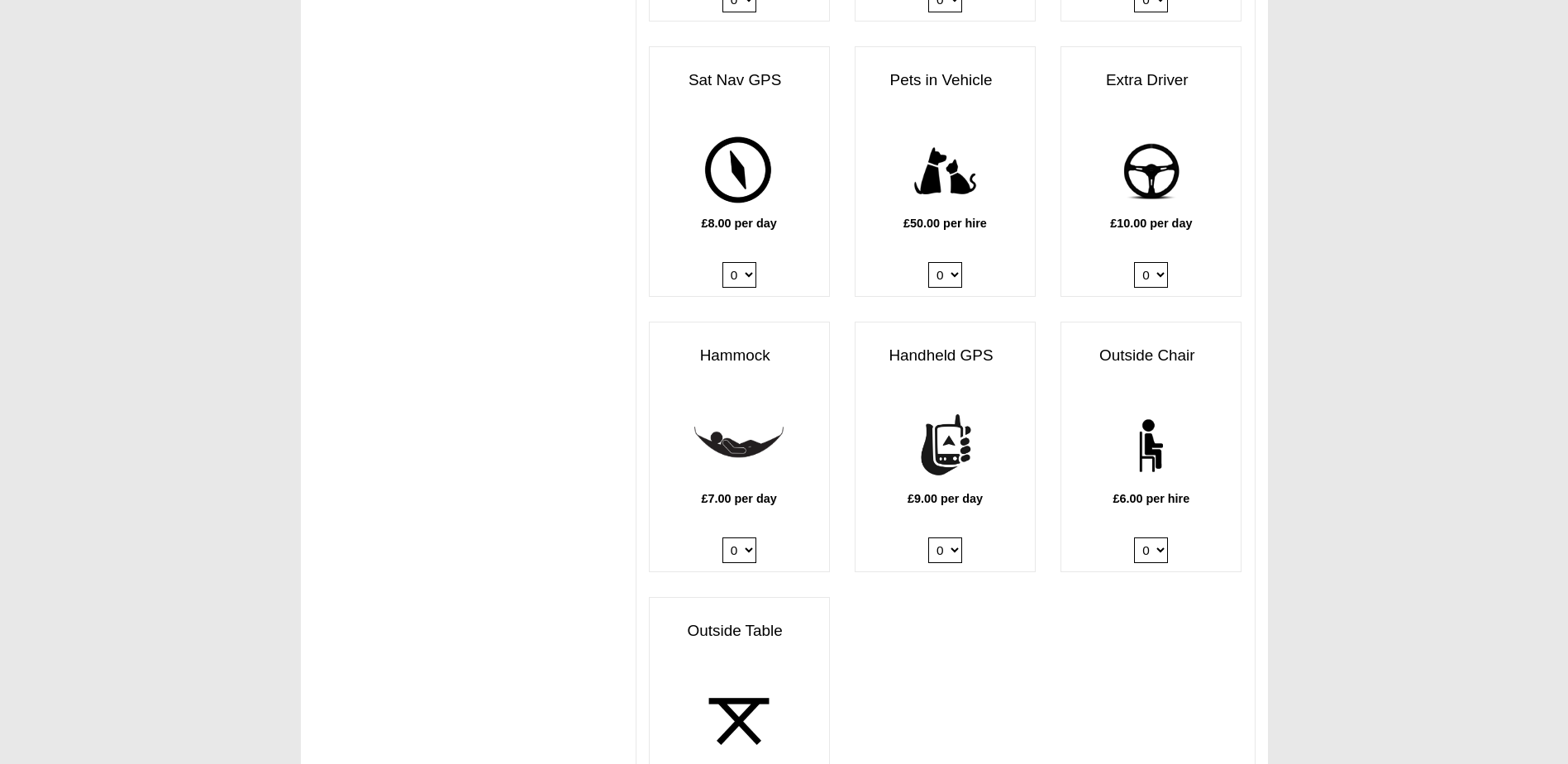
scroll to position [2232, 0]
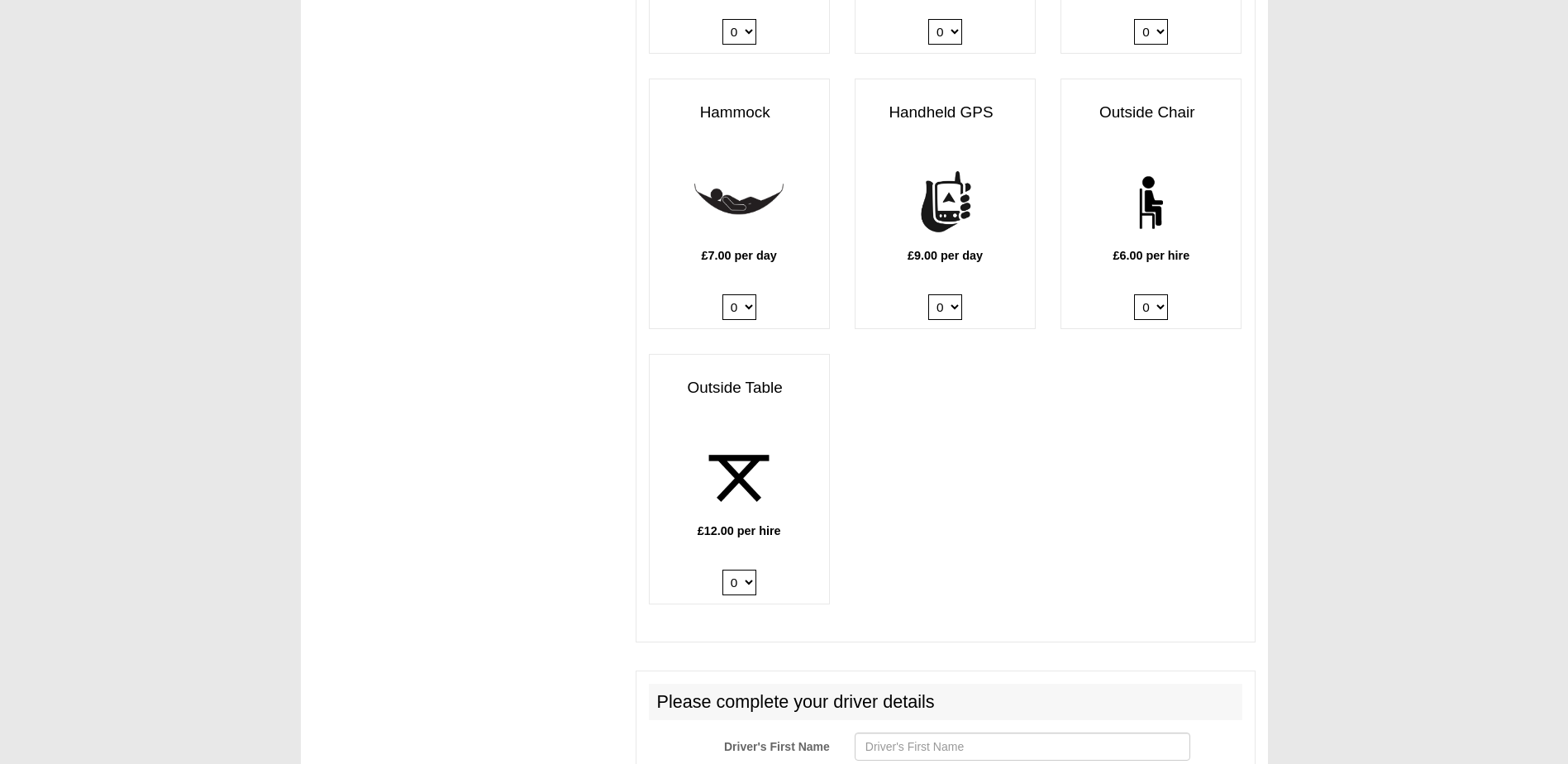
click at [747, 570] on select "0 1 2" at bounding box center [738, 583] width 34 height 25
select select "Outside Table x QTY 1 @ 12.00 GBP per hire."
click at [722, 570] on select "0 1 2" at bounding box center [738, 583] width 34 height 25
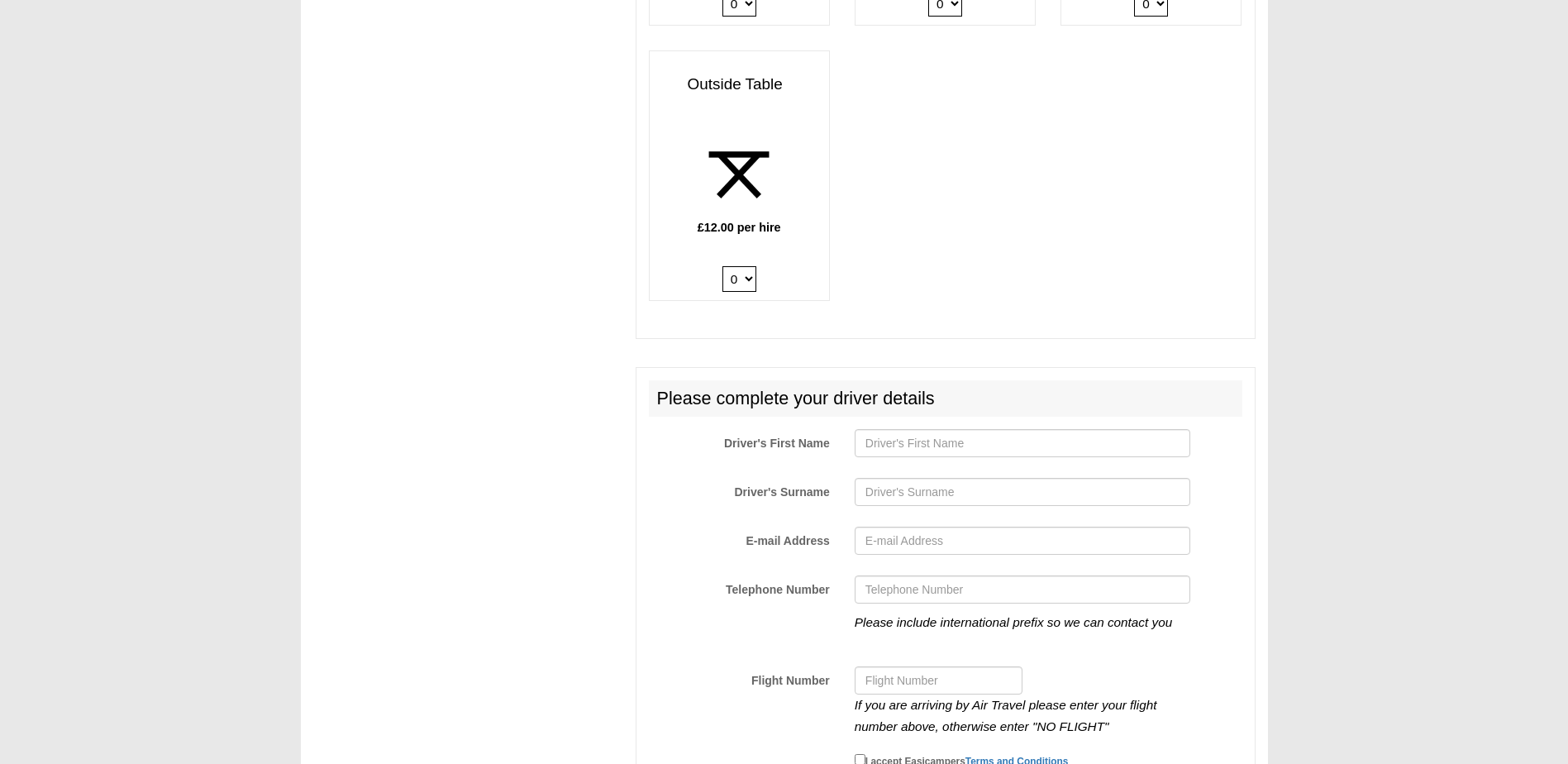
scroll to position [2563, 0]
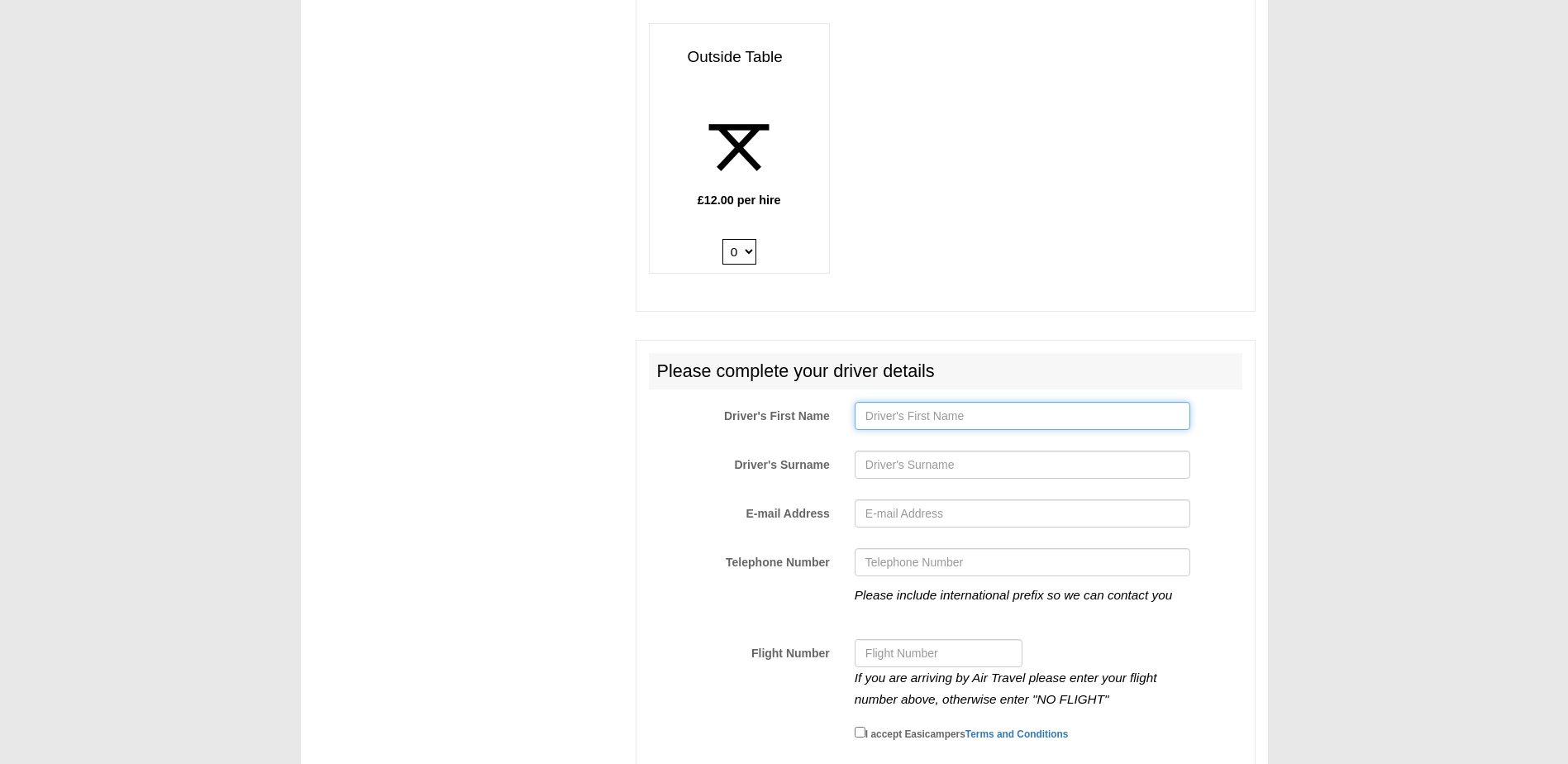
click at [919, 411] on input "Driver's First Name" at bounding box center [1022, 415] width 335 height 28
type input "[PERSON_NAME]"
type input "[EMAIL_ADDRESS][DOMAIN_NAME]"
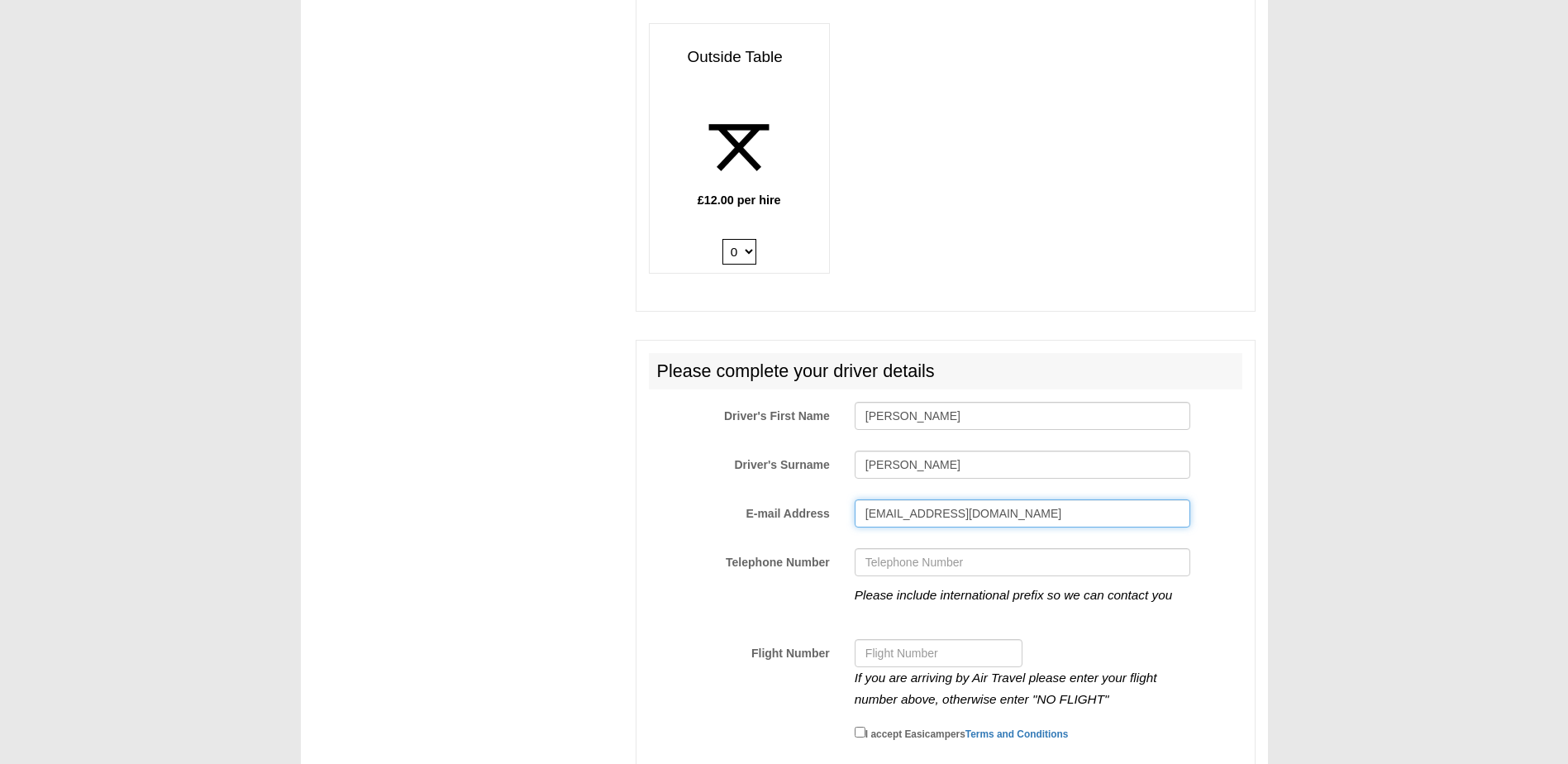
type input "[PHONE_NUMBER]"
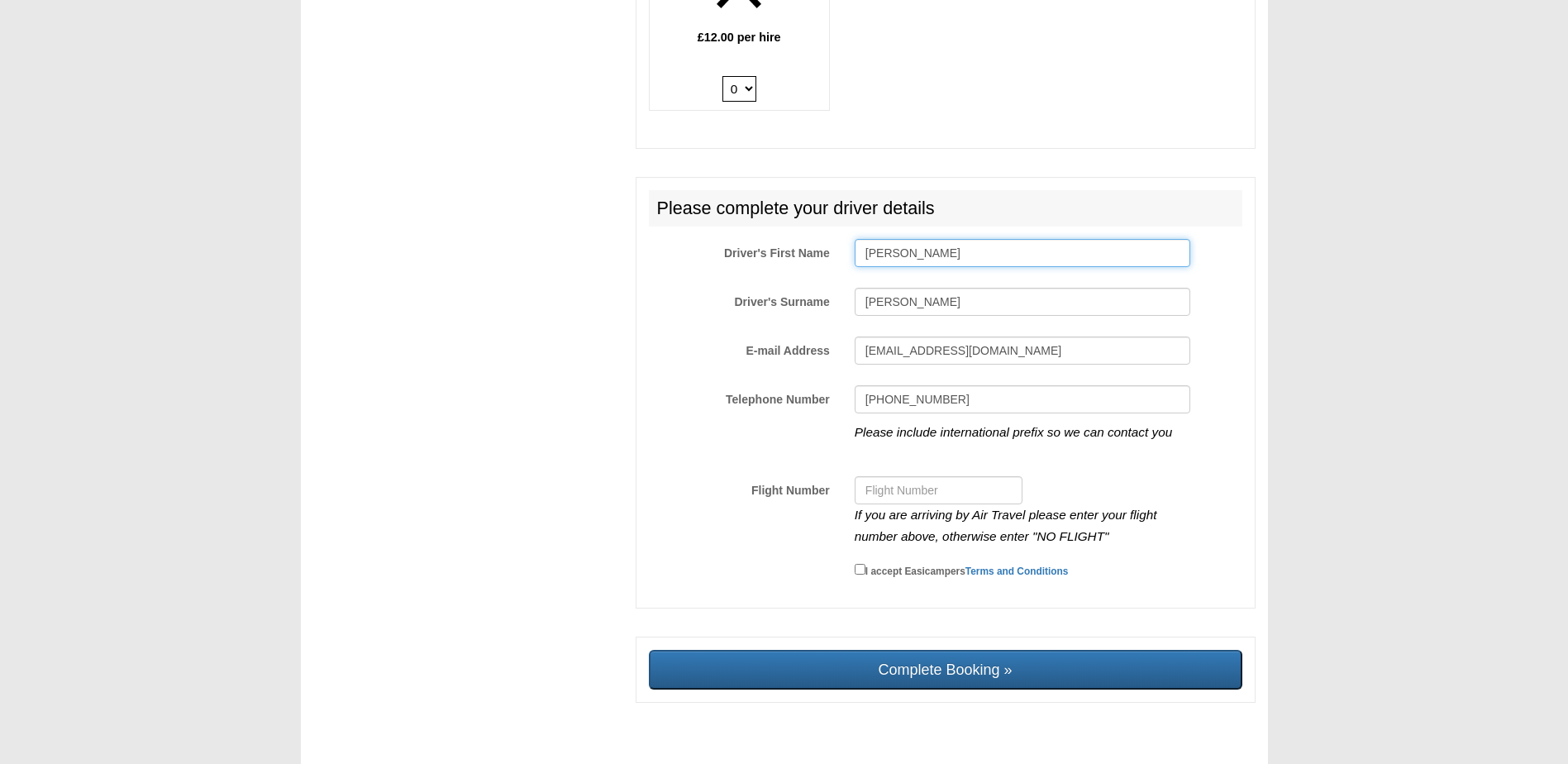
scroll to position [2743, 0]
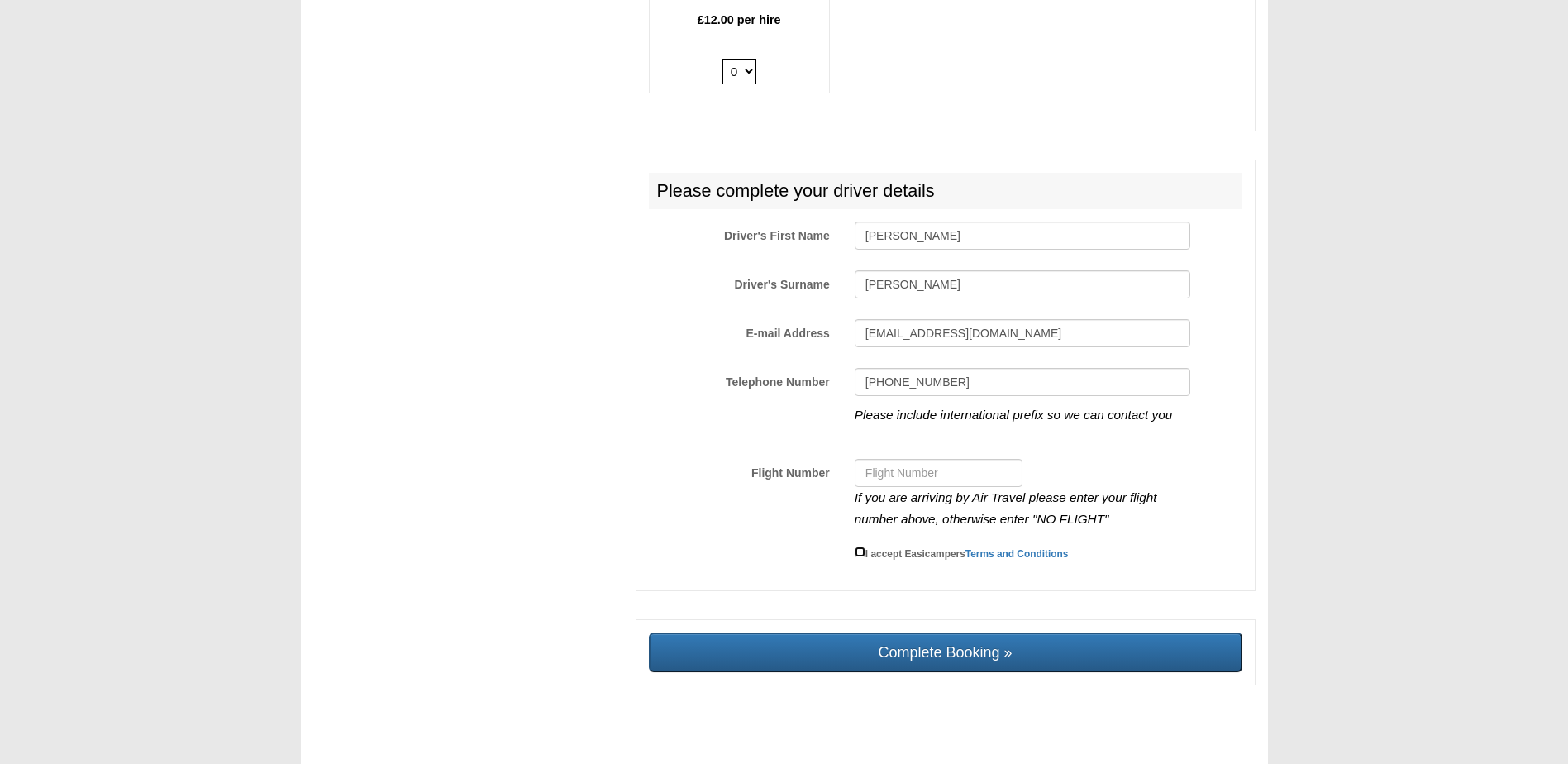
click at [862, 546] on input "I accept Easicampers Terms and Conditions" at bounding box center [860, 552] width 11 height 11
checkbox input "true"
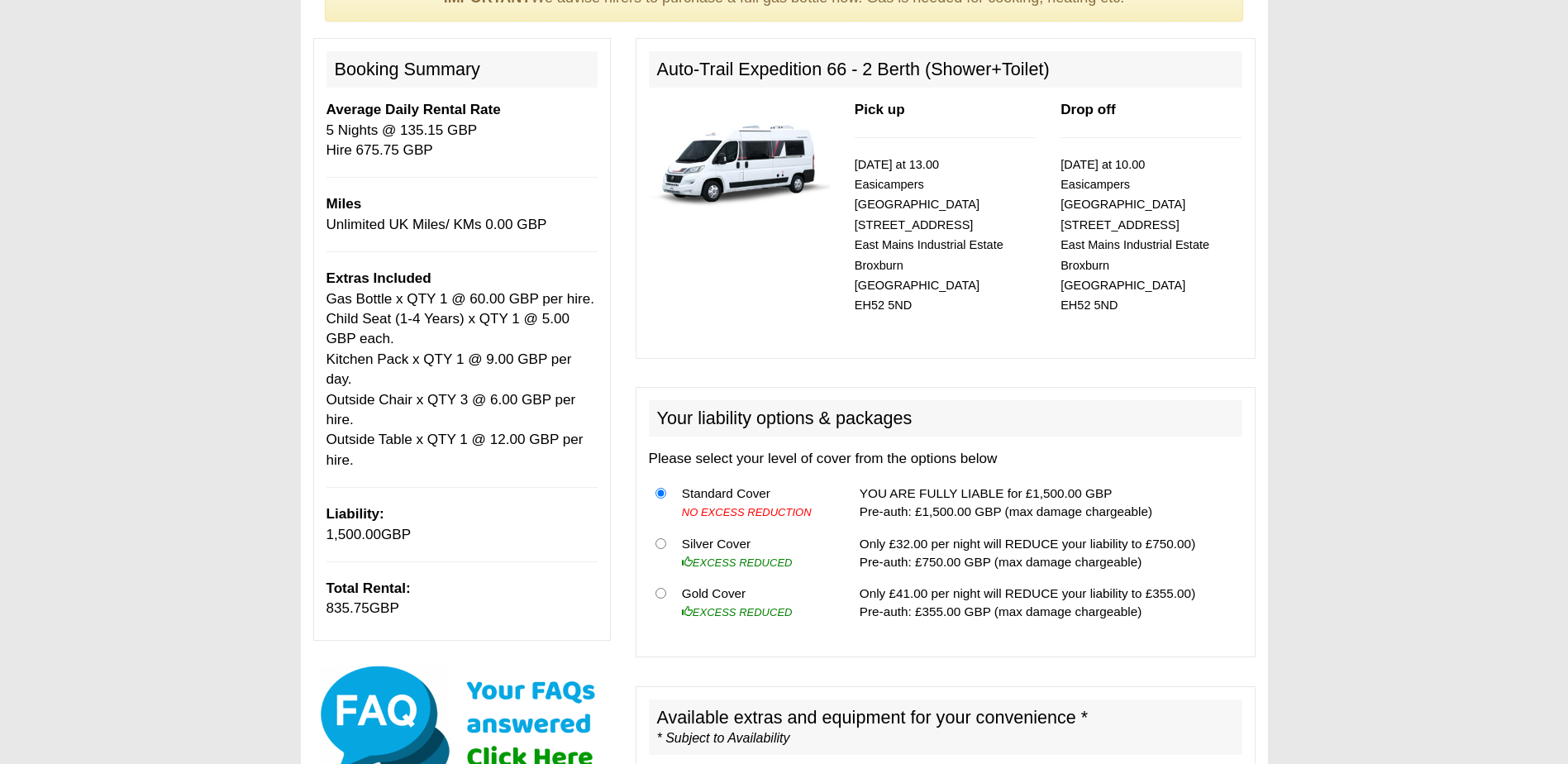
scroll to position [165, 0]
